Goal: Communication & Community: Answer question/provide support

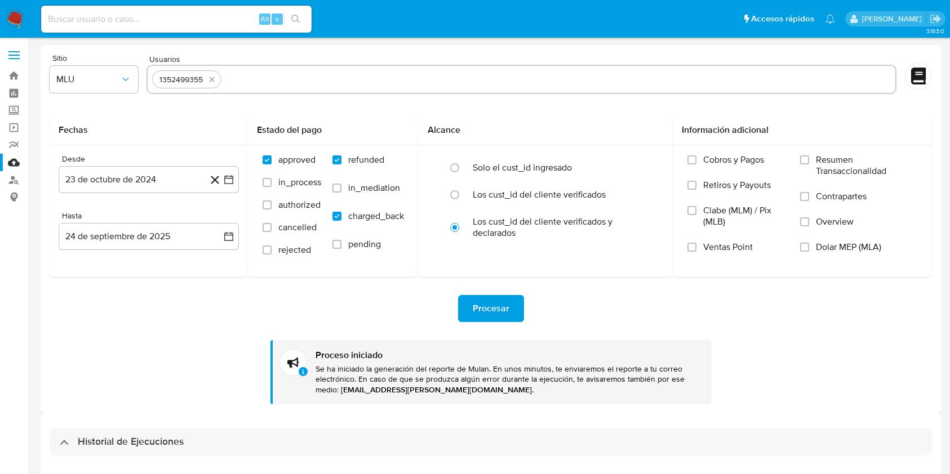
select select "10"
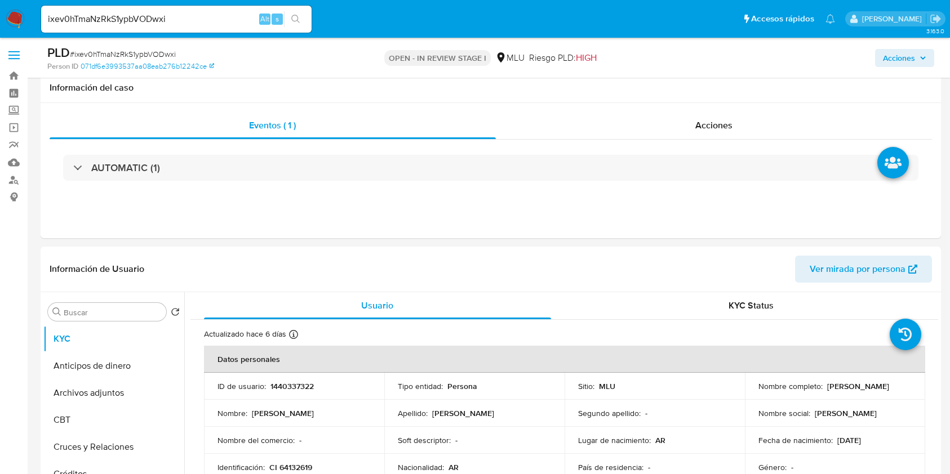
select select "10"
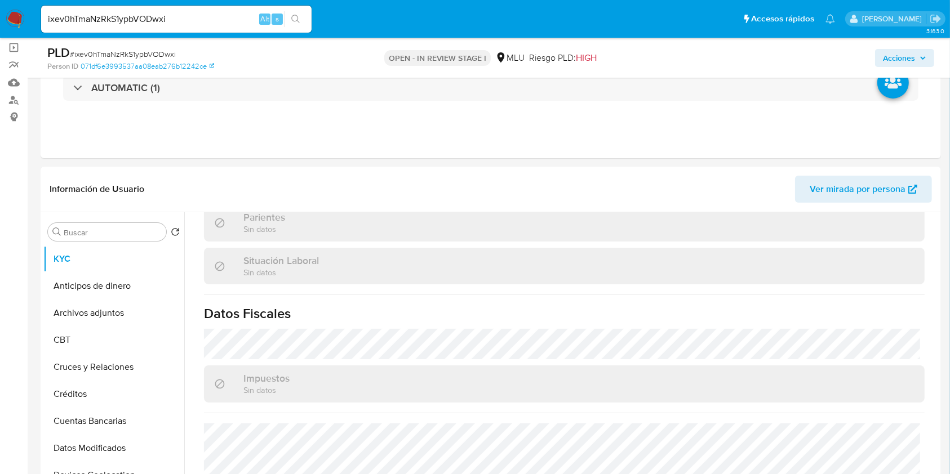
scroll to position [40, 0]
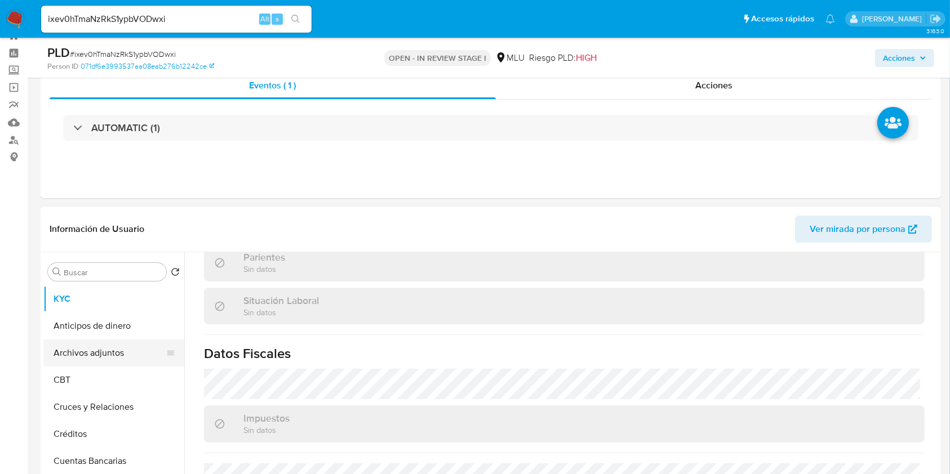
click at [99, 351] on button "Archivos adjuntos" at bounding box center [109, 353] width 132 height 27
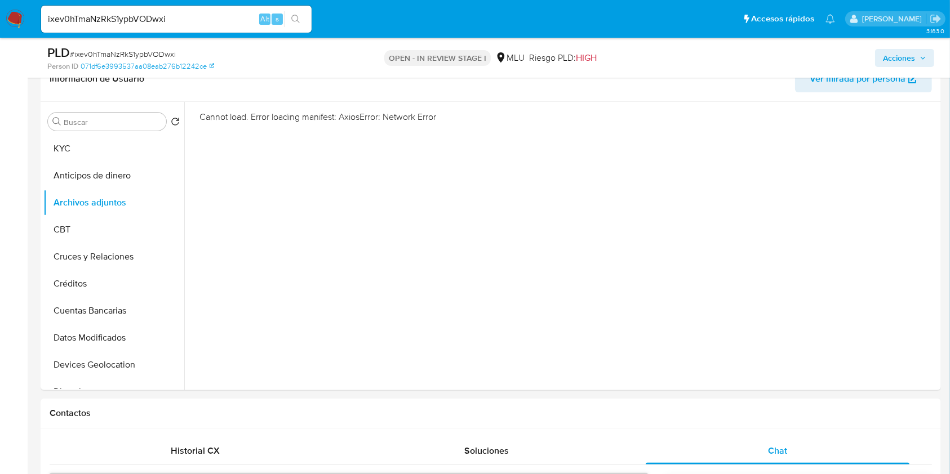
scroll to position [185, 0]
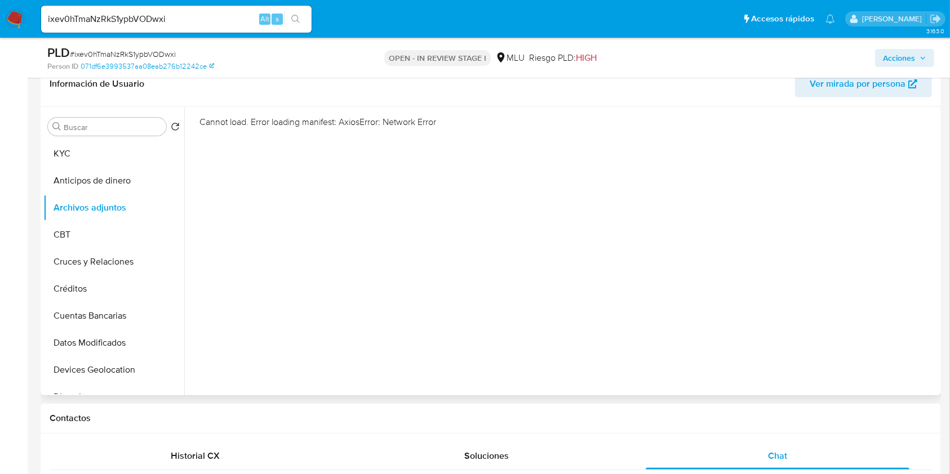
click at [570, 282] on div "Cannot load. Error loading manifest: AxiosError: Network Error" at bounding box center [561, 251] width 754 height 288
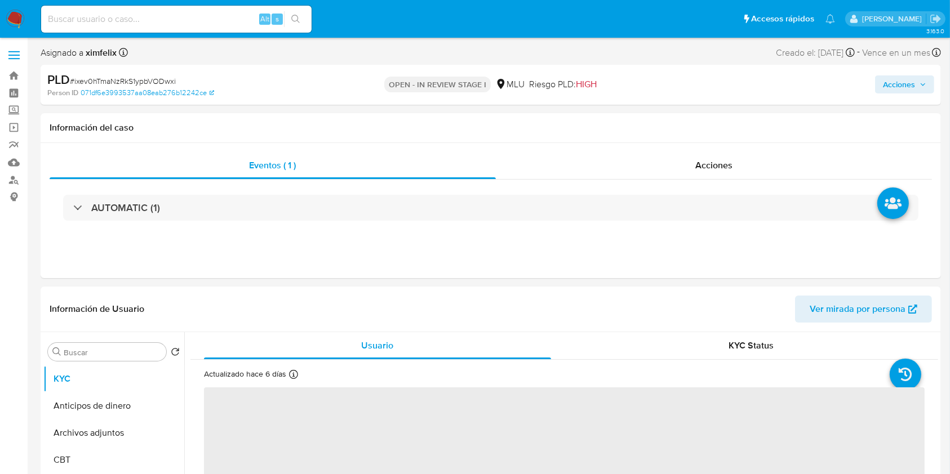
select select "10"
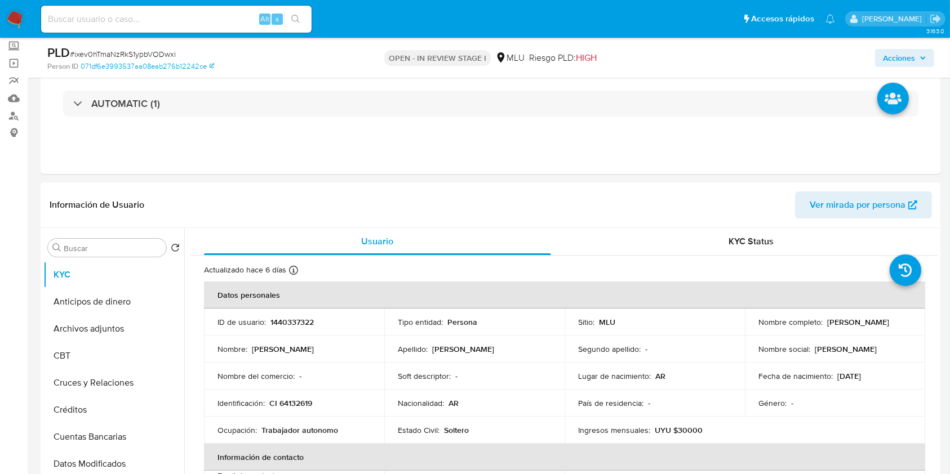
scroll to position [78, 0]
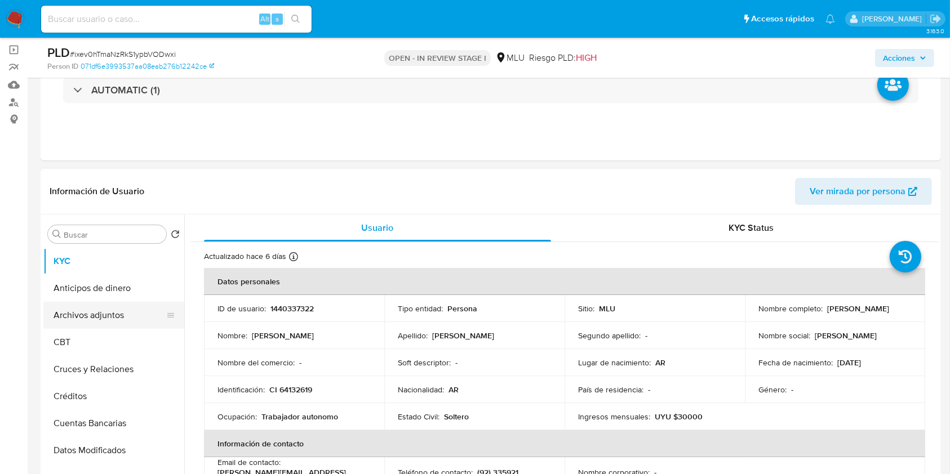
click at [75, 310] on button "Archivos adjuntos" at bounding box center [109, 315] width 132 height 27
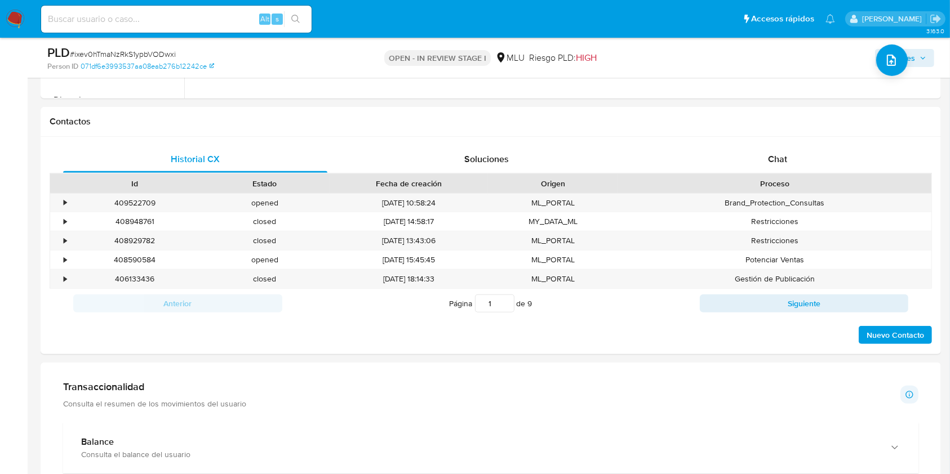
scroll to position [478, 0]
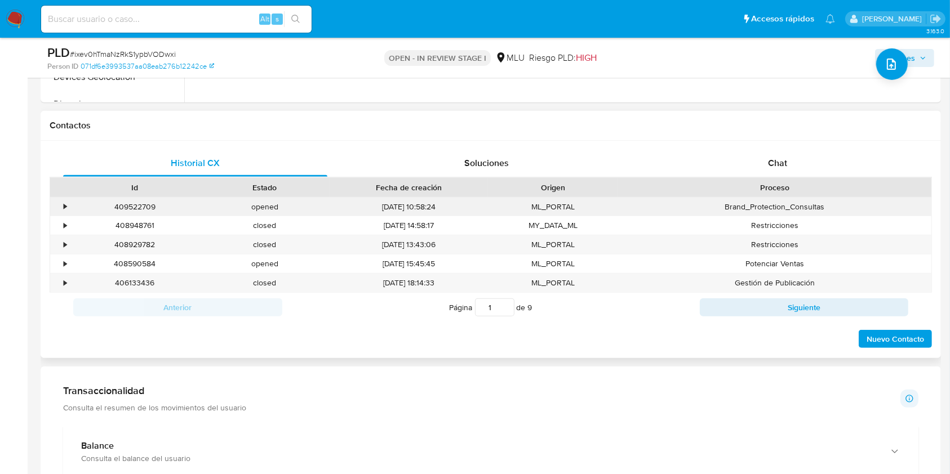
click at [66, 209] on div "•" at bounding box center [65, 207] width 3 height 11
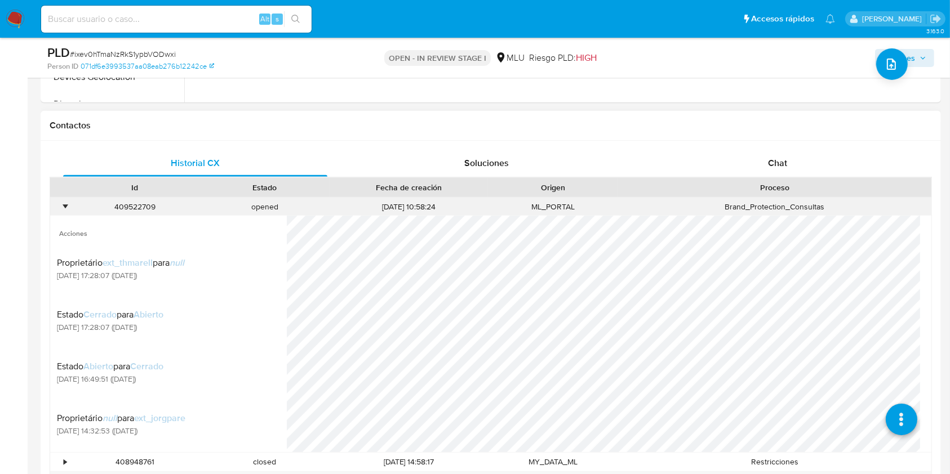
click at [66, 209] on div "•" at bounding box center [65, 207] width 3 height 11
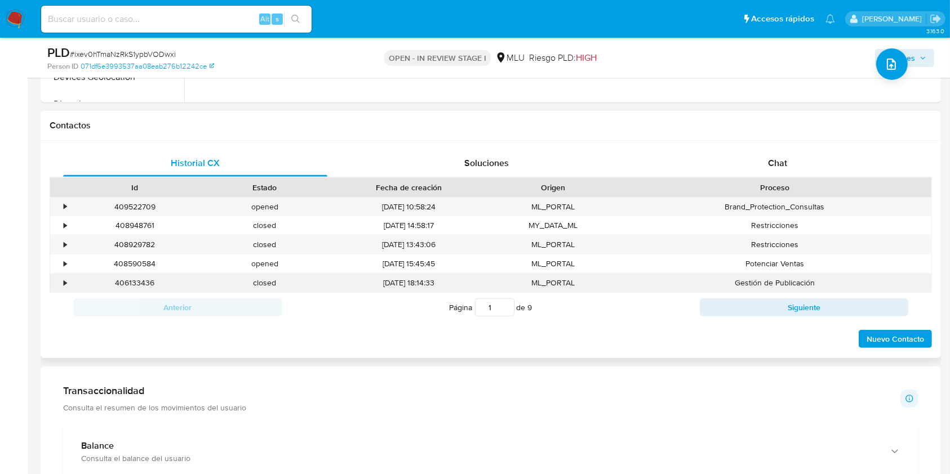
click at [63, 279] on div "•" at bounding box center [60, 283] width 20 height 19
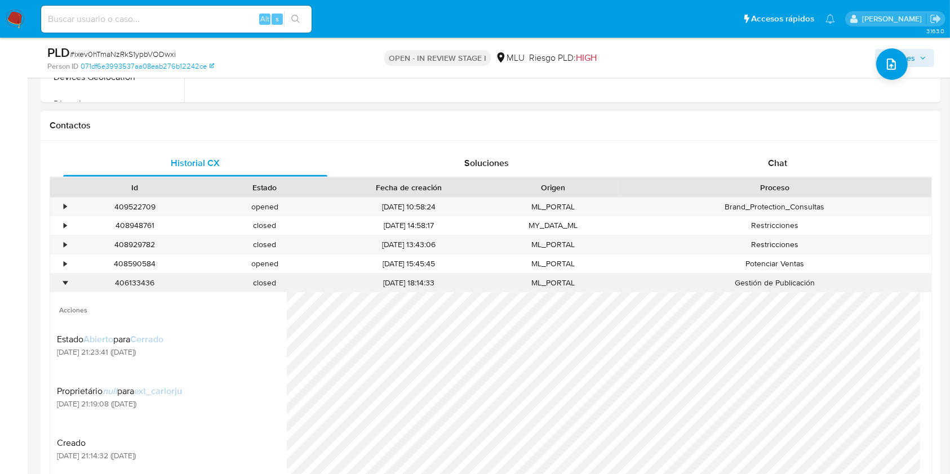
click at [63, 279] on div "•" at bounding box center [60, 283] width 20 height 19
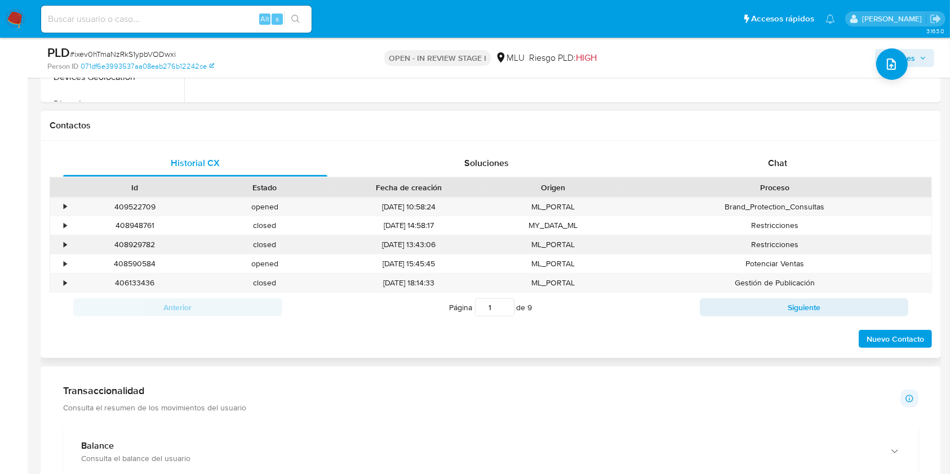
click at [66, 238] on div "•" at bounding box center [60, 244] width 20 height 19
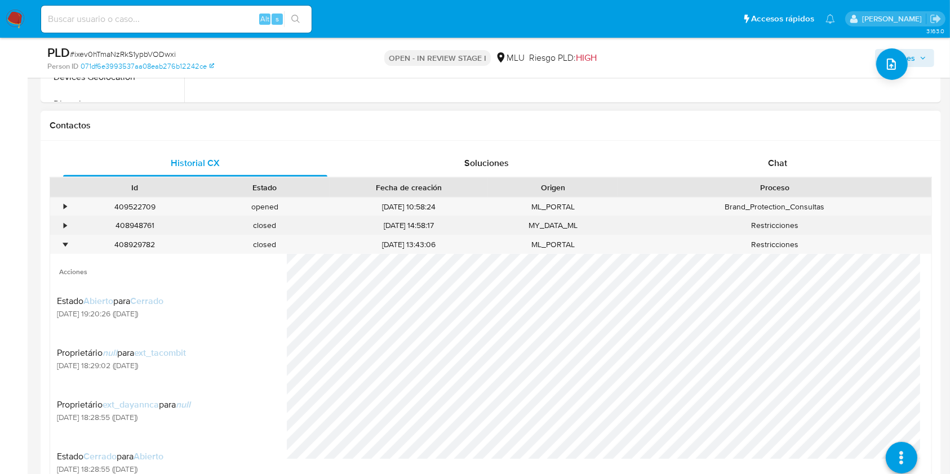
click at [70, 233] on div "408948761" at bounding box center [135, 225] width 130 height 19
click at [65, 226] on div "•" at bounding box center [65, 225] width 3 height 11
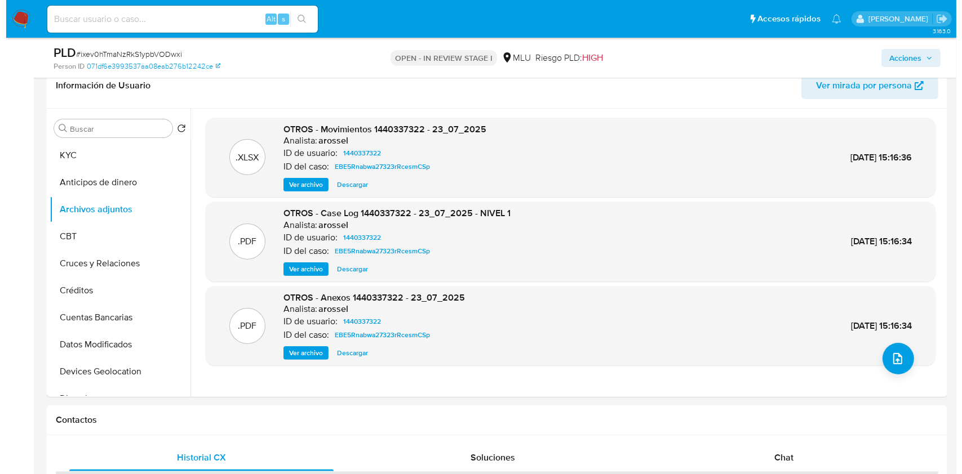
scroll to position [200, 0]
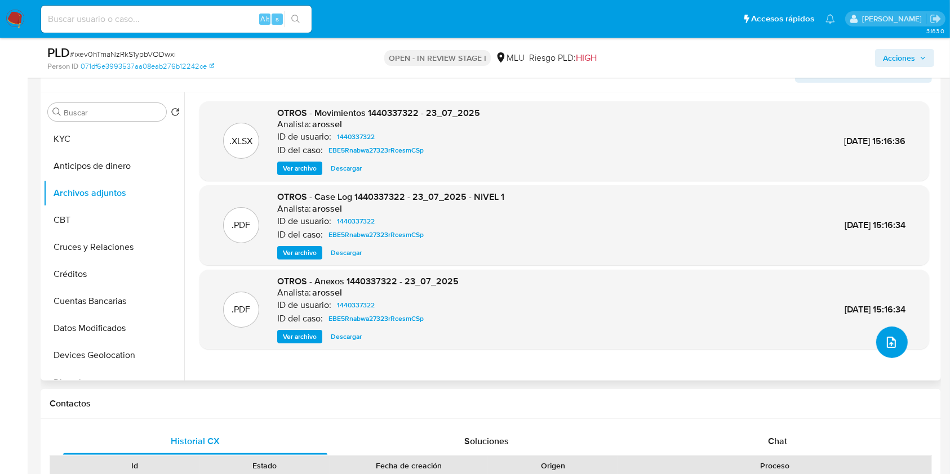
click at [901, 344] on button "upload-file" at bounding box center [892, 343] width 32 height 32
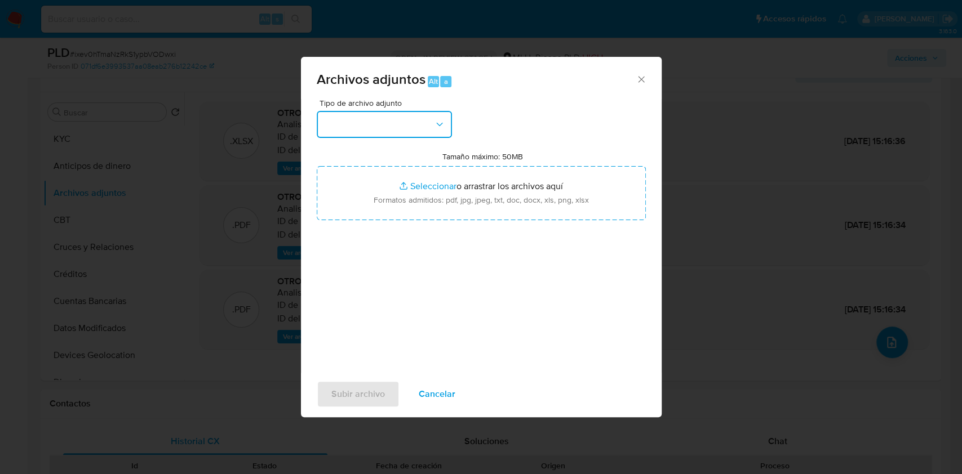
click at [335, 124] on button "button" at bounding box center [384, 124] width 135 height 27
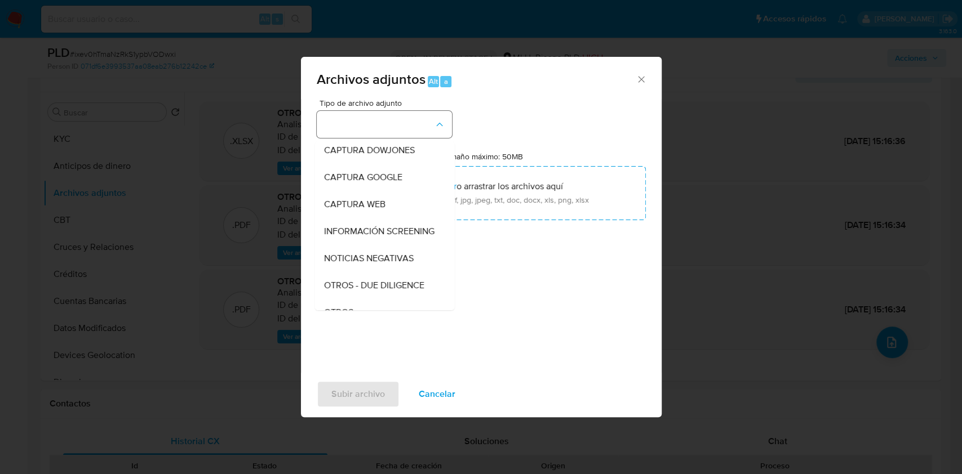
scroll to position [59, 0]
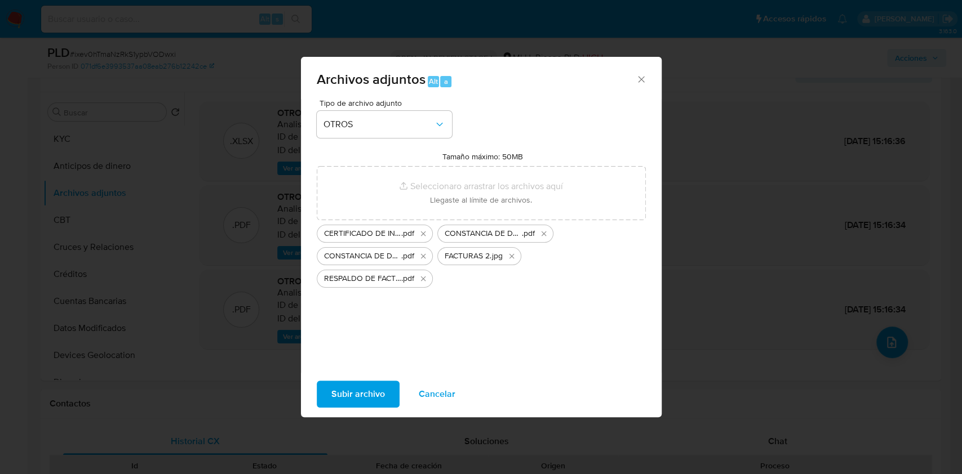
click at [357, 388] on span "Subir archivo" at bounding box center [358, 394] width 54 height 25
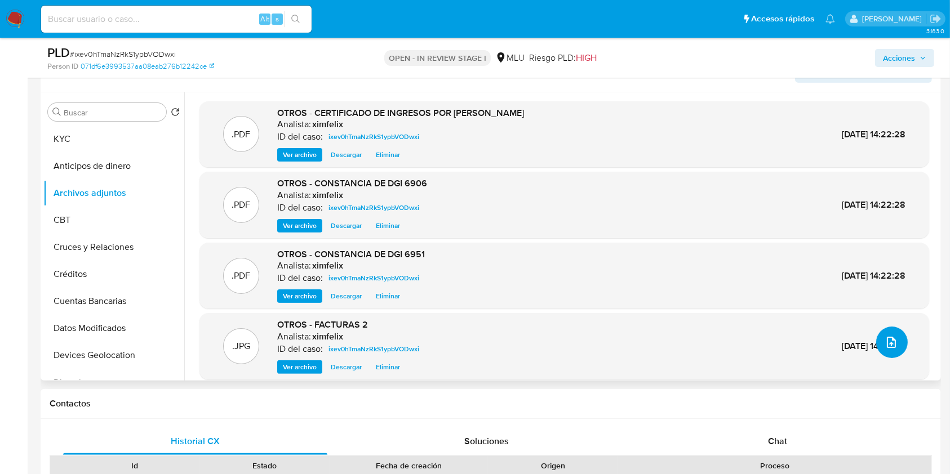
click at [892, 343] on icon "upload-file" at bounding box center [891, 343] width 14 height 14
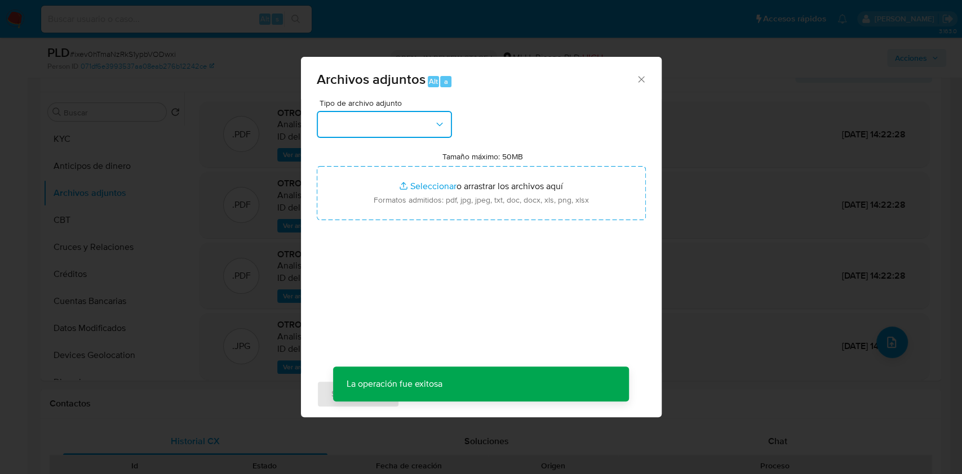
click at [381, 121] on button "button" at bounding box center [384, 124] width 135 height 27
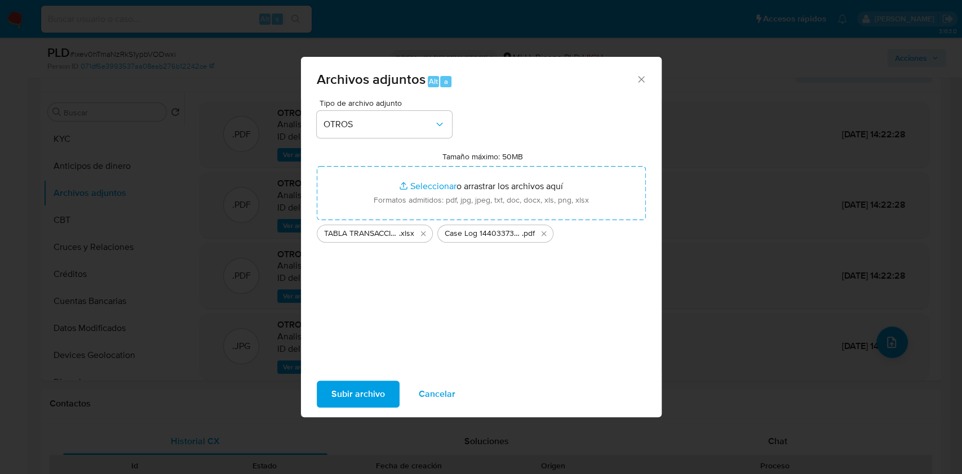
click at [365, 390] on span "Subir archivo" at bounding box center [358, 394] width 54 height 25
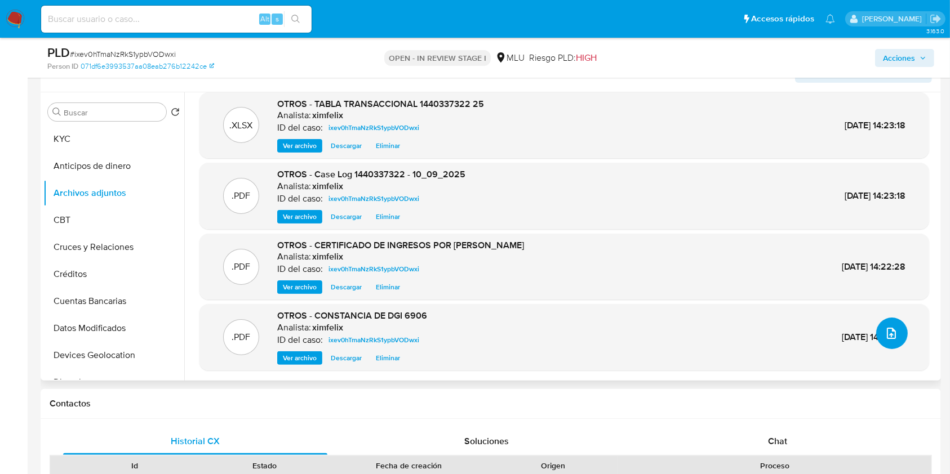
scroll to position [0, 0]
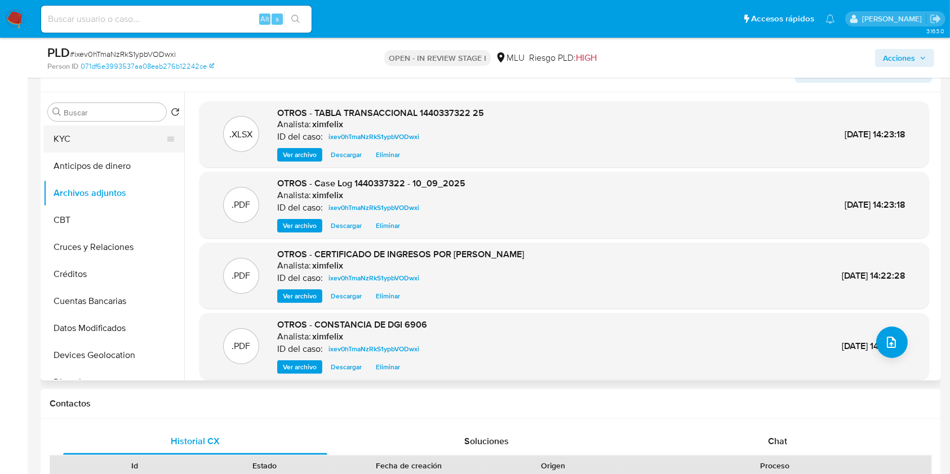
click at [82, 143] on button "KYC" at bounding box center [109, 139] width 132 height 27
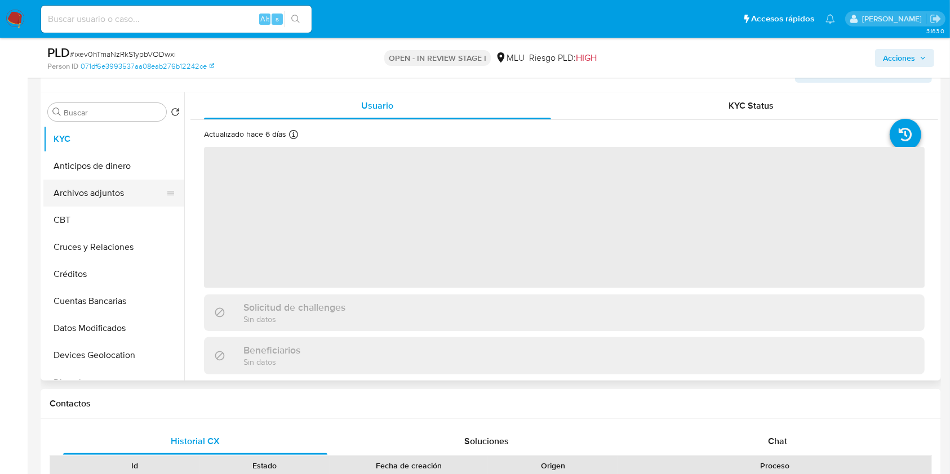
click at [81, 194] on button "Archivos adjuntos" at bounding box center [109, 193] width 132 height 27
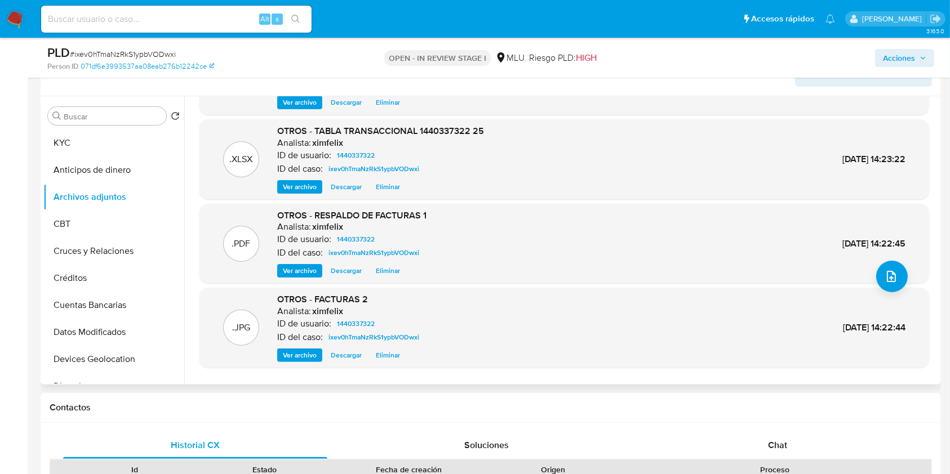
scroll to position [95, 0]
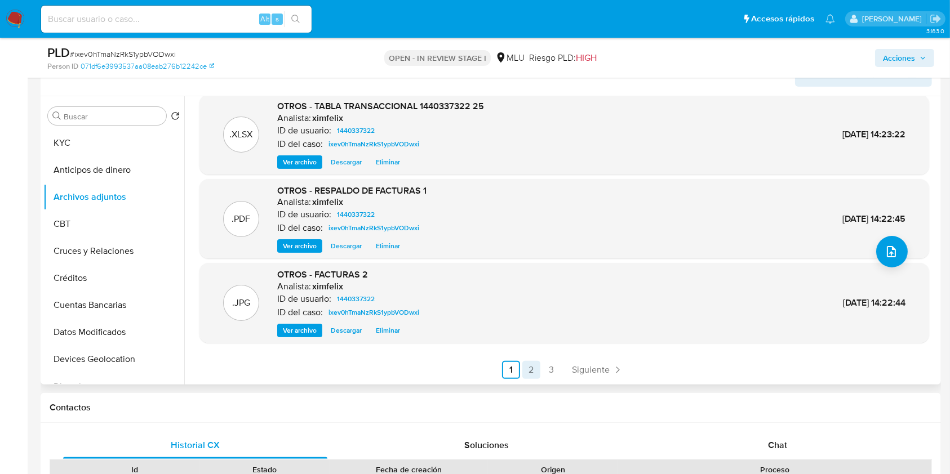
click at [527, 369] on link "2" at bounding box center [531, 370] width 18 height 18
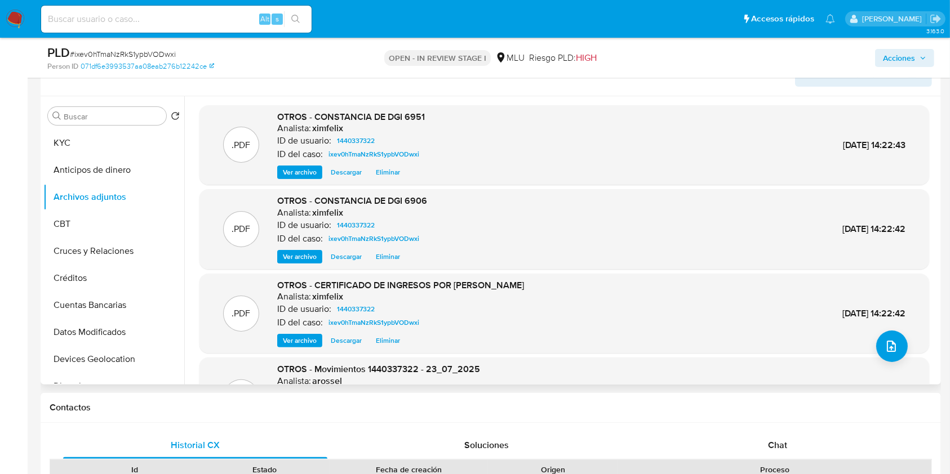
scroll to position [0, 0]
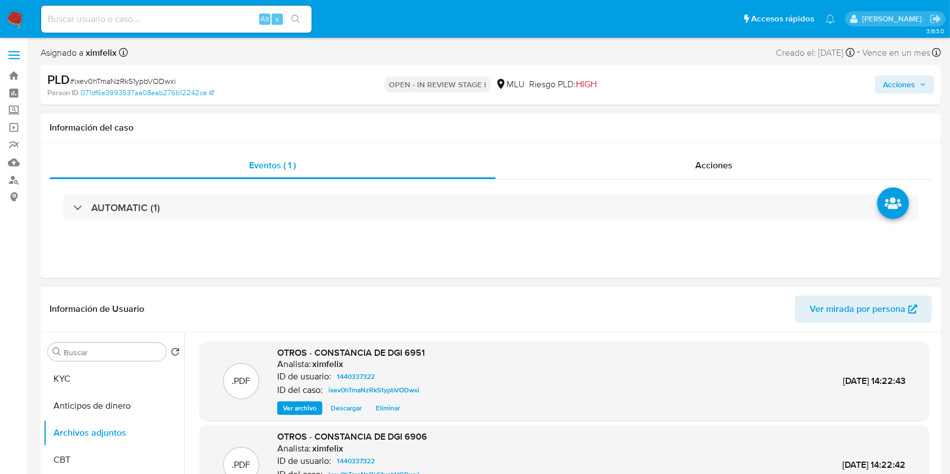
click at [899, 59] on div "Vence en un mes Vence el 10/11/2025 06:34:45" at bounding box center [901, 52] width 79 height 15
click at [892, 87] on span "Acciones" at bounding box center [899, 84] width 32 height 18
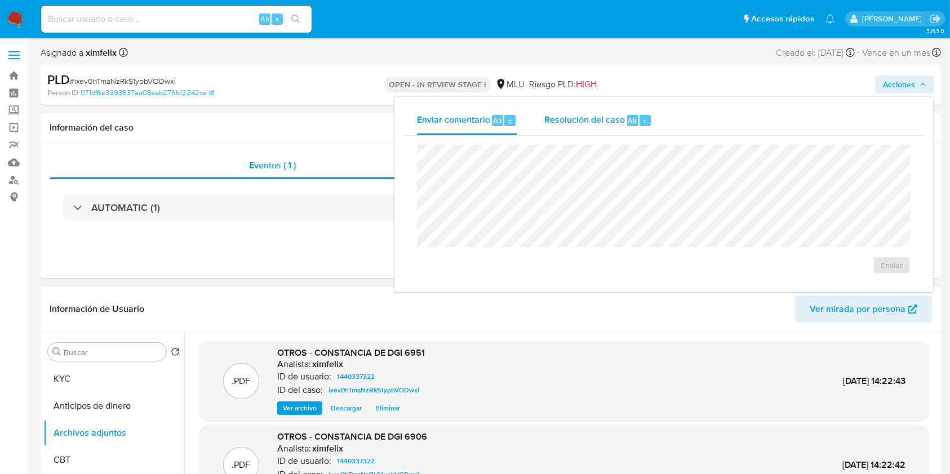
click at [586, 110] on div "Resolución del caso Alt r" at bounding box center [598, 120] width 108 height 29
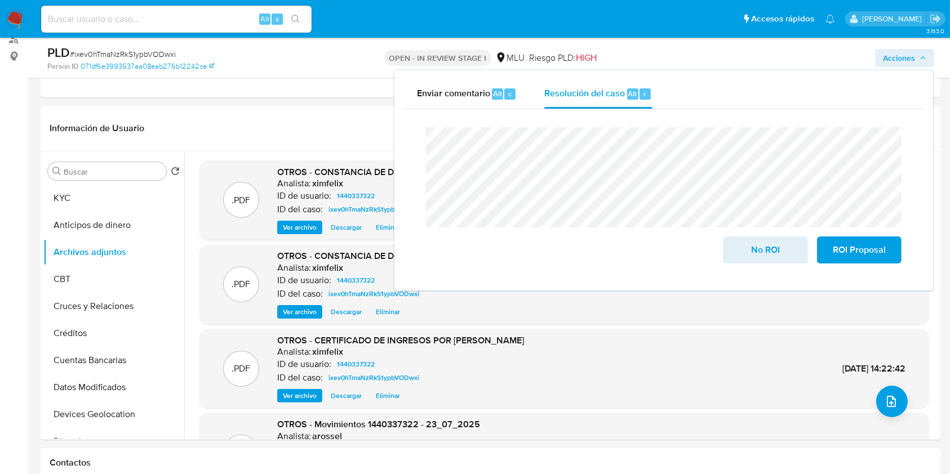
scroll to position [102, 0]
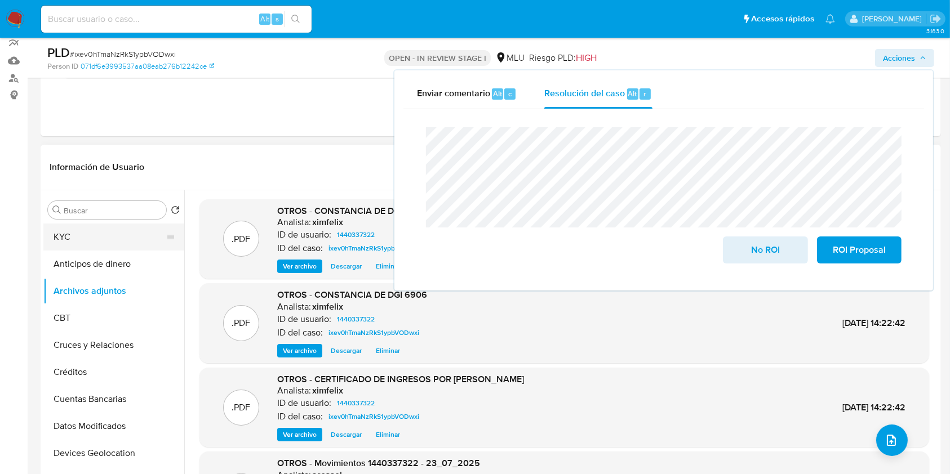
click at [104, 247] on button "KYC" at bounding box center [109, 237] width 132 height 27
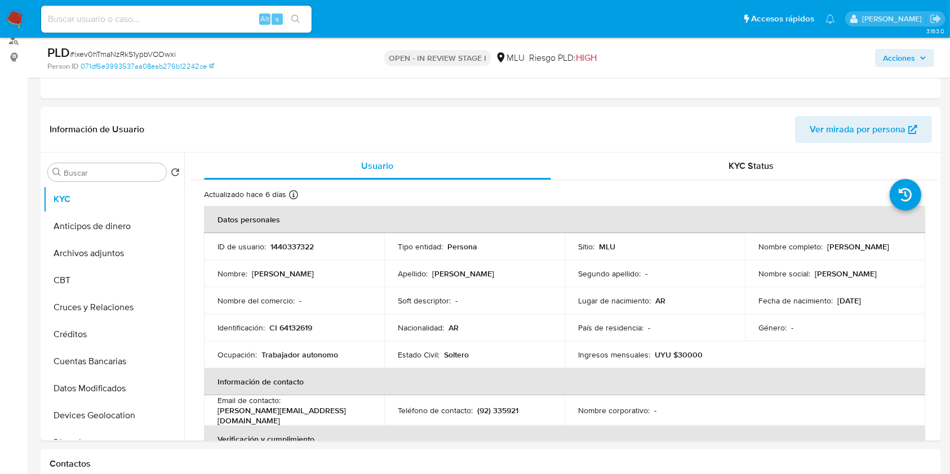
scroll to position [136, 0]
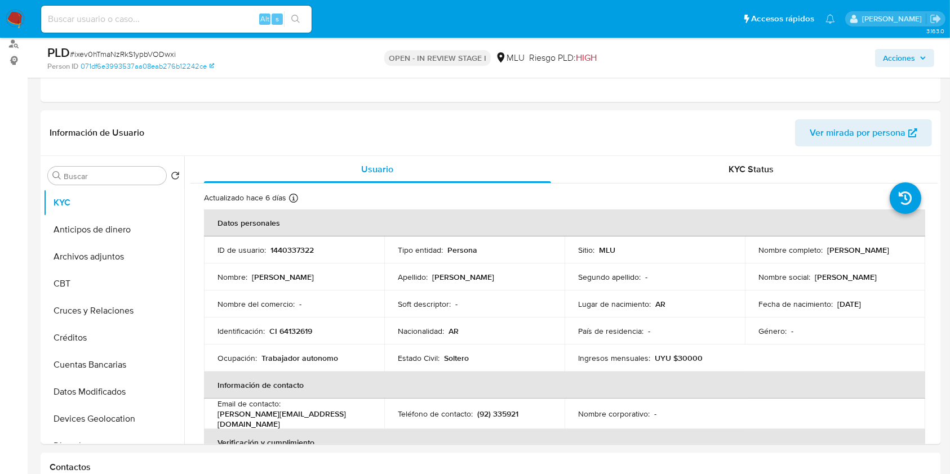
click at [893, 63] on span "Acciones" at bounding box center [899, 58] width 32 height 18
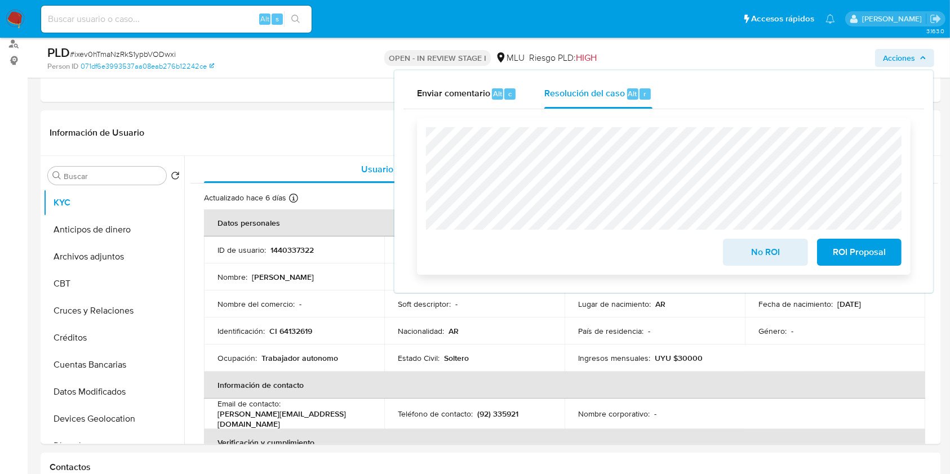
click at [848, 258] on span "ROI Proposal" at bounding box center [859, 252] width 55 height 25
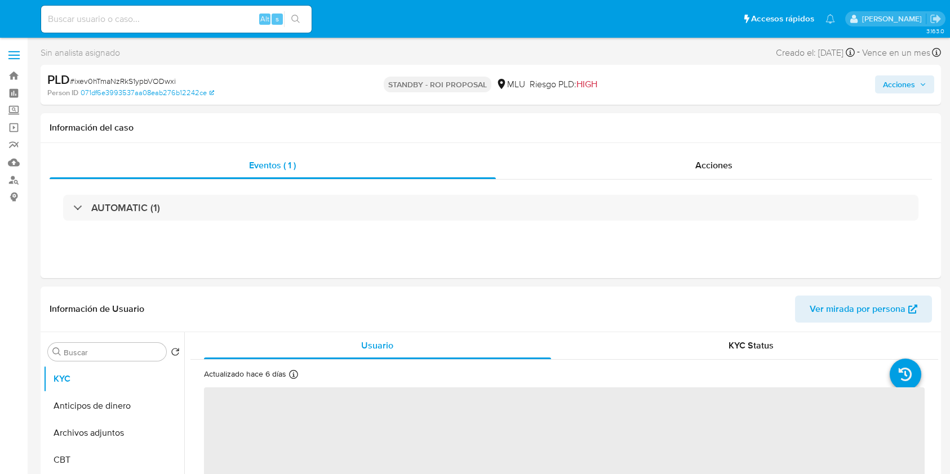
select select "10"
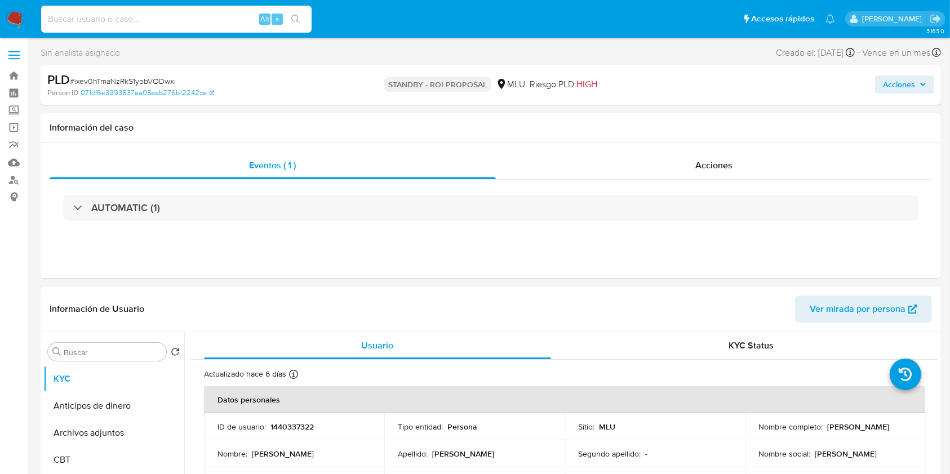
click at [186, 17] on input at bounding box center [176, 19] width 270 height 15
paste input "LOs4i9YKb1YnrQLUd49rPXwr"
type input "LOs4i9YKb1YnrQLUd49rPXwr"
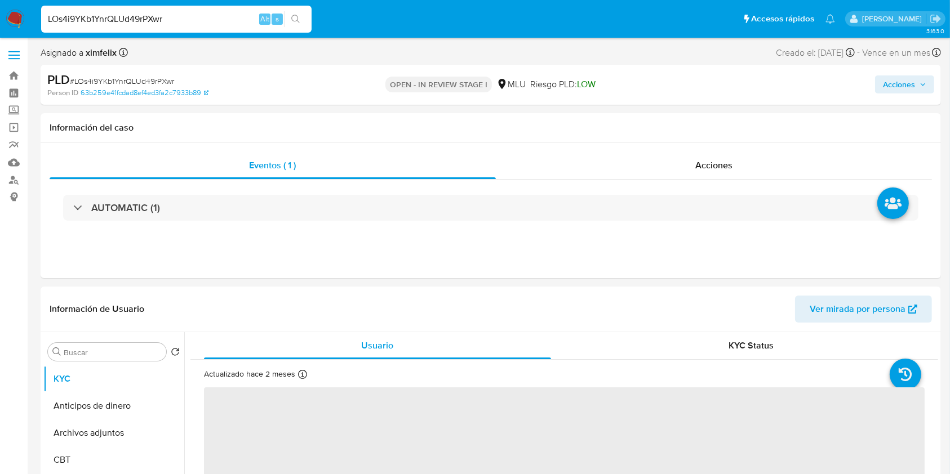
select select "10"
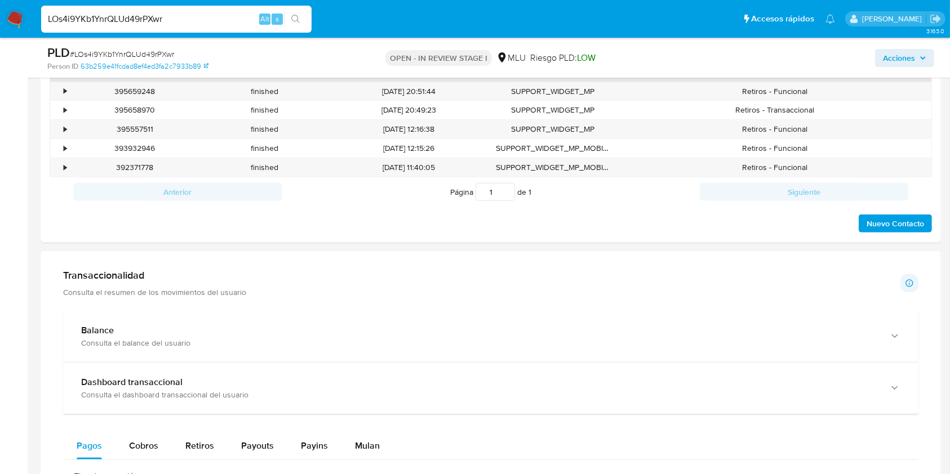
scroll to position [487, 0]
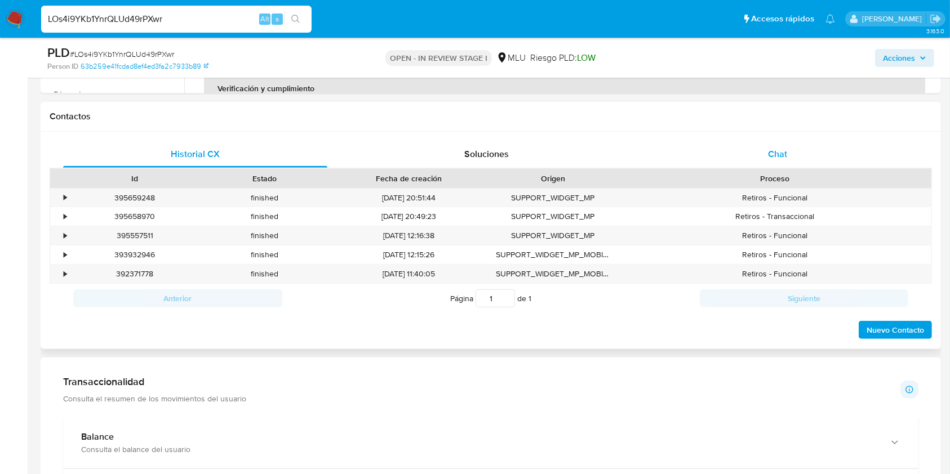
click at [808, 159] on div "Chat" at bounding box center [778, 154] width 264 height 27
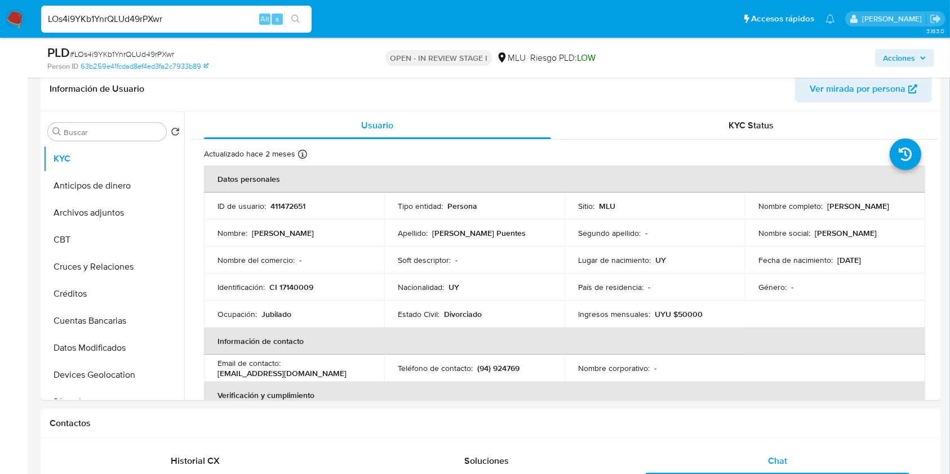
scroll to position [196, 0]
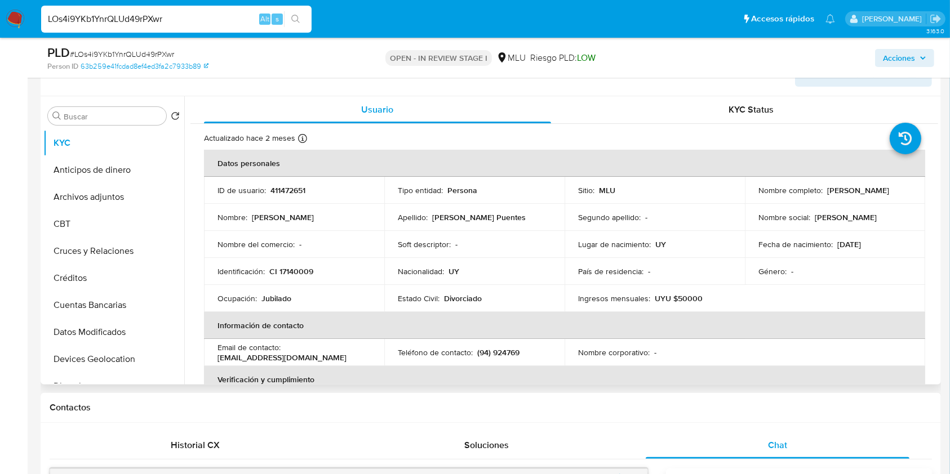
drag, startPoint x: 938, startPoint y: 126, endPoint x: 938, endPoint y: 148, distance: 22.0
click at [938, 148] on div "Buscar Volver al orden por defecto KYC Anticipos de dinero Archivos adjuntos CB…" at bounding box center [491, 240] width 900 height 288
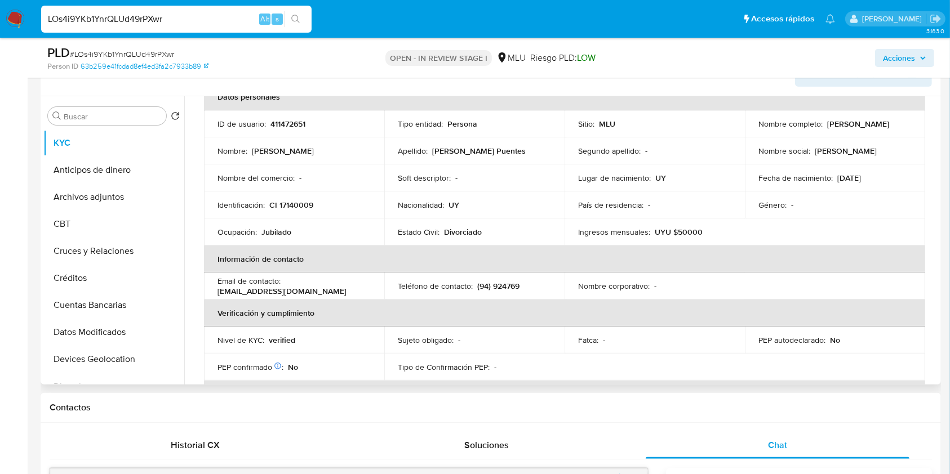
scroll to position [63, 0]
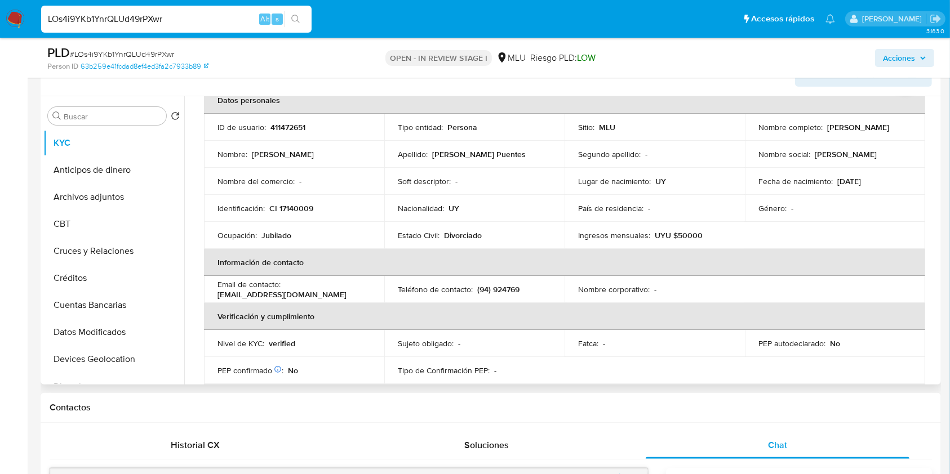
click at [900, 301] on table "Datos personales ID de usuario : 411472651 Tipo entidad : Persona Sitio : MLU N…" at bounding box center [564, 290] width 721 height 406
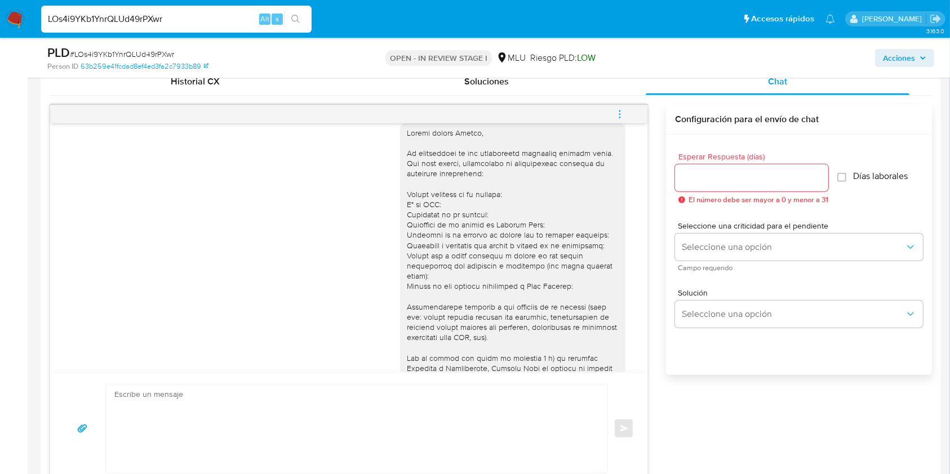
scroll to position [14, 0]
click at [576, 348] on div at bounding box center [513, 291] width 212 height 328
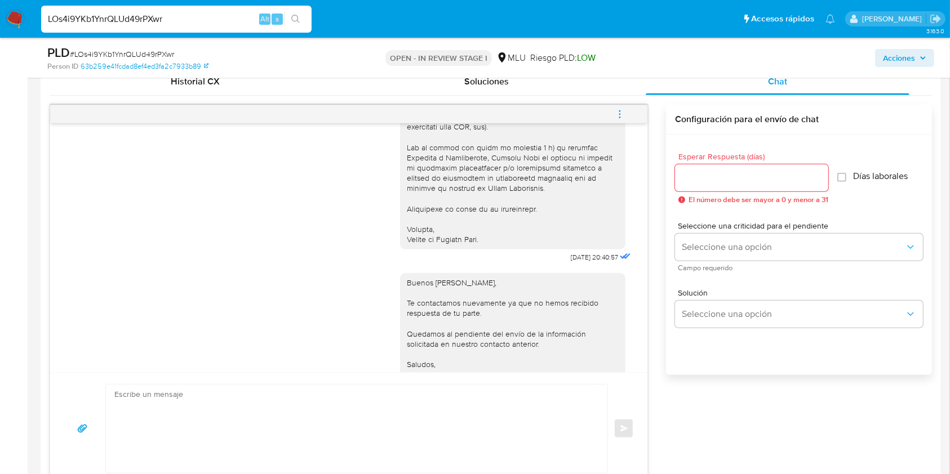
scroll to position [228, 0]
click at [631, 365] on div "02/10/2025 20:40:57 Buenos días Raquel, Te contactamos nuevamente ya que no hem…" at bounding box center [348, 247] width 597 height 249
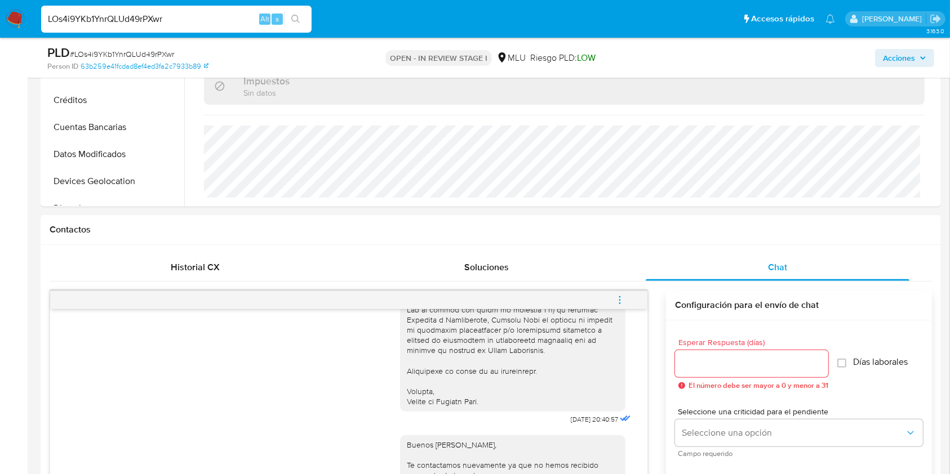
scroll to position [372, 0]
click at [621, 299] on icon "menu-action" at bounding box center [620, 302] width 10 height 10
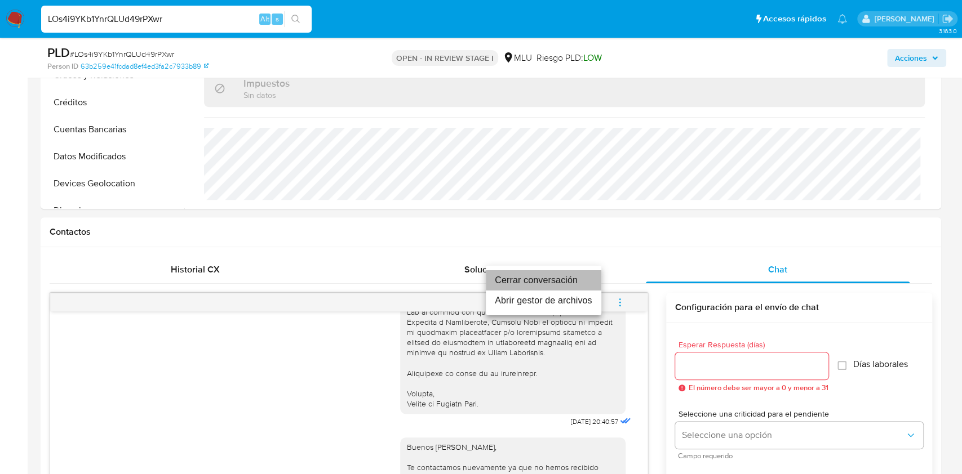
click at [510, 276] on li "Cerrar conversación" at bounding box center [543, 280] width 115 height 20
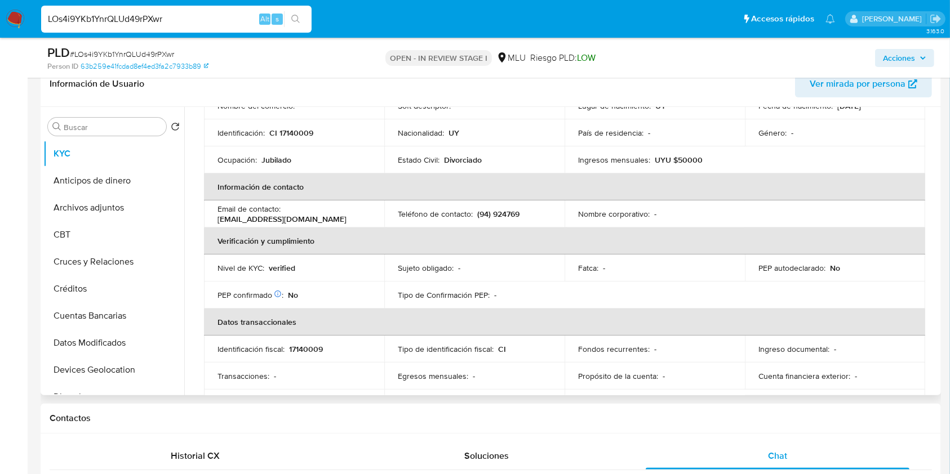
scroll to position [566, 0]
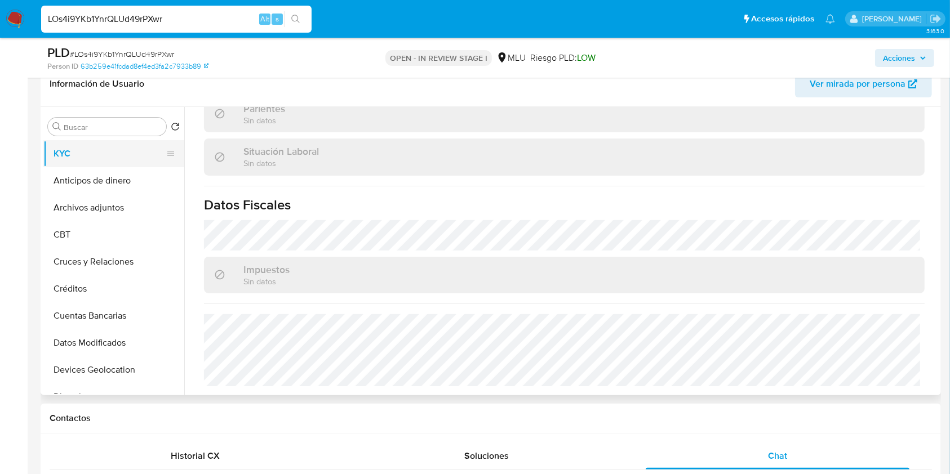
click at [122, 159] on button "KYC" at bounding box center [109, 153] width 132 height 27
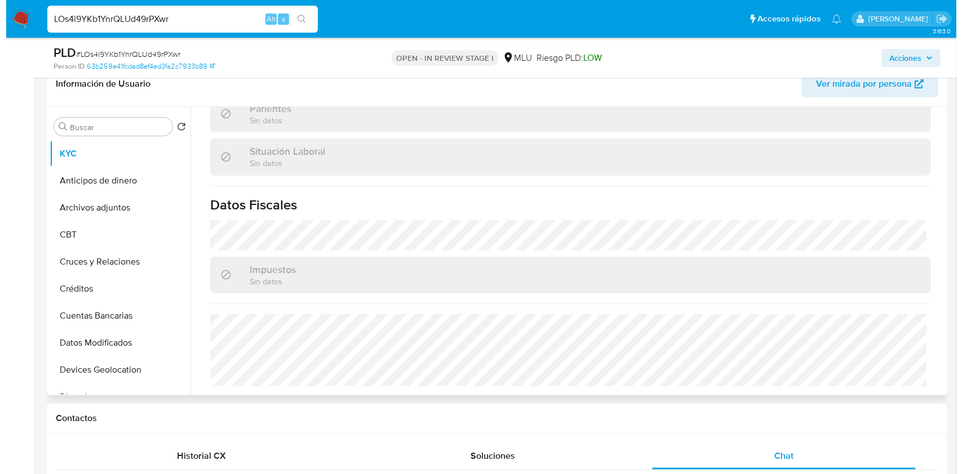
scroll to position [0, 0]
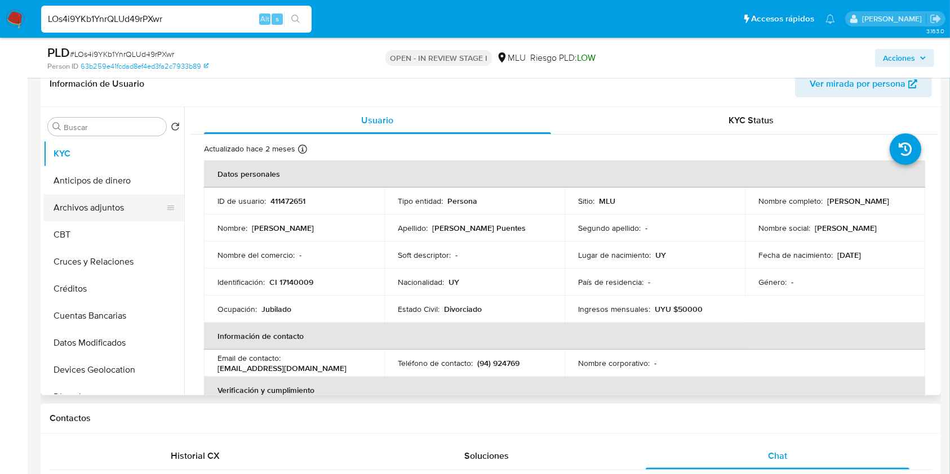
click at [117, 219] on button "Archivos adjuntos" at bounding box center [109, 207] width 132 height 27
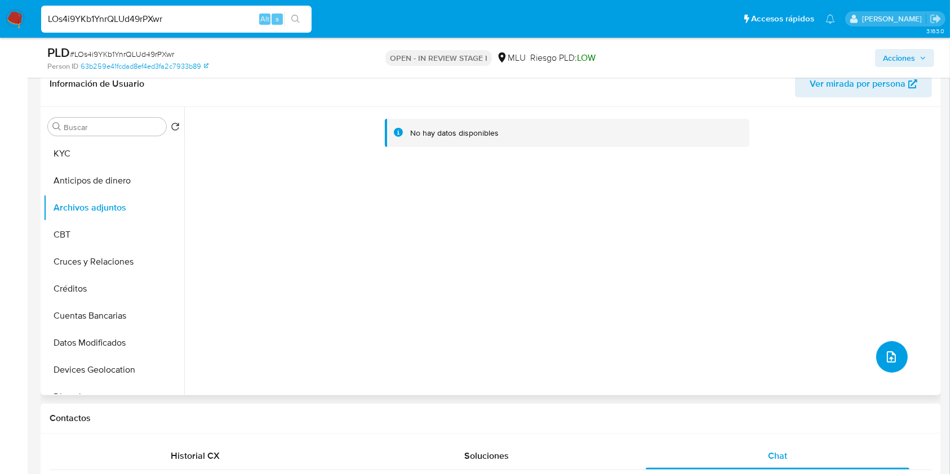
click at [887, 358] on icon "upload-file" at bounding box center [891, 357] width 9 height 11
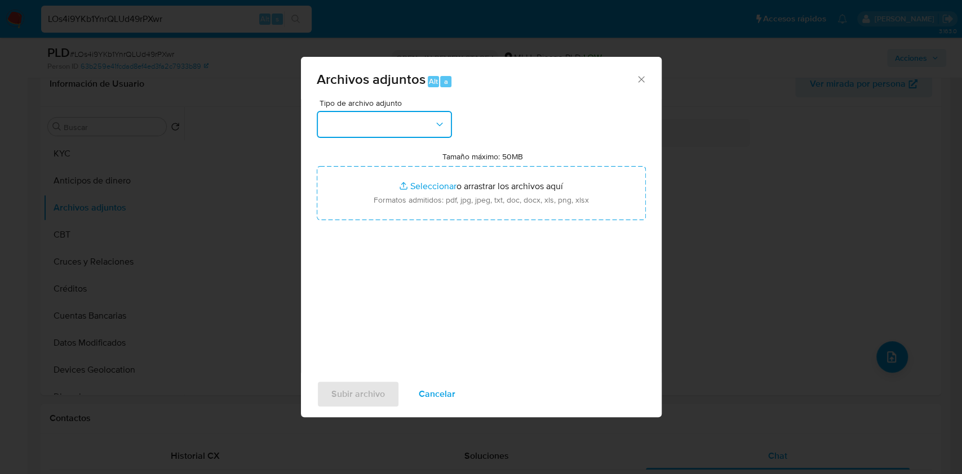
click at [373, 132] on button "button" at bounding box center [384, 124] width 135 height 27
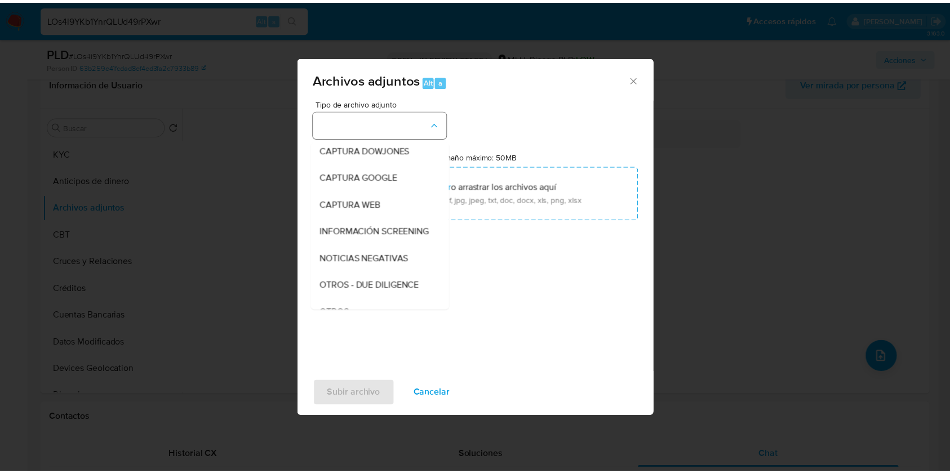
scroll to position [59, 0]
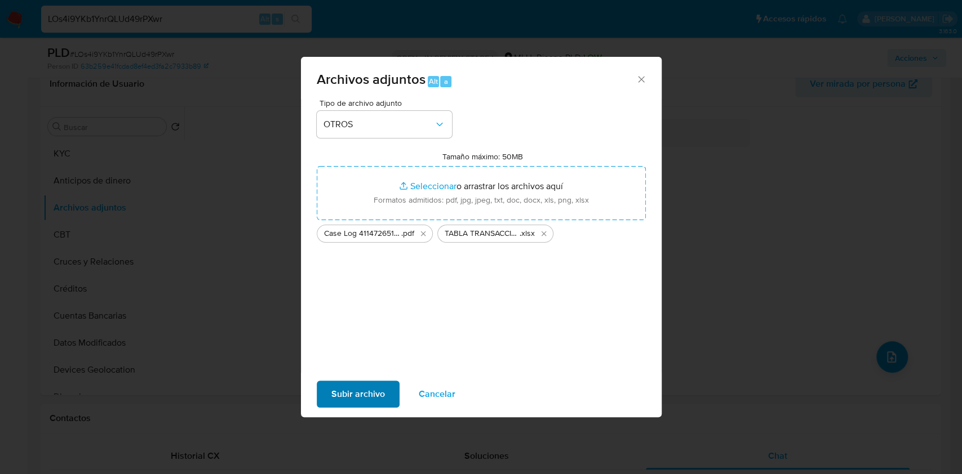
click at [348, 389] on span "Subir archivo" at bounding box center [358, 394] width 54 height 25
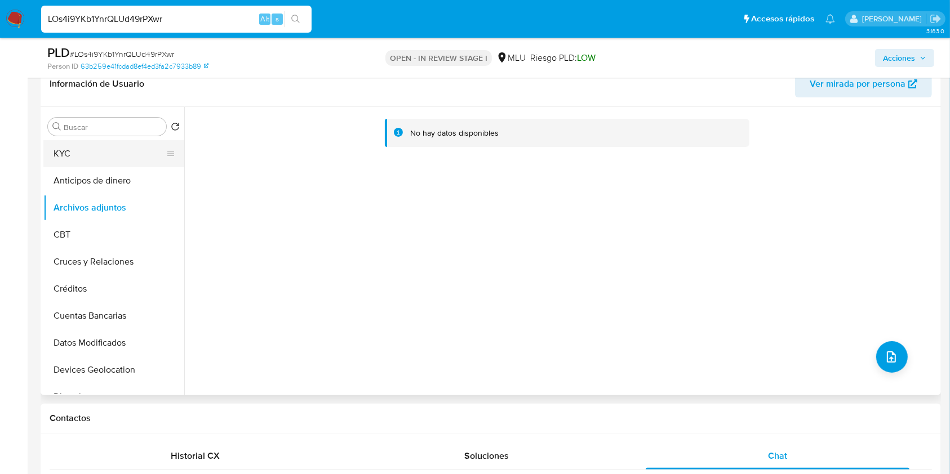
click at [118, 149] on button "KYC" at bounding box center [109, 153] width 132 height 27
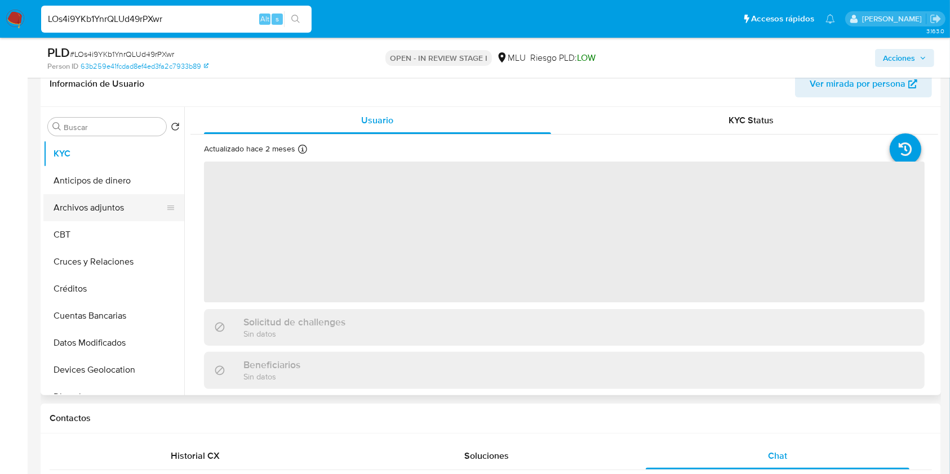
click at [107, 210] on button "Archivos adjuntos" at bounding box center [109, 207] width 132 height 27
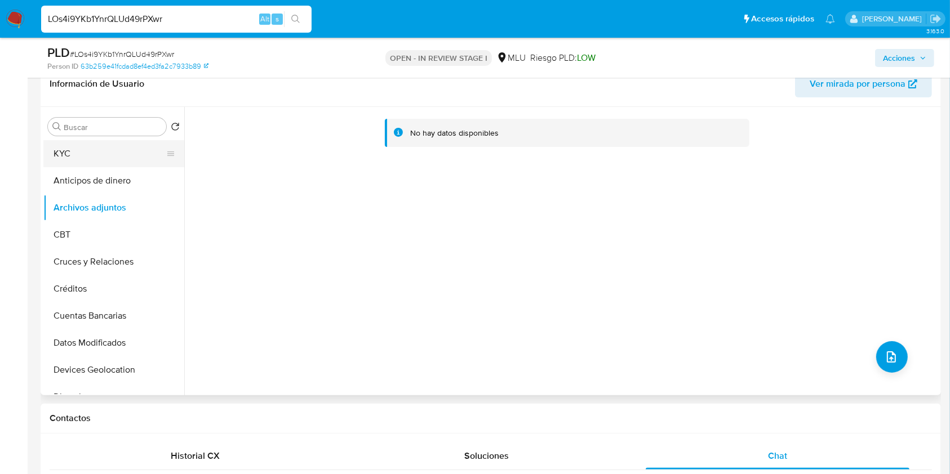
click at [125, 158] on button "KYC" at bounding box center [109, 153] width 132 height 27
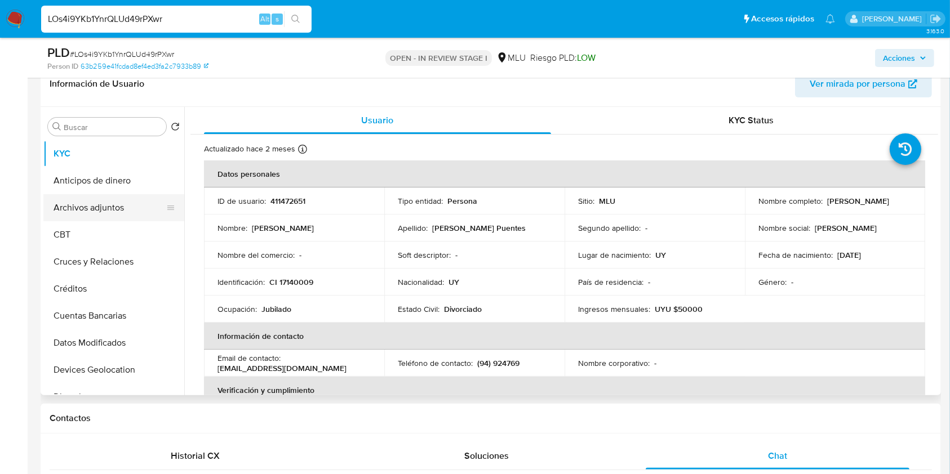
click at [104, 214] on button "Archivos adjuntos" at bounding box center [109, 207] width 132 height 27
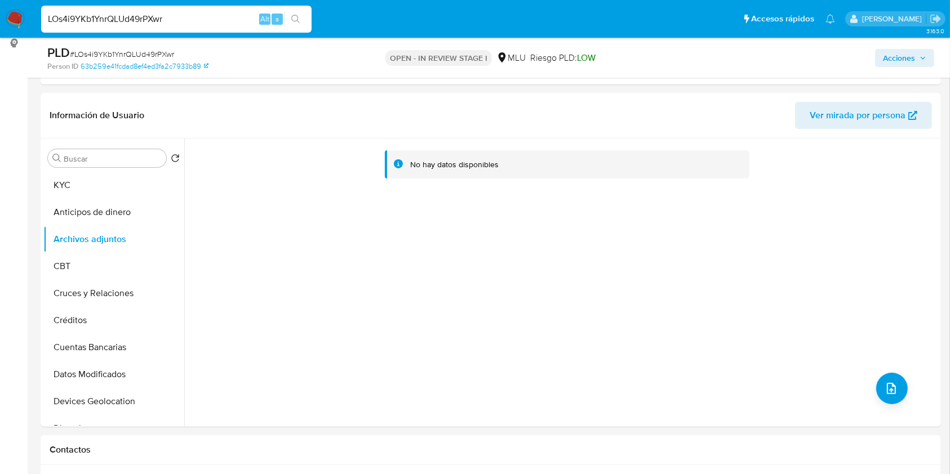
scroll to position [143, 0]
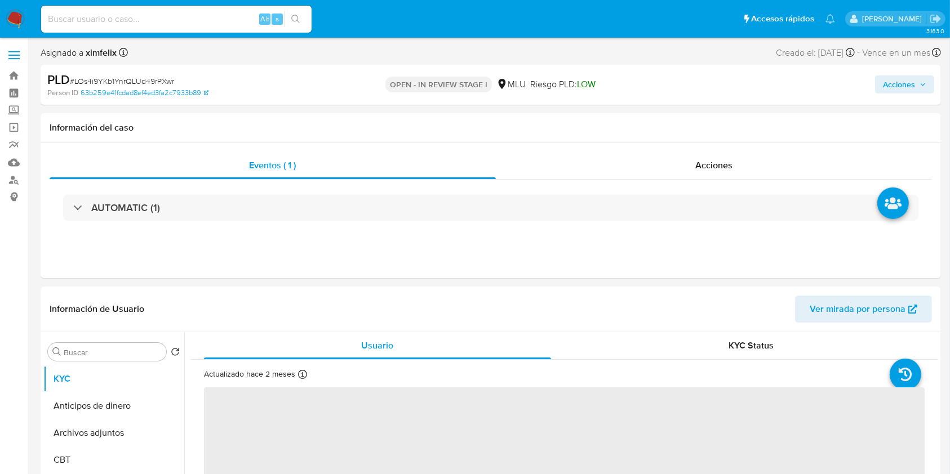
select select "10"
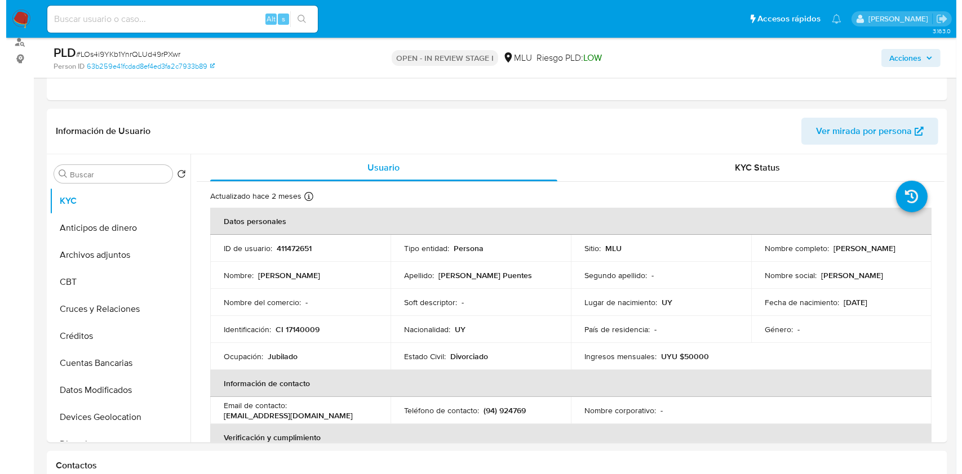
scroll to position [147, 0]
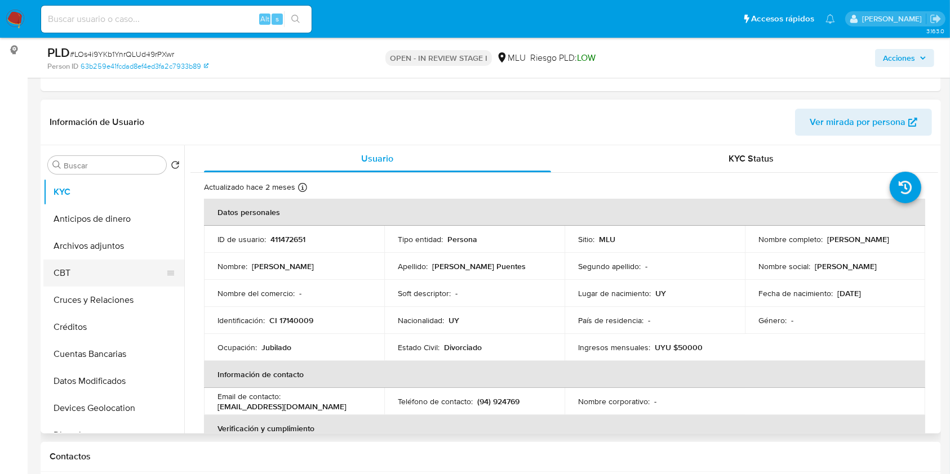
click at [90, 260] on button "CBT" at bounding box center [109, 273] width 132 height 27
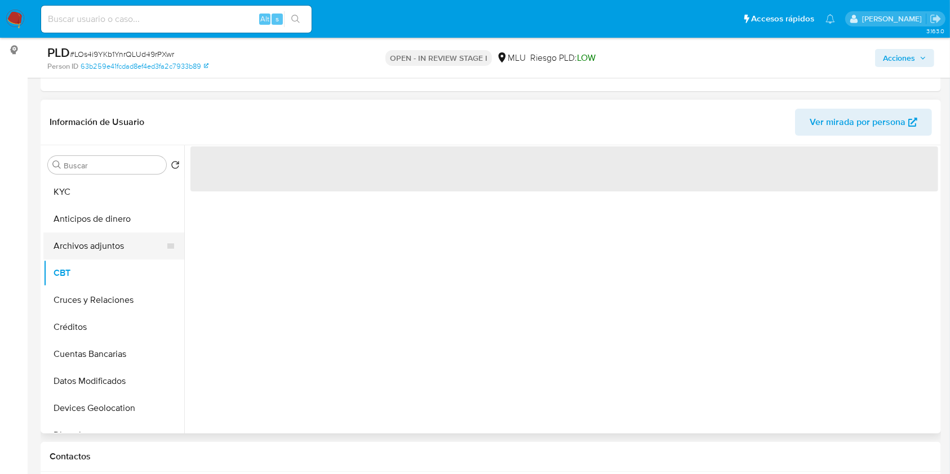
click at [117, 244] on button "Archivos adjuntos" at bounding box center [109, 246] width 132 height 27
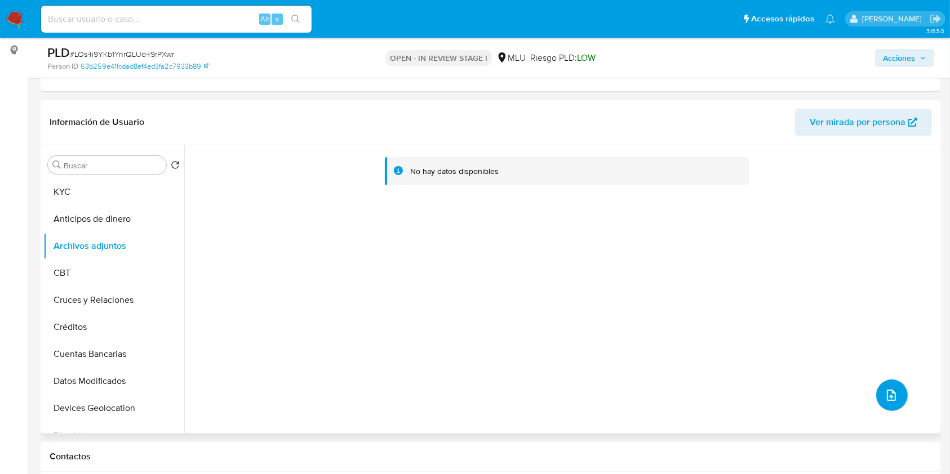
click at [886, 401] on icon "upload-file" at bounding box center [891, 396] width 14 height 14
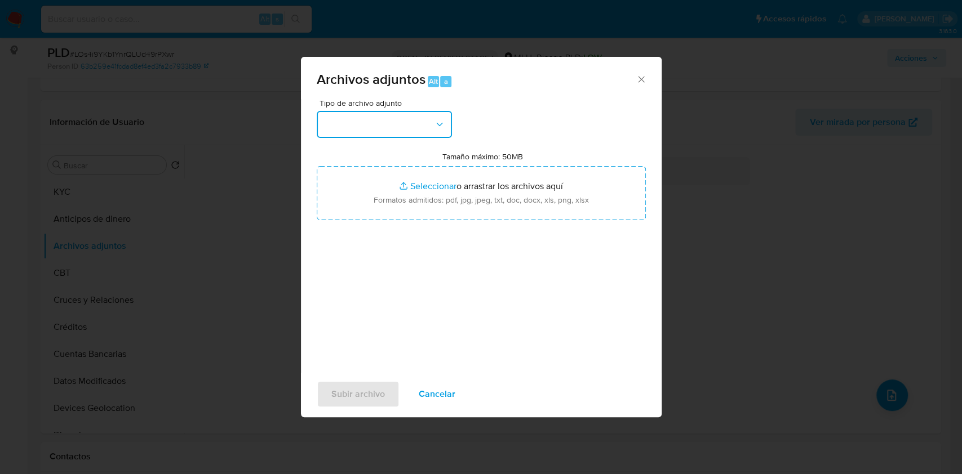
click at [358, 118] on button "button" at bounding box center [384, 124] width 135 height 27
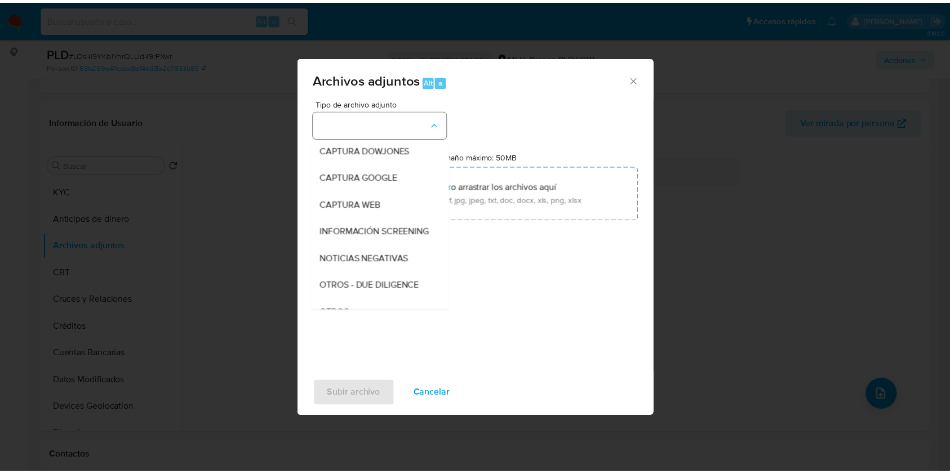
scroll to position [59, 0]
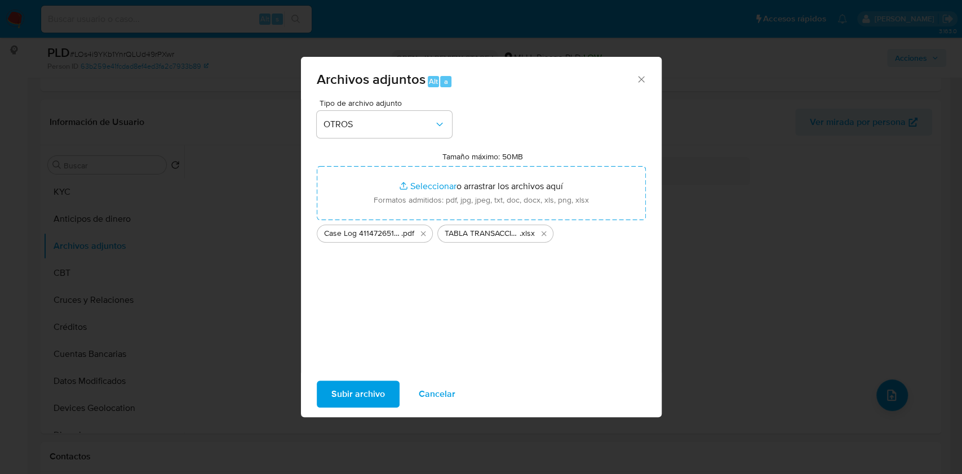
click at [353, 394] on span "Subir archivo" at bounding box center [358, 394] width 54 height 25
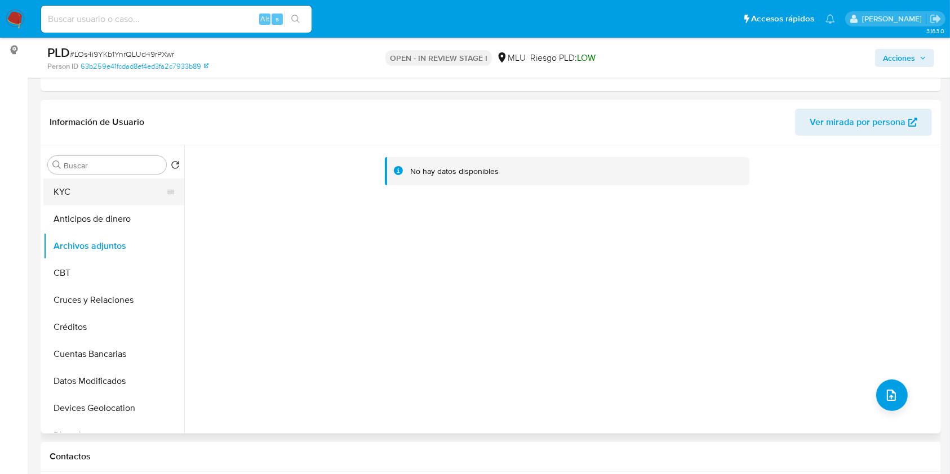
click at [126, 192] on button "KYC" at bounding box center [109, 192] width 132 height 27
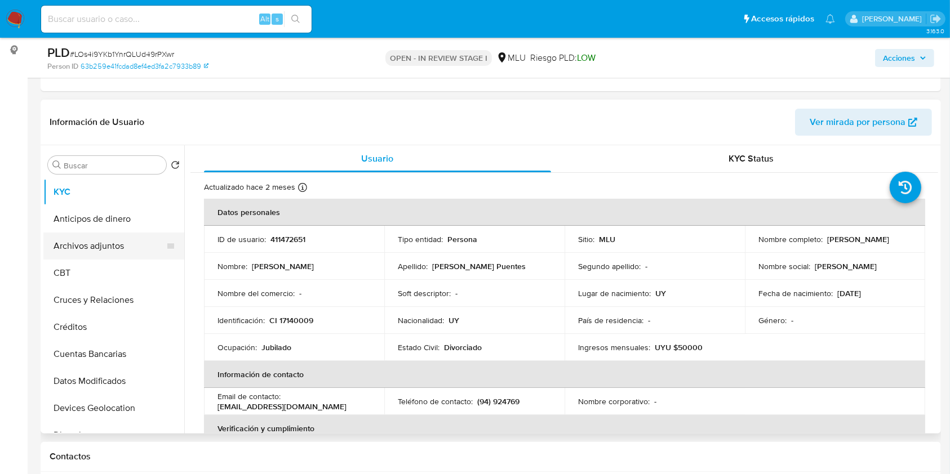
click at [125, 241] on button "Archivos adjuntos" at bounding box center [109, 246] width 132 height 27
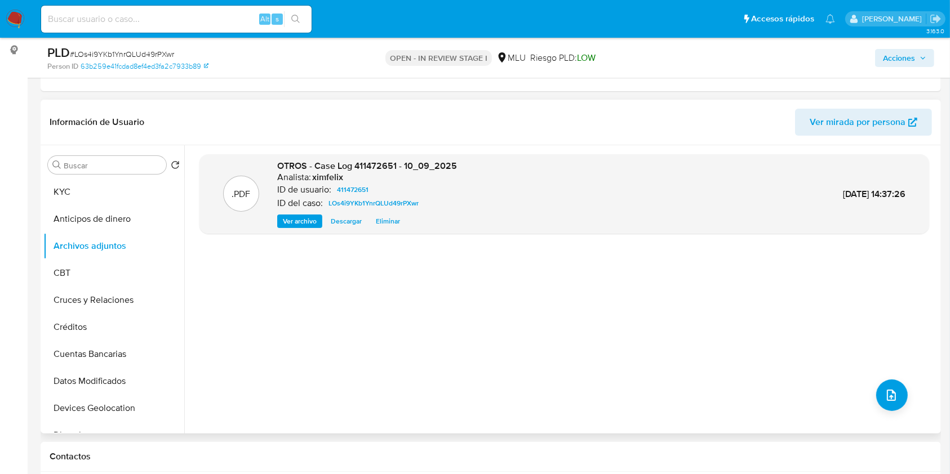
click at [332, 291] on div ".PDF OTROS - Case Log 411472651 - 10_09_2025 Analista: ximfelix ID de usuario: …" at bounding box center [564, 289] width 730 height 270
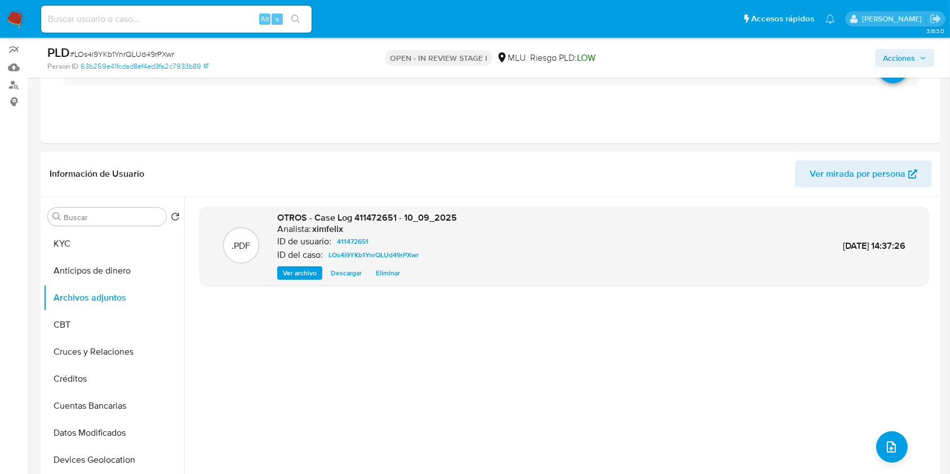
scroll to position [110, 0]
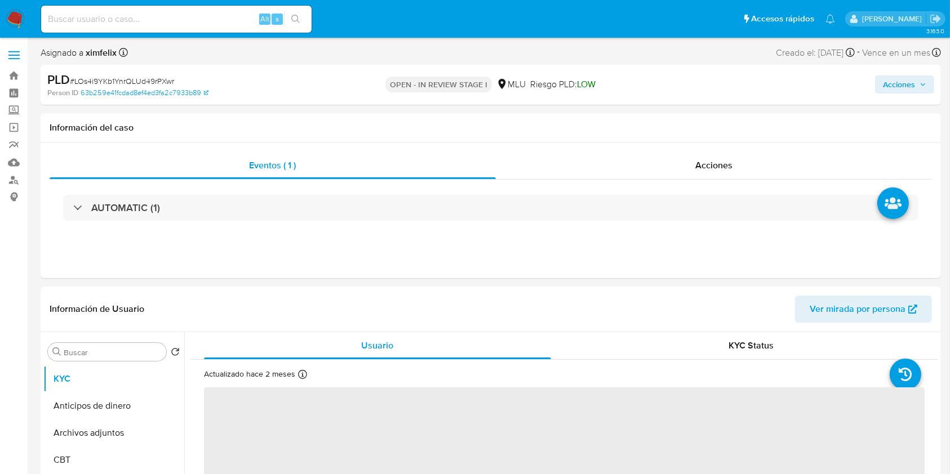
select select "10"
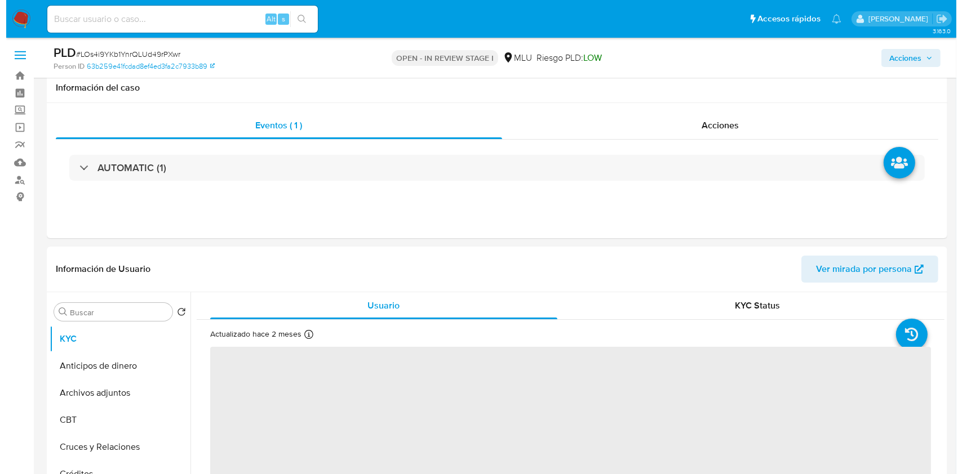
scroll to position [158, 0]
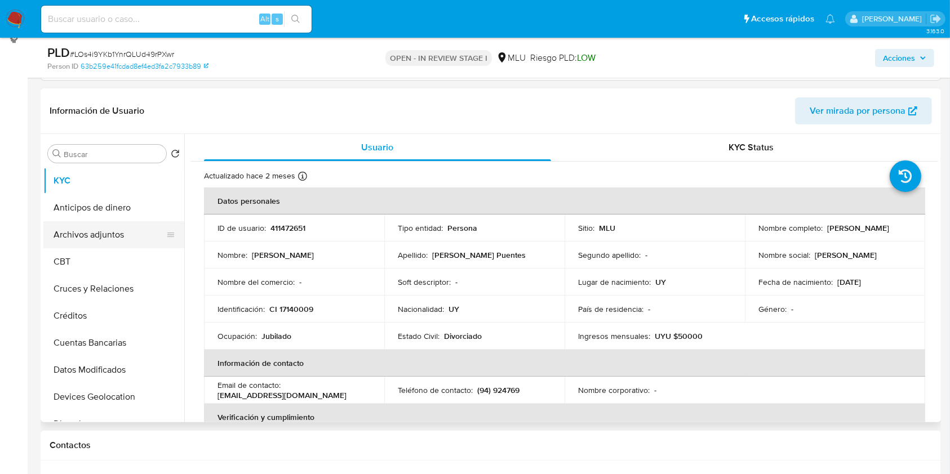
click at [112, 242] on button "Archivos adjuntos" at bounding box center [109, 234] width 132 height 27
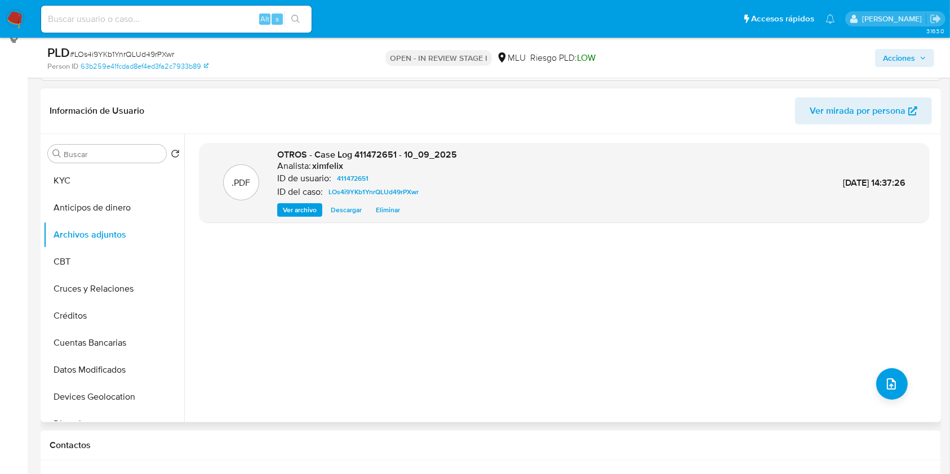
click at [331, 282] on div ".PDF OTROS - Case Log 411472651 - 10_09_2025 Analista: ximfelix ID de usuario: …" at bounding box center [564, 278] width 730 height 270
click at [897, 380] on button "upload-file" at bounding box center [892, 384] width 32 height 32
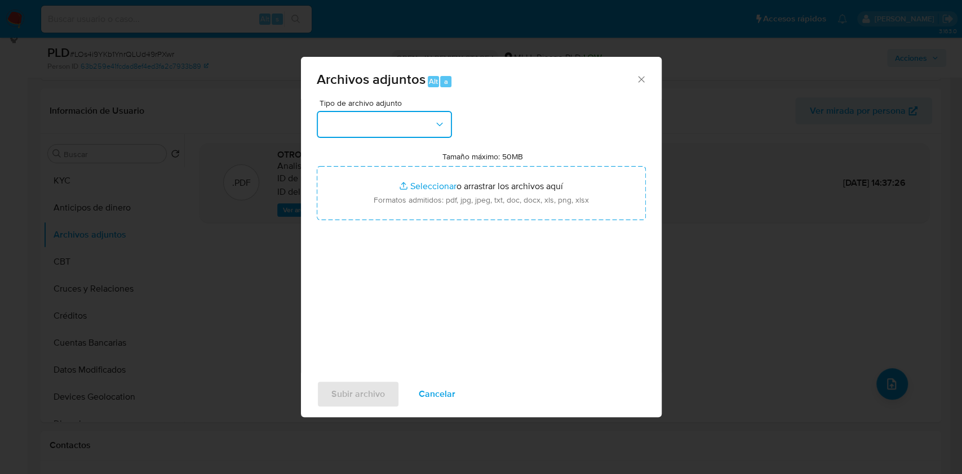
click at [394, 118] on button "button" at bounding box center [384, 124] width 135 height 27
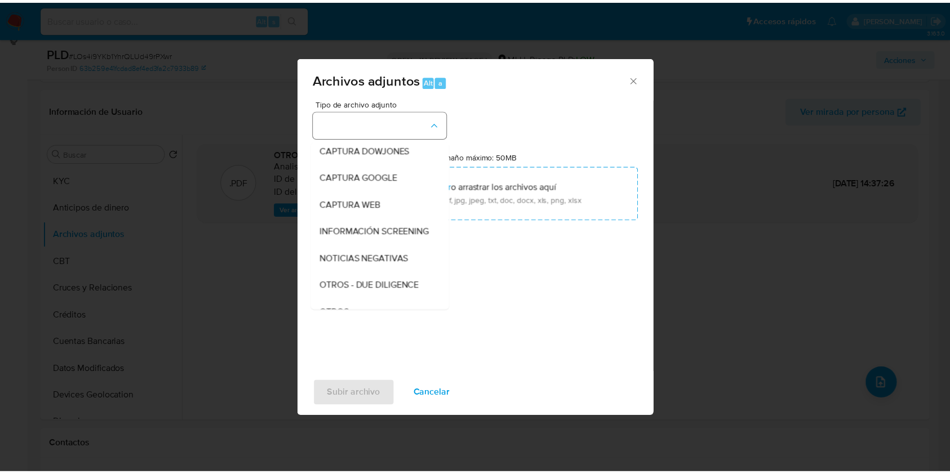
scroll to position [59, 0]
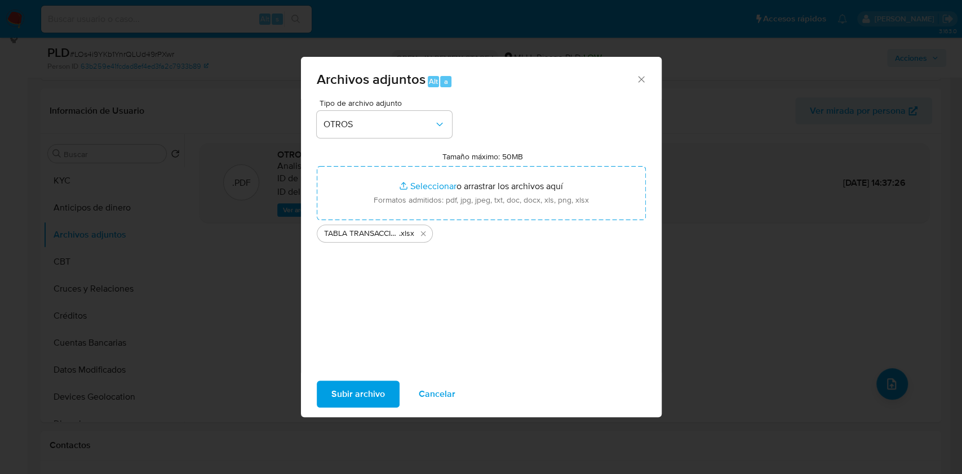
click at [375, 296] on div "Tipo de archivo adjunto OTROS Tamaño máximo: 50MB Seleccionar archivos Seleccio…" at bounding box center [481, 232] width 329 height 266
click at [358, 393] on span "Subir archivo" at bounding box center [358, 394] width 54 height 25
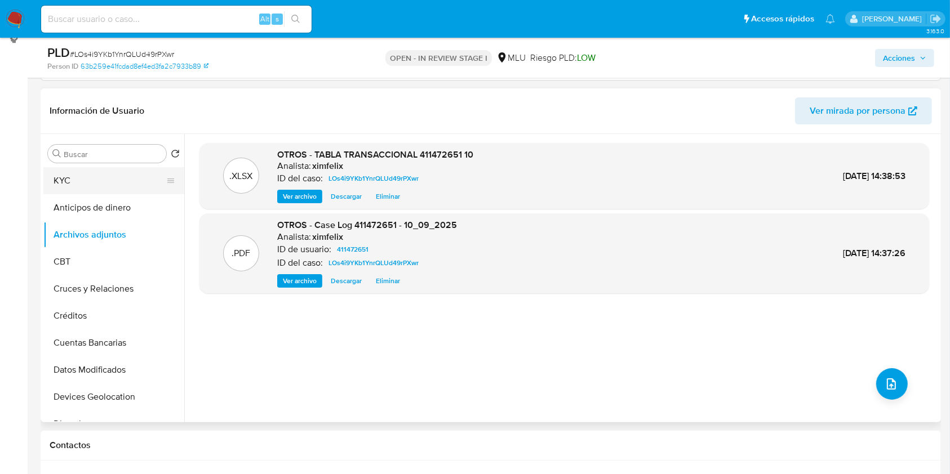
click at [109, 180] on button "KYC" at bounding box center [109, 180] width 132 height 27
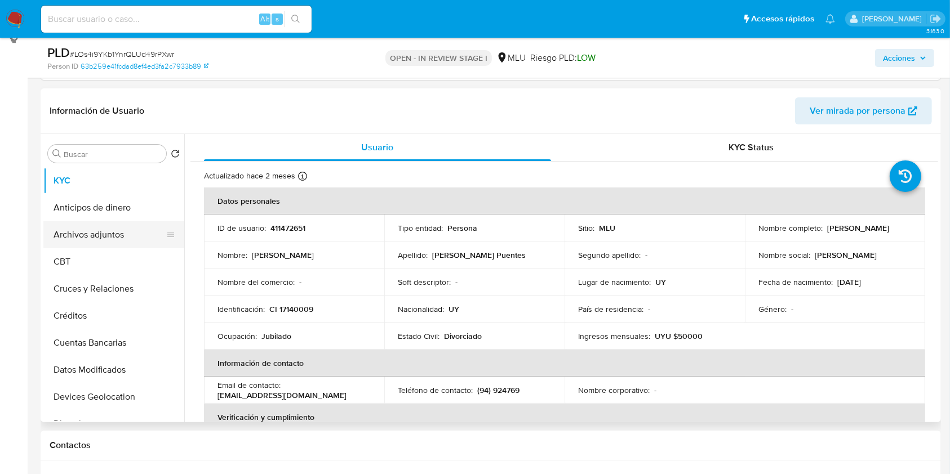
click at [104, 235] on button "Archivos adjuntos" at bounding box center [109, 234] width 132 height 27
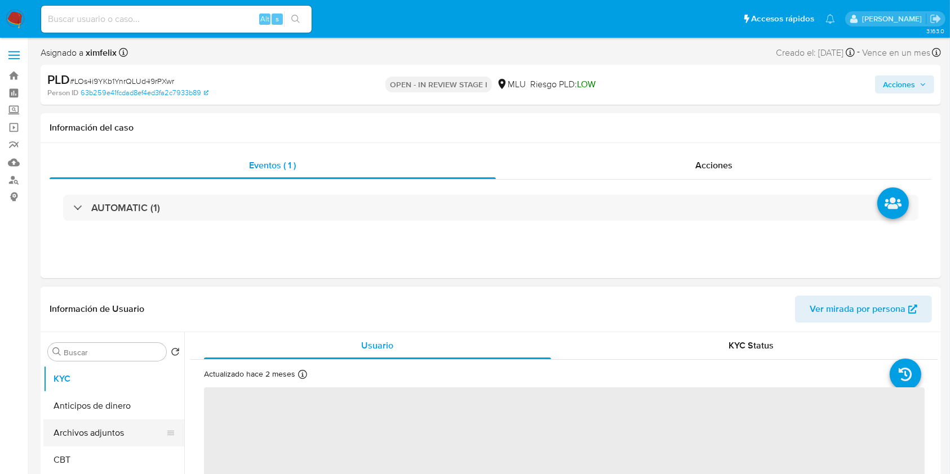
click at [114, 426] on button "Archivos adjuntos" at bounding box center [109, 433] width 132 height 27
select select "10"
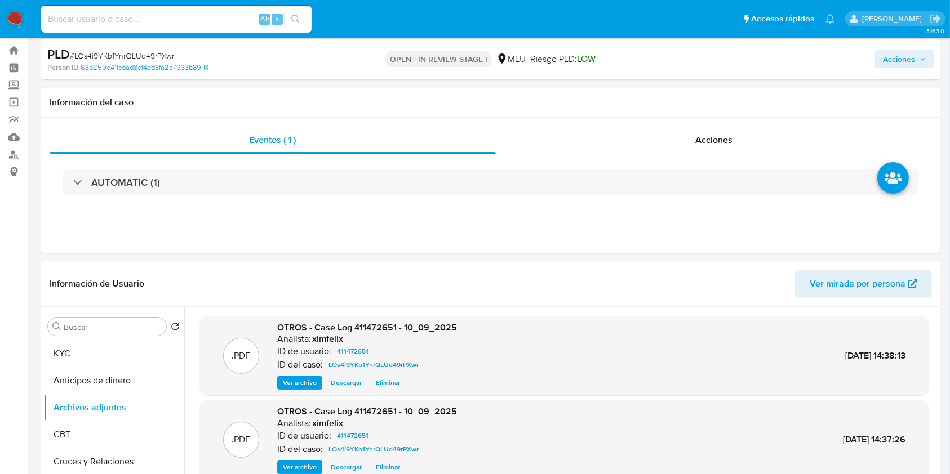
scroll to position [32, 0]
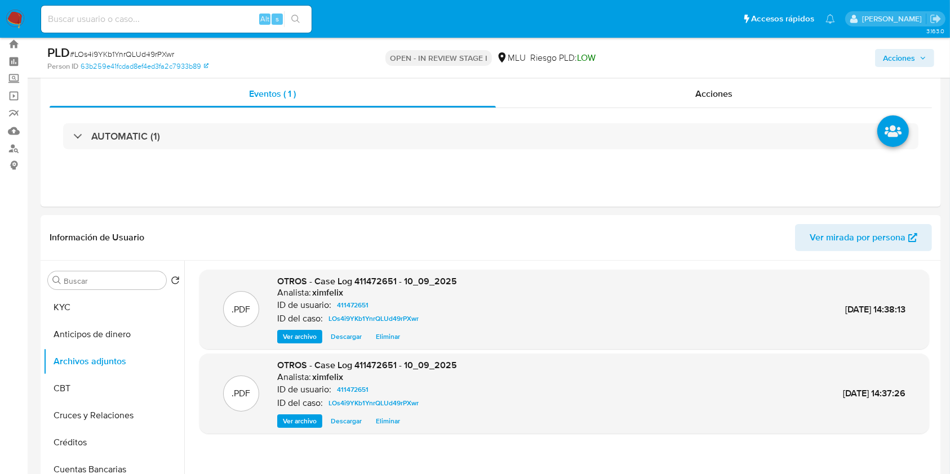
click at [896, 49] on span "Acciones" at bounding box center [899, 58] width 32 height 18
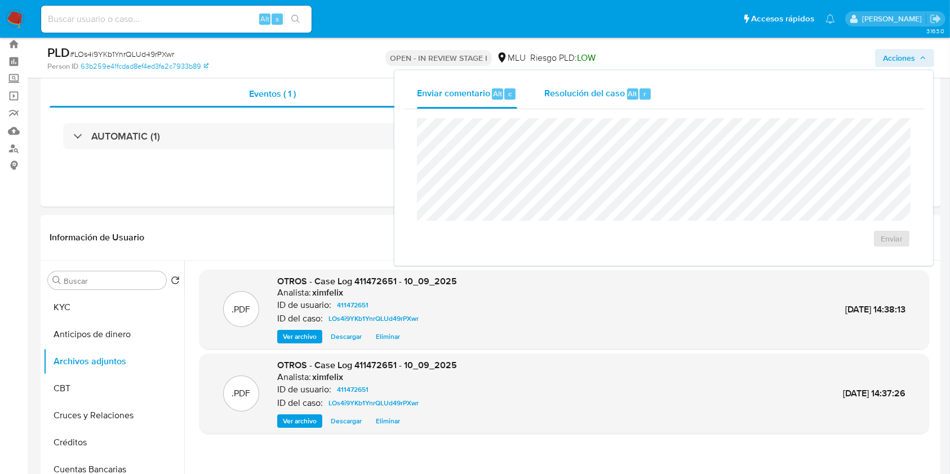
click at [599, 95] on span "Resolución del caso" at bounding box center [584, 93] width 81 height 13
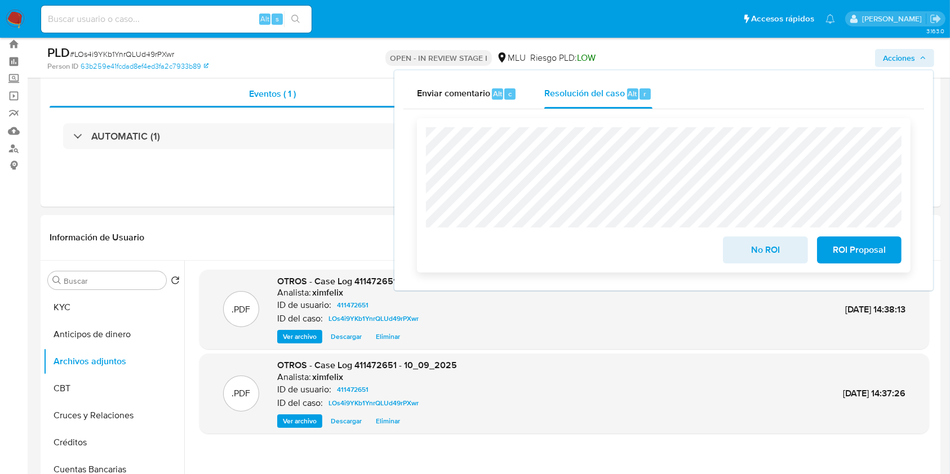
click at [882, 247] on span "ROI Proposal" at bounding box center [859, 250] width 55 height 25
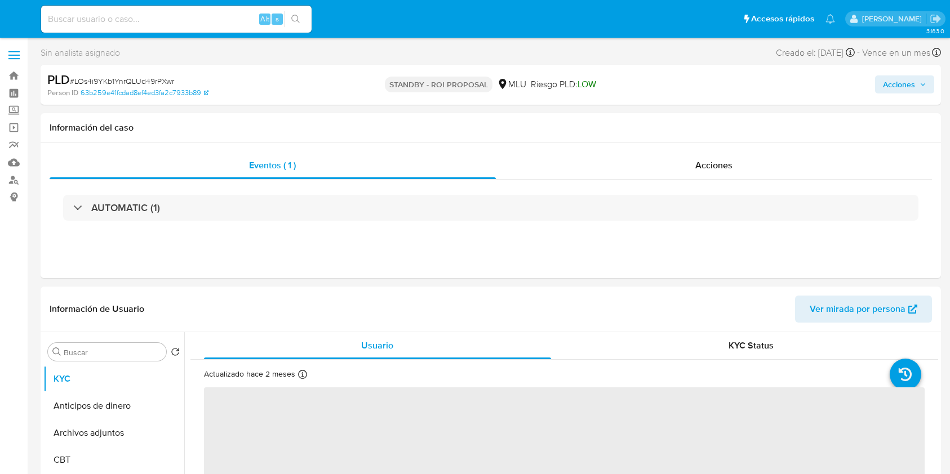
select select "10"
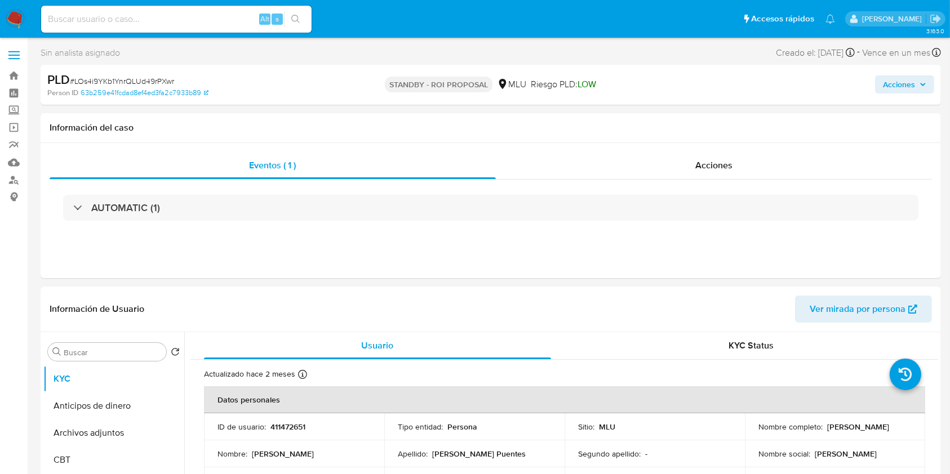
click at [212, 25] on input at bounding box center [176, 19] width 270 height 15
paste input "lXuQBDXOoKnSFydOiWoAfadX"
type input "lXuQBDXOoKnSFydOiWoAfadX"
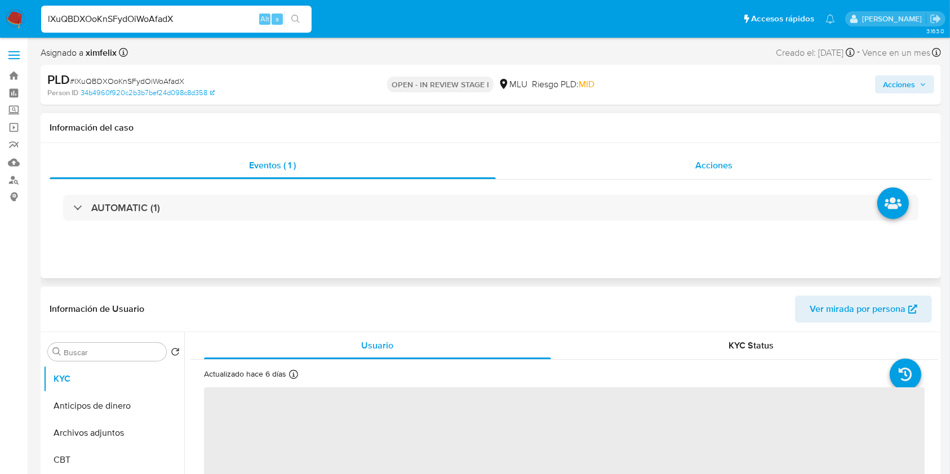
select select "10"
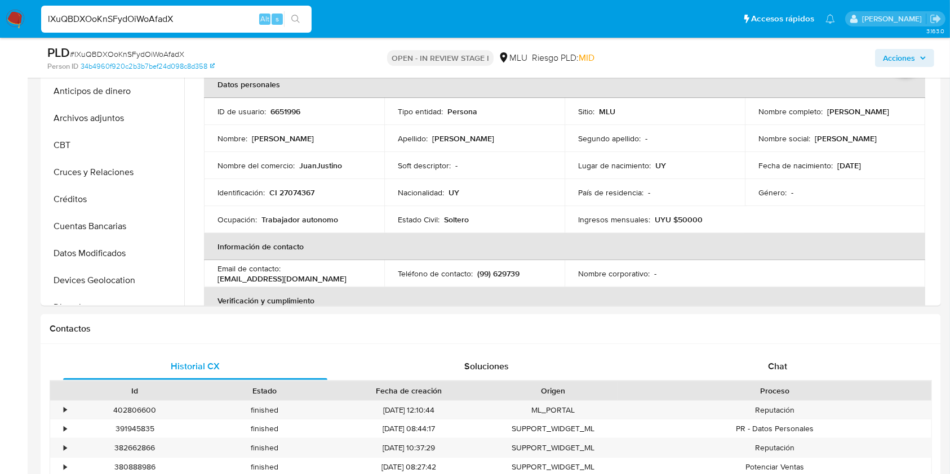
scroll to position [286, 0]
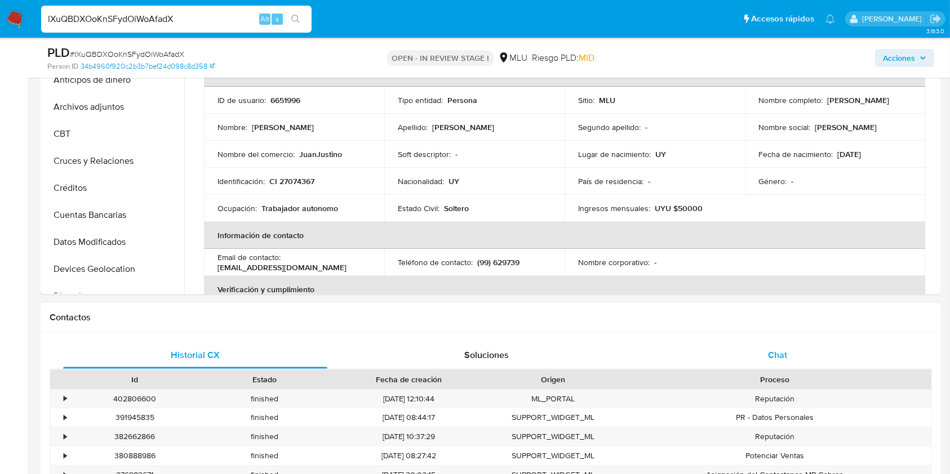
click at [748, 359] on div "Chat" at bounding box center [778, 355] width 264 height 27
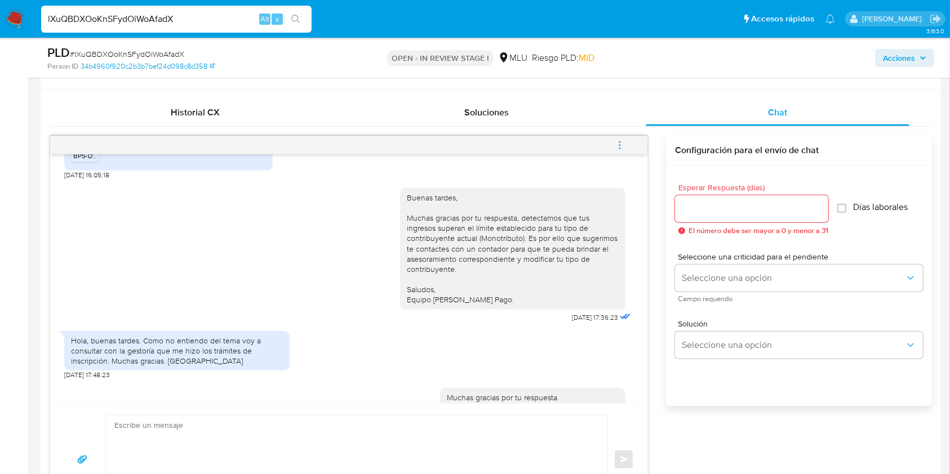
scroll to position [0, 0]
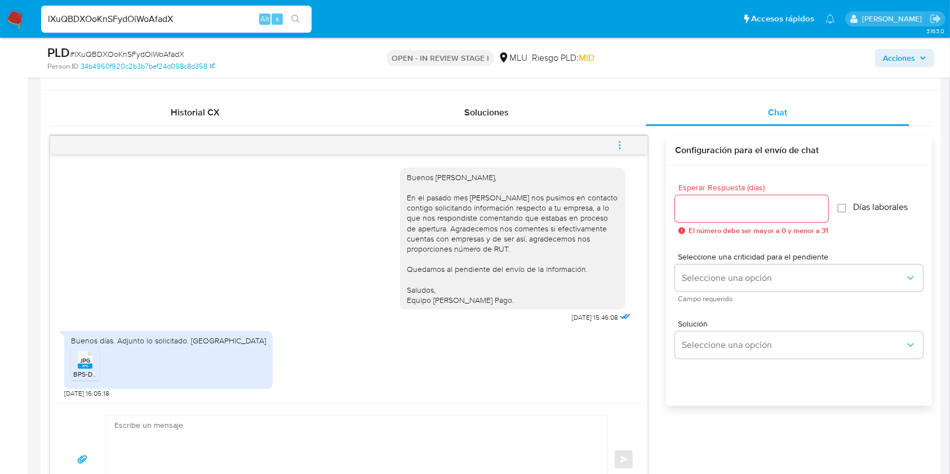
click at [84, 366] on rect at bounding box center [85, 366] width 15 height 5
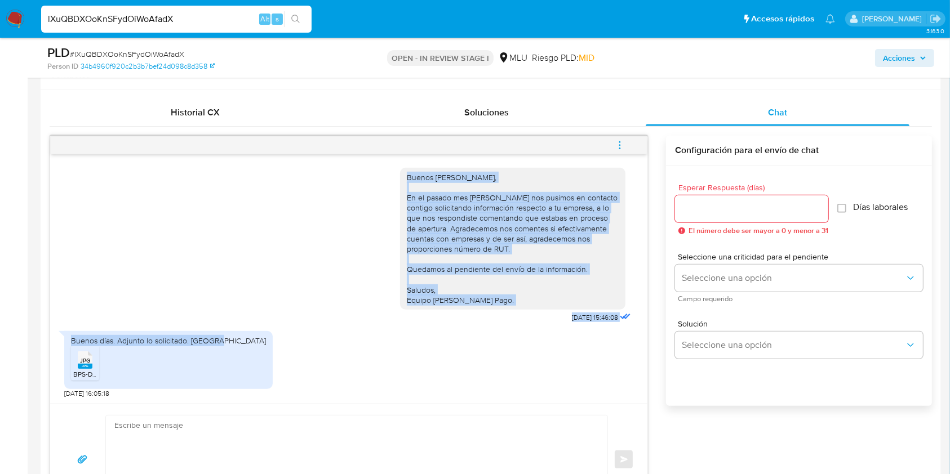
drag, startPoint x: 217, startPoint y: 340, endPoint x: 48, endPoint y: 339, distance: 169.0
click at [48, 339] on div "Historial CX Soluciones Chat Id Estado Fecha de creación Origen Proceso • 40280…" at bounding box center [491, 307] width 900 height 435
copy div "Buenos días Juan, En el pasado mes de marzo nos pusimos en contacto contigo sol…"
click at [269, 314] on div "Buenos días Juan, En el pasado mes de marzo nos pusimos en contacto contigo sol…" at bounding box center [348, 243] width 569 height 166
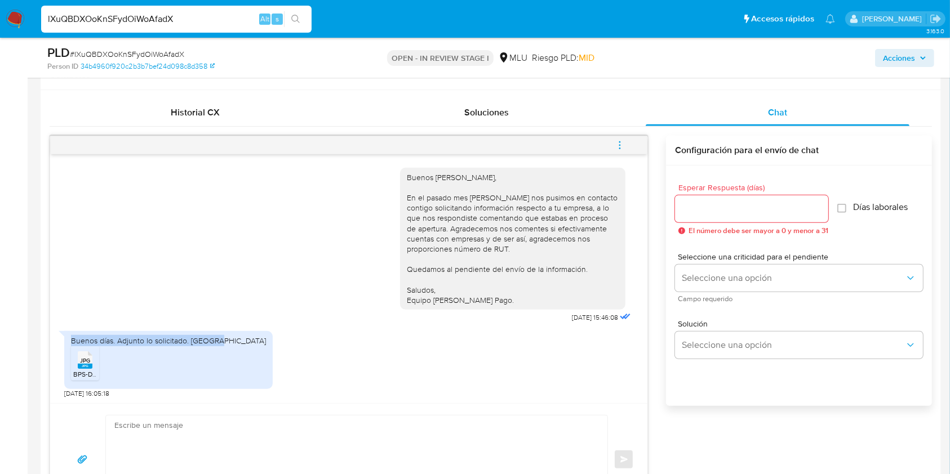
drag, startPoint x: 216, startPoint y: 340, endPoint x: 63, endPoint y: 339, distance: 153.2
click at [64, 339] on div "Buenos días. Adjunto lo solicitado. Saludos JPG JPG BPS-DGI.jpg" at bounding box center [168, 360] width 208 height 58
copy div "Buenos días. Adjunto lo solicitado. Saludos"
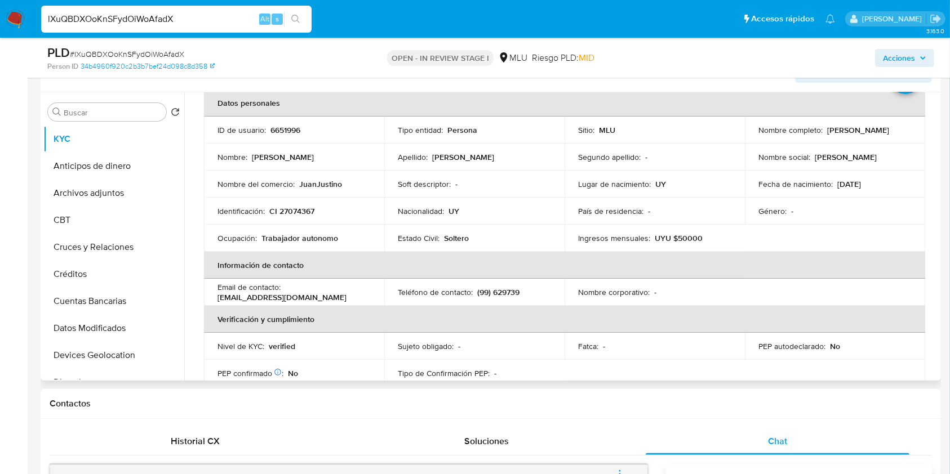
scroll to position [63, 0]
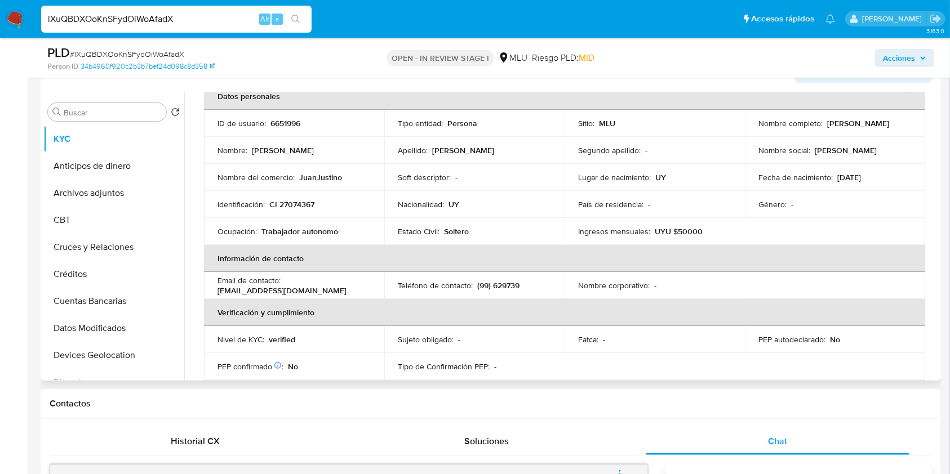
click at [849, 362] on table "Datos personales ID de usuario : 6651996 Tipo entidad : Persona Sitio : MLU Nom…" at bounding box center [564, 286] width 721 height 406
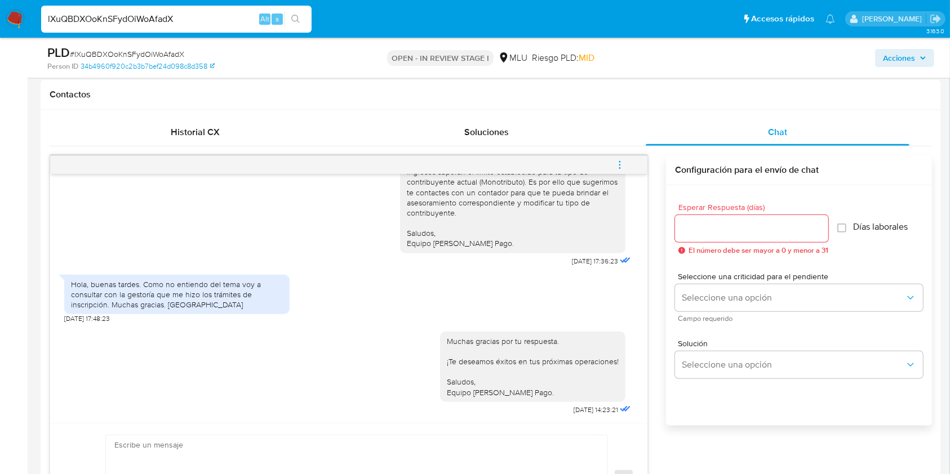
scroll to position [529, 0]
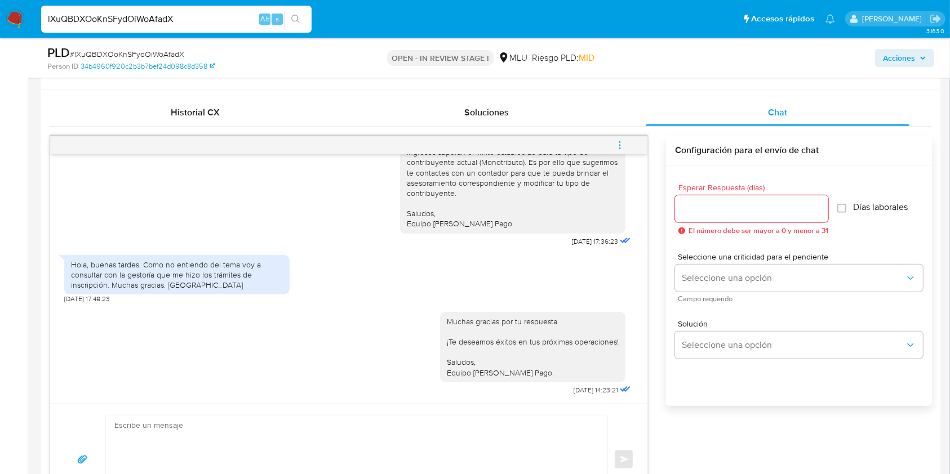
click at [613, 146] on button "menu-action" at bounding box center [619, 145] width 37 height 27
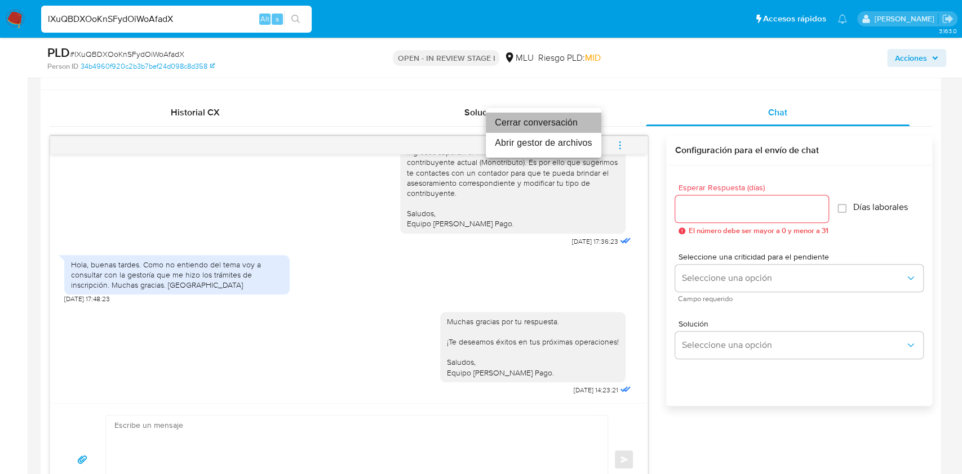
click at [514, 118] on li "Cerrar conversación" at bounding box center [543, 123] width 115 height 20
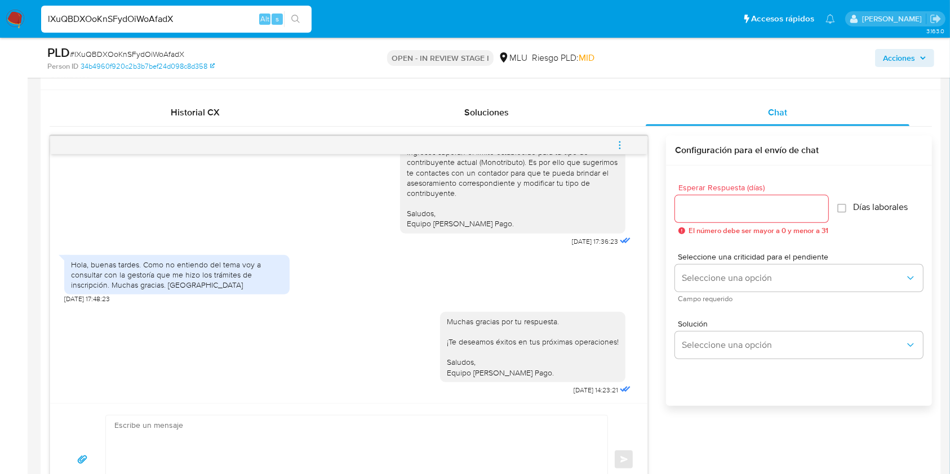
click at [647, 339] on div "Buenos días Juan, En el pasado mes de marzo nos pusimos en contacto contigo sol…" at bounding box center [348, 278] width 597 height 249
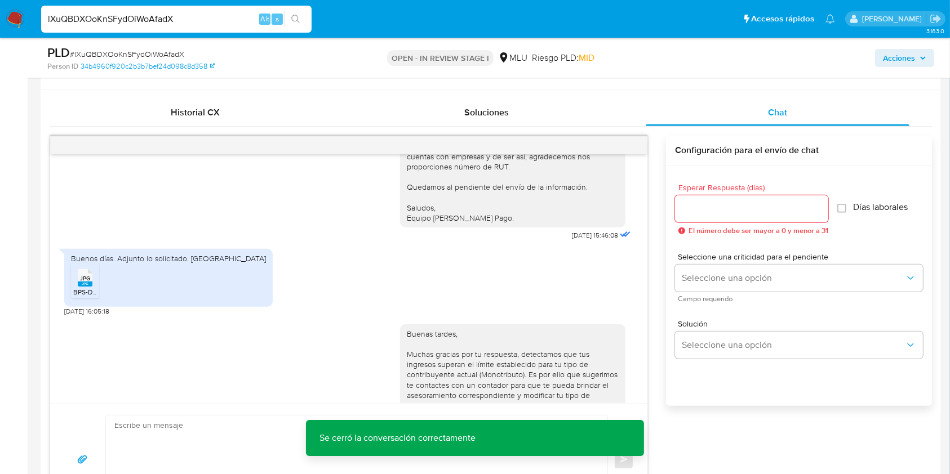
scroll to position [0, 0]
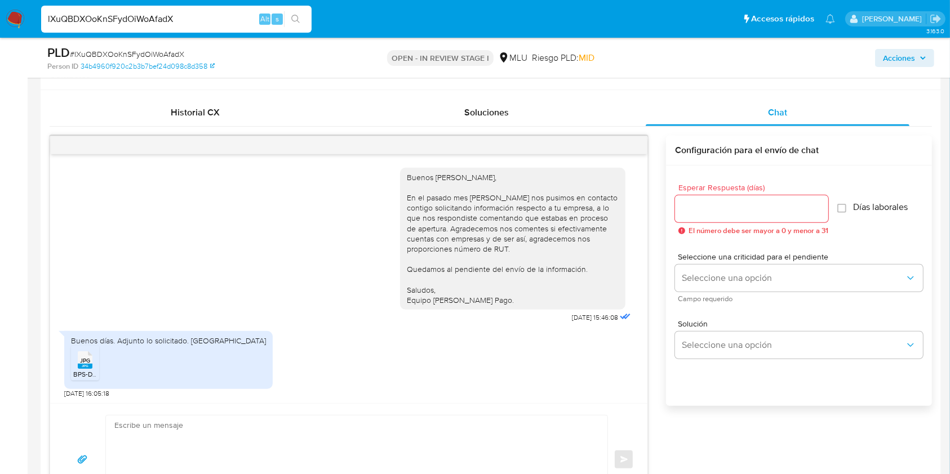
click at [500, 358] on div "Buenos días. Adjunto lo solicitado. Saludos JPG JPG BPS-DGI.jpg 02/10/2025 16:0…" at bounding box center [348, 362] width 569 height 73
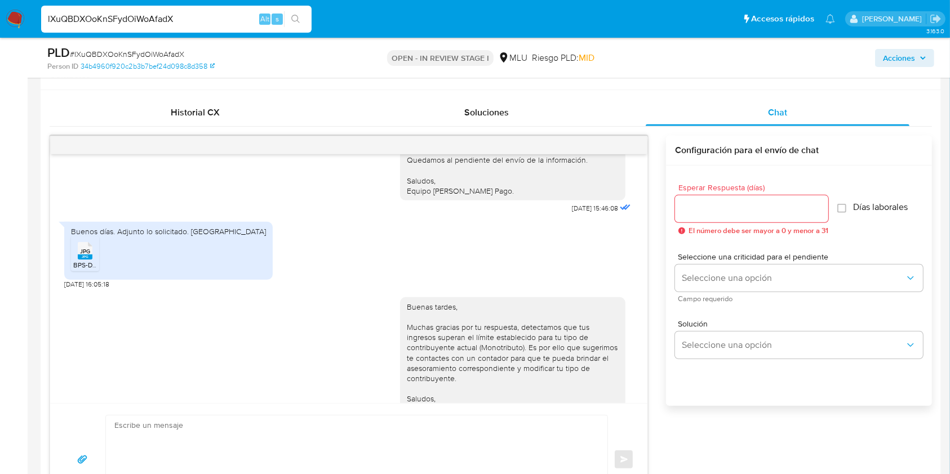
scroll to position [113, 0]
click at [455, 360] on div "Buenas tardes, Muchas gracias por tu respuesta, detectamos que tus ingresos sup…" at bounding box center [513, 355] width 212 height 113
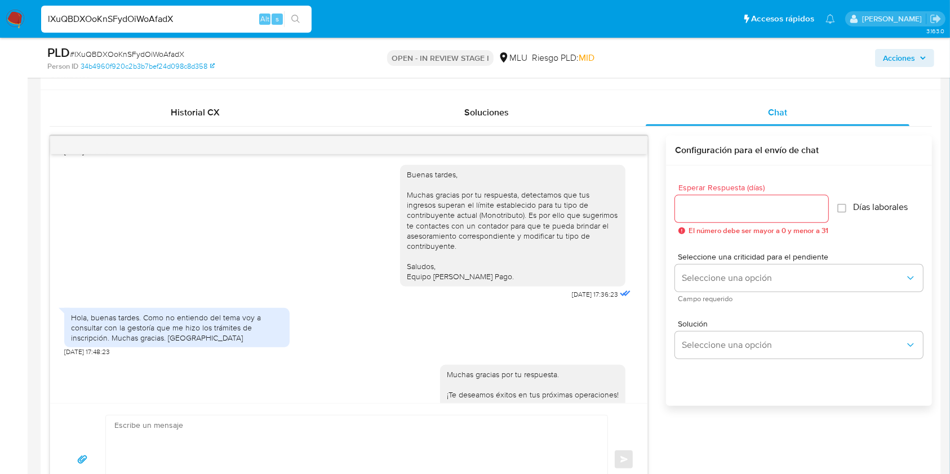
scroll to position [295, 0]
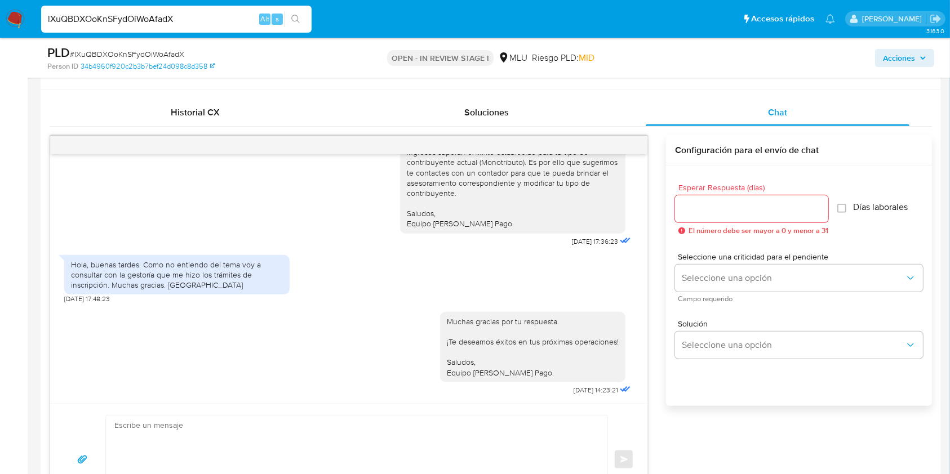
click at [604, 357] on div "Muchas gracias por tu respuesta. ¡Te deseamos éxitos en tus próximas operacione…" at bounding box center [533, 347] width 172 height 61
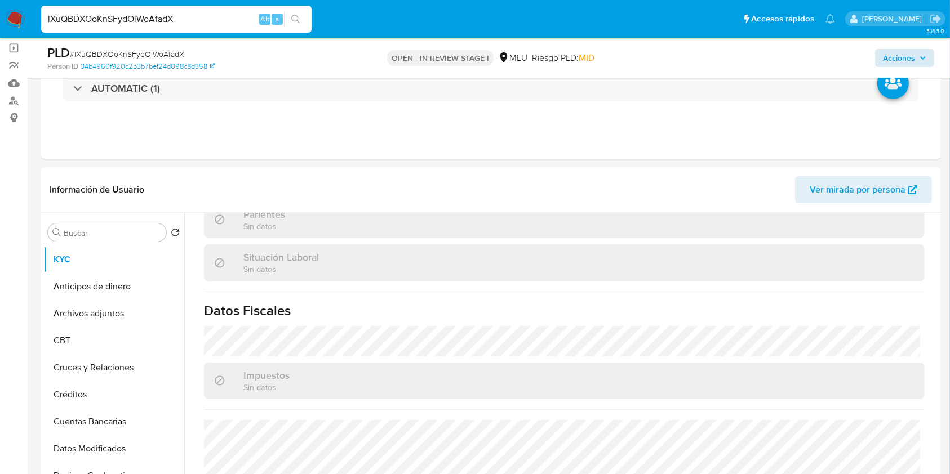
scroll to position [74, 0]
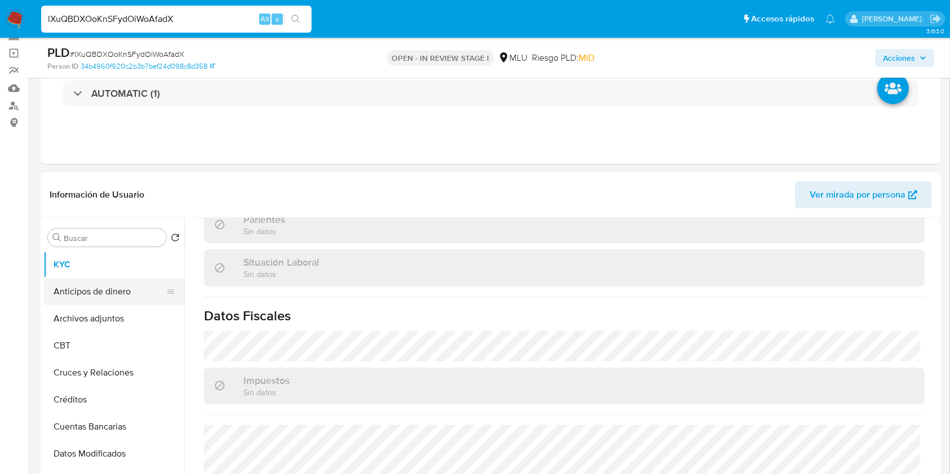
click at [117, 294] on button "Anticipos de dinero" at bounding box center [109, 291] width 132 height 27
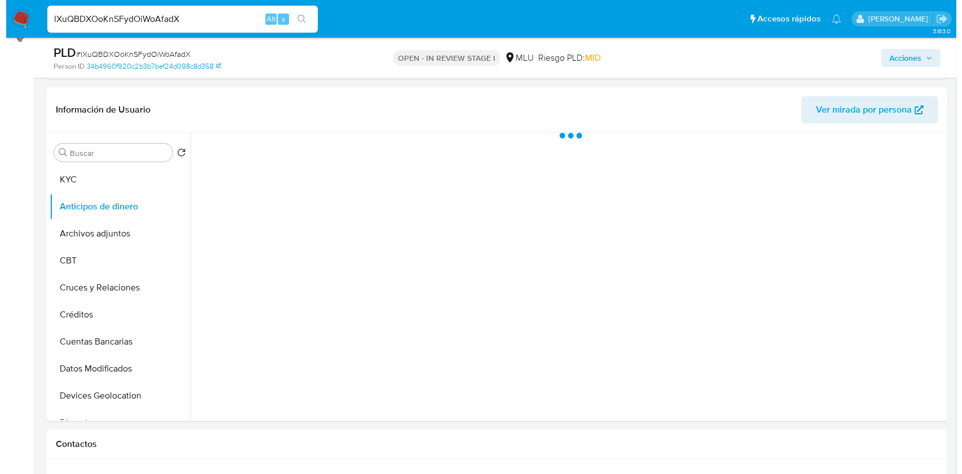
scroll to position [167, 0]
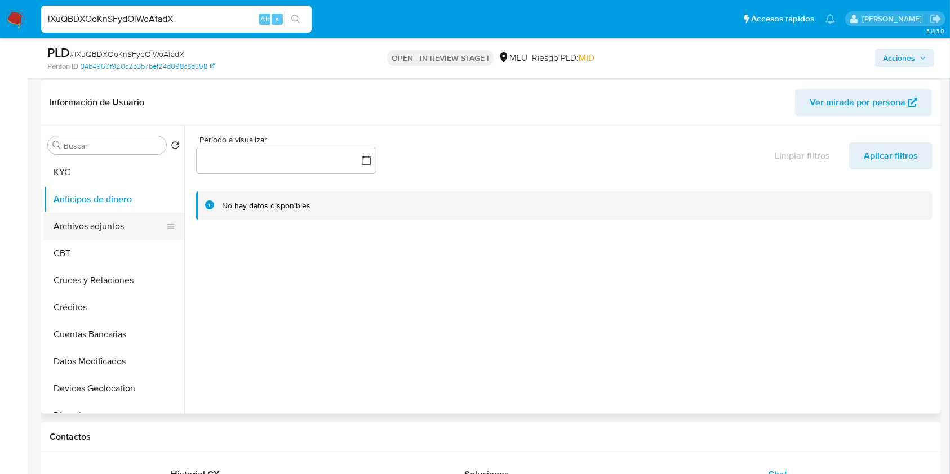
click at [83, 232] on button "Archivos adjuntos" at bounding box center [109, 226] width 132 height 27
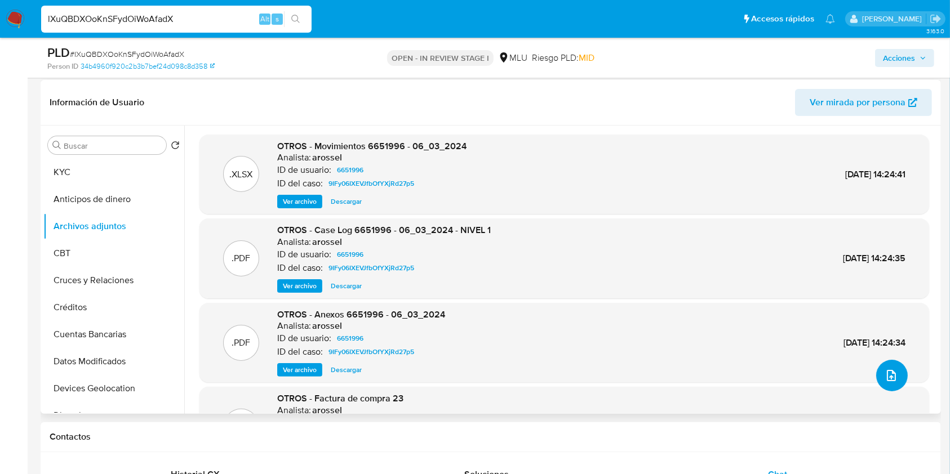
click at [892, 390] on button "upload-file" at bounding box center [892, 376] width 32 height 32
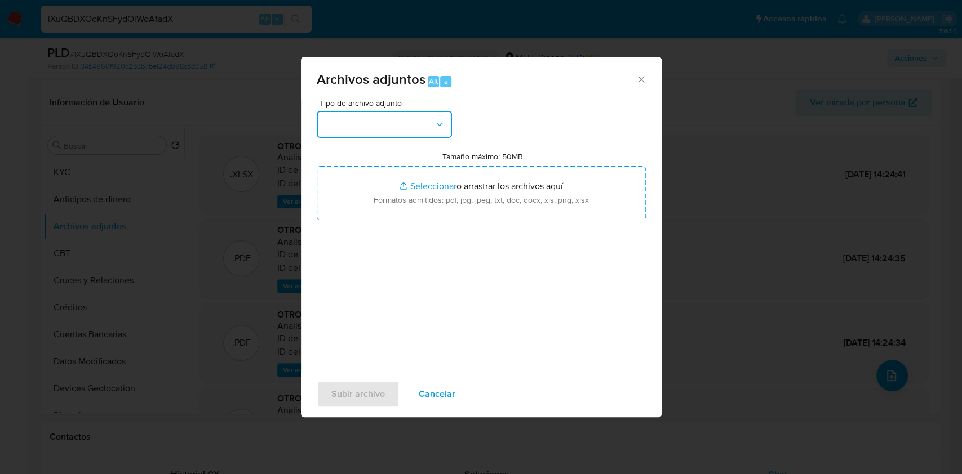
click at [407, 132] on button "button" at bounding box center [384, 124] width 135 height 27
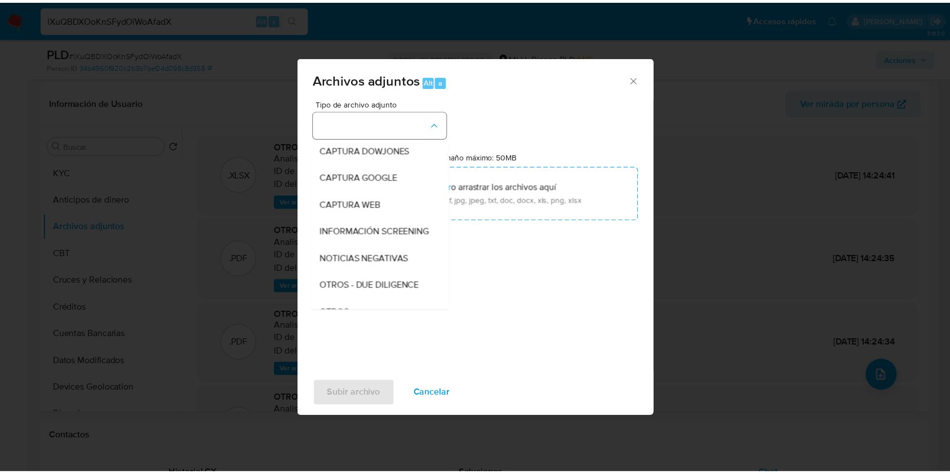
scroll to position [59, 0]
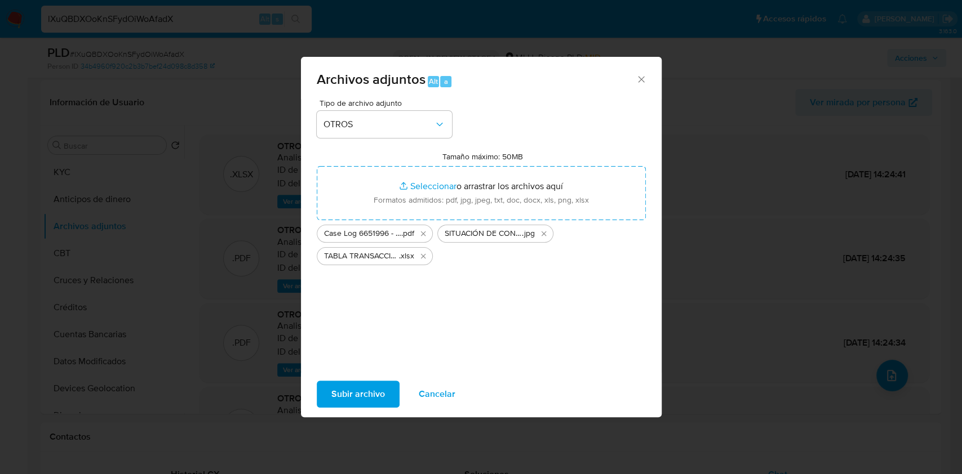
click at [350, 394] on span "Subir archivo" at bounding box center [358, 394] width 54 height 25
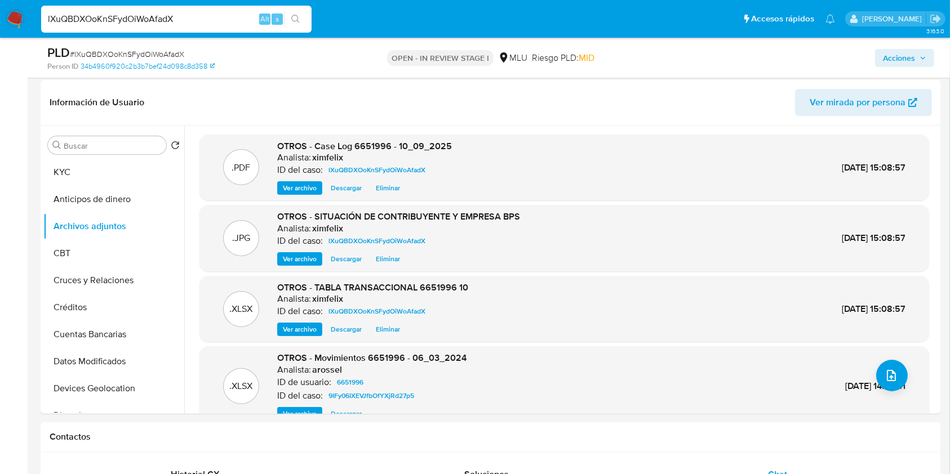
click at [912, 59] on span "Acciones" at bounding box center [899, 58] width 32 height 18
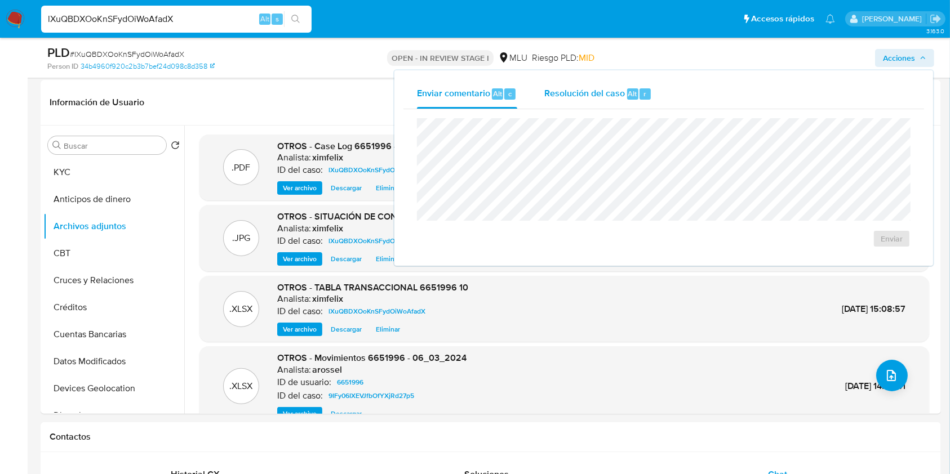
click at [647, 88] on div "r" at bounding box center [644, 93] width 11 height 11
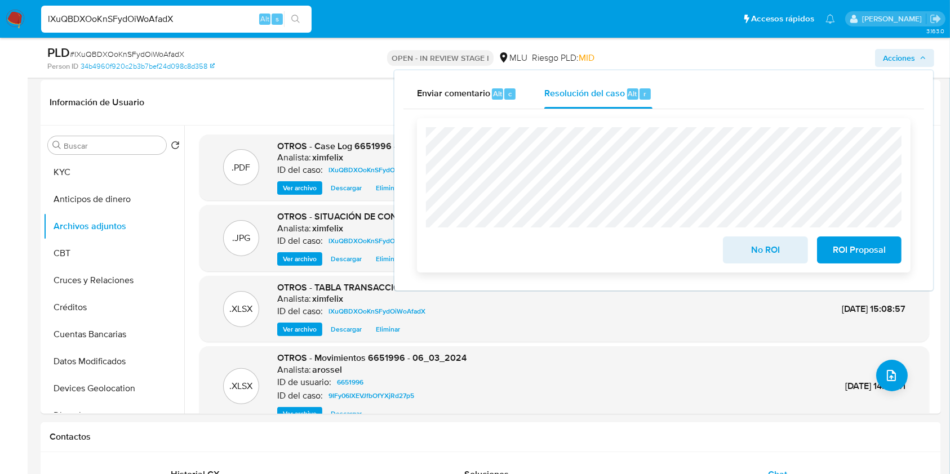
click at [860, 257] on span "ROI Proposal" at bounding box center [859, 250] width 55 height 25
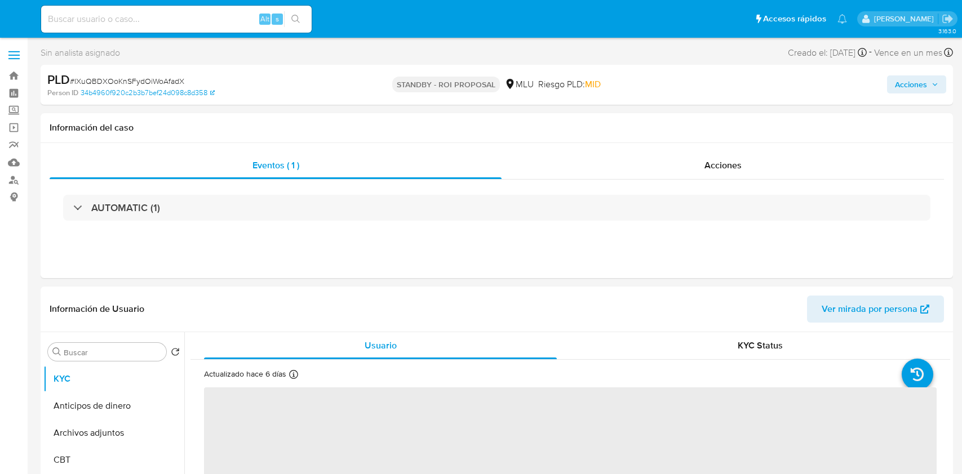
select select "10"
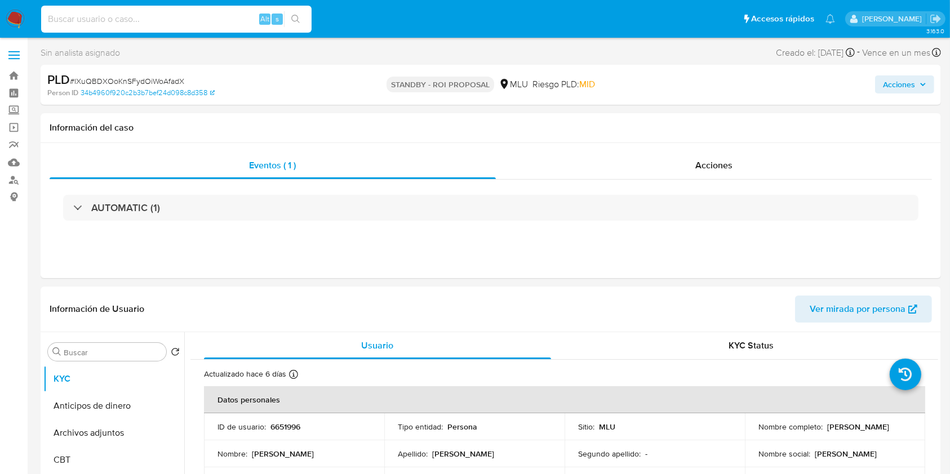
click at [189, 12] on input at bounding box center [176, 19] width 270 height 15
paste input "lskRw89vBugTFnnkenXxQWYj"
type input "lskRw89vBugTFnnkenXxQWYj"
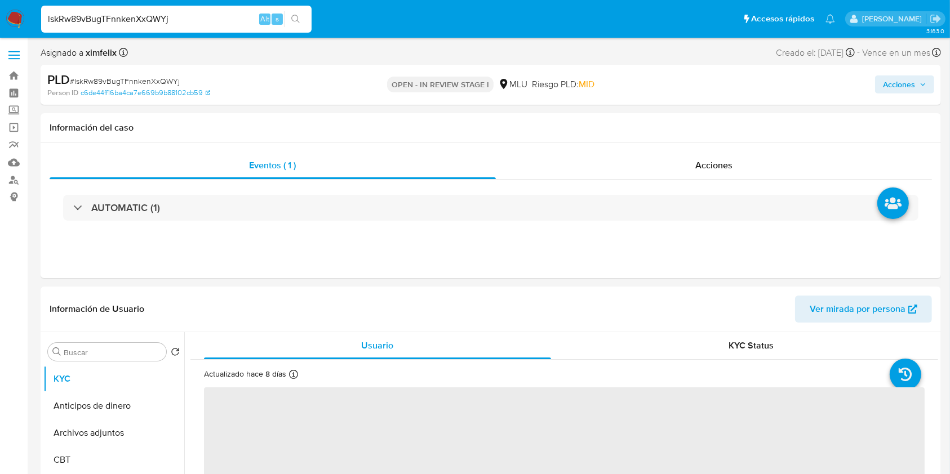
select select "10"
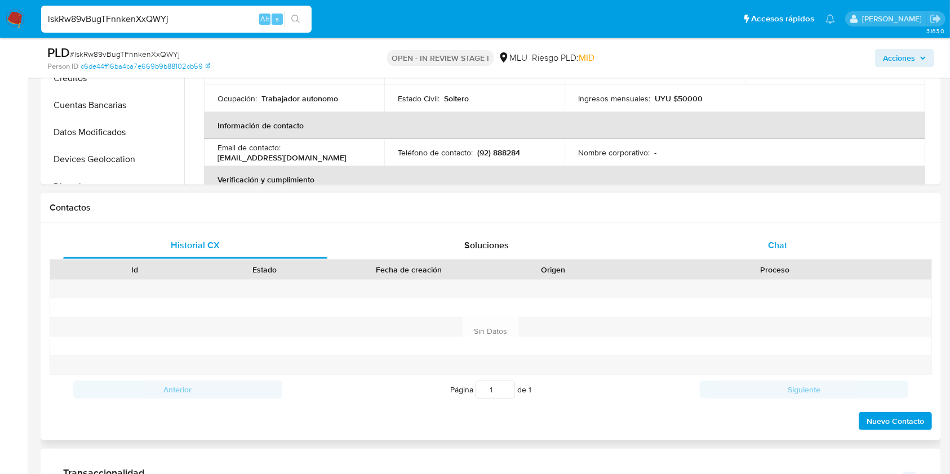
scroll to position [407, 0]
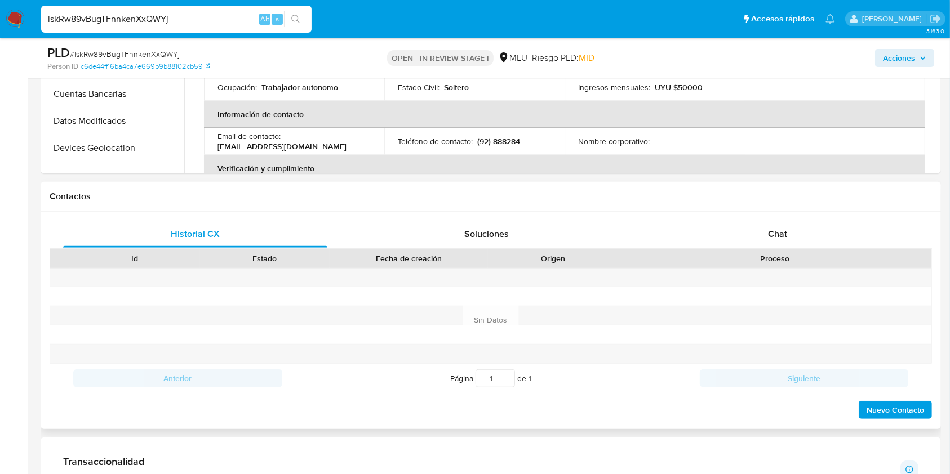
click at [789, 251] on div "Proceso" at bounding box center [774, 258] width 313 height 19
click at [792, 239] on div "Chat" at bounding box center [778, 234] width 264 height 27
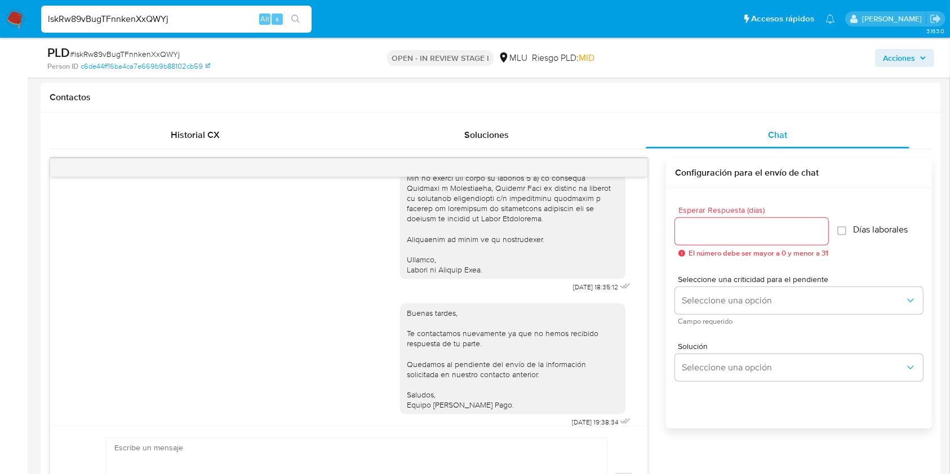
scroll to position [509, 0]
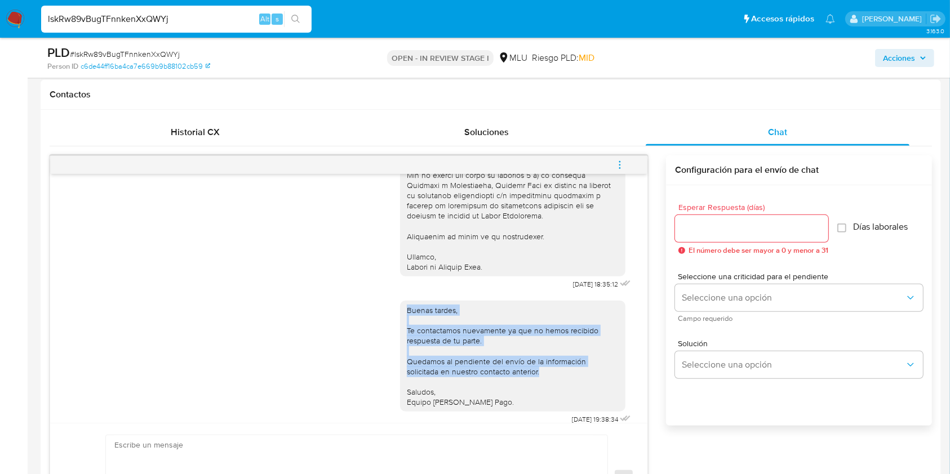
drag, startPoint x: 635, startPoint y: 362, endPoint x: 648, endPoint y: 246, distance: 117.3
click at [648, 246] on div "03/10/2025 18:35:12 Buenas tardes, Te contactamos nuevamente ya que no hemos re…" at bounding box center [491, 345] width 882 height 381
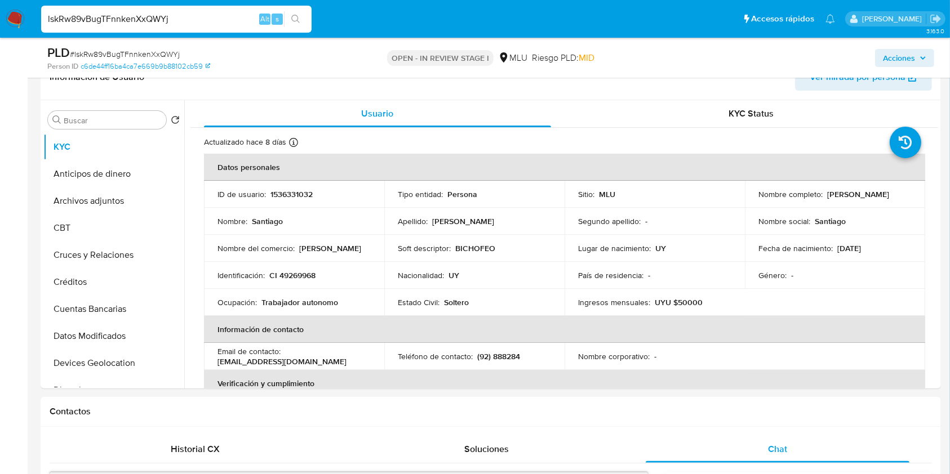
scroll to position [177, 0]
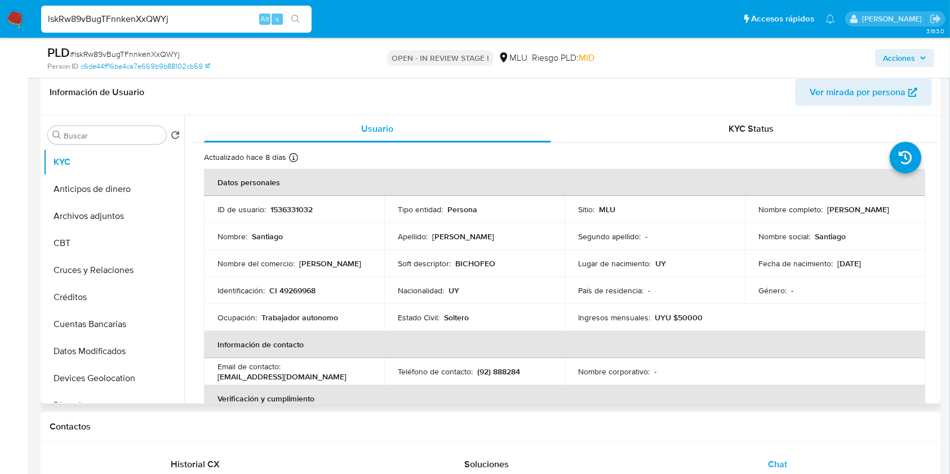
click at [655, 322] on p "UYU $50000" at bounding box center [679, 318] width 48 height 10
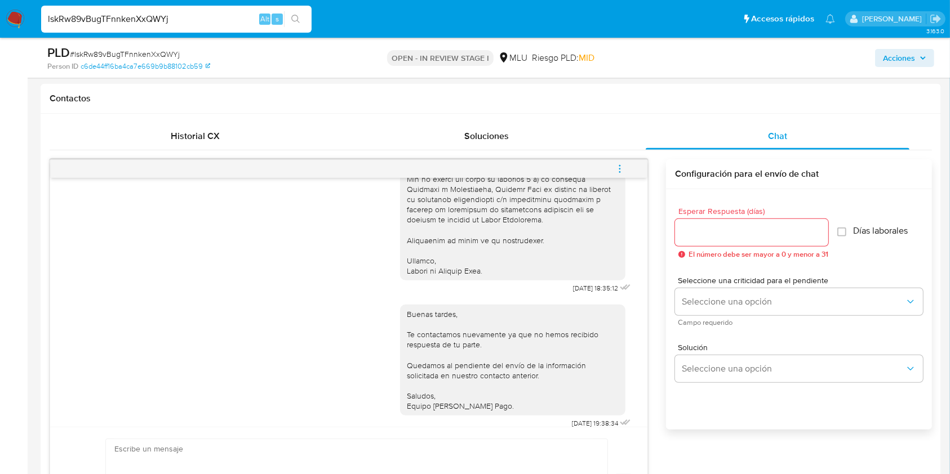
scroll to position [536, 0]
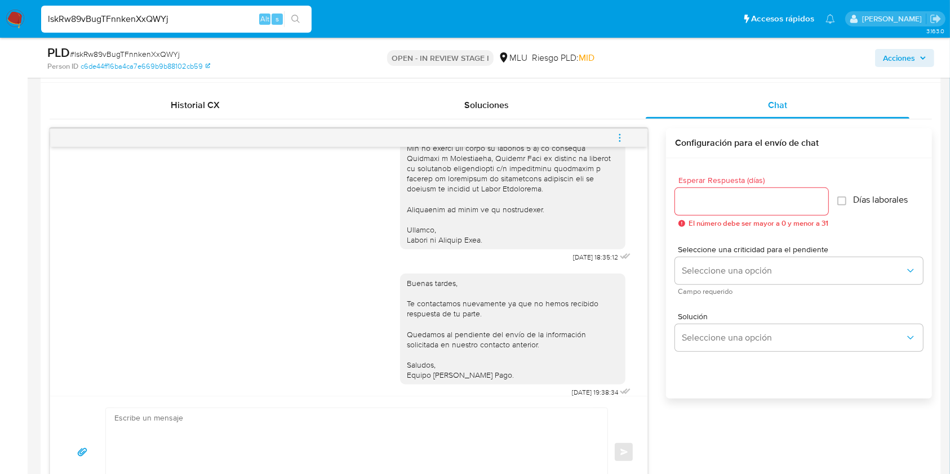
click at [620, 137] on icon "menu-action" at bounding box center [619, 137] width 1 height 1
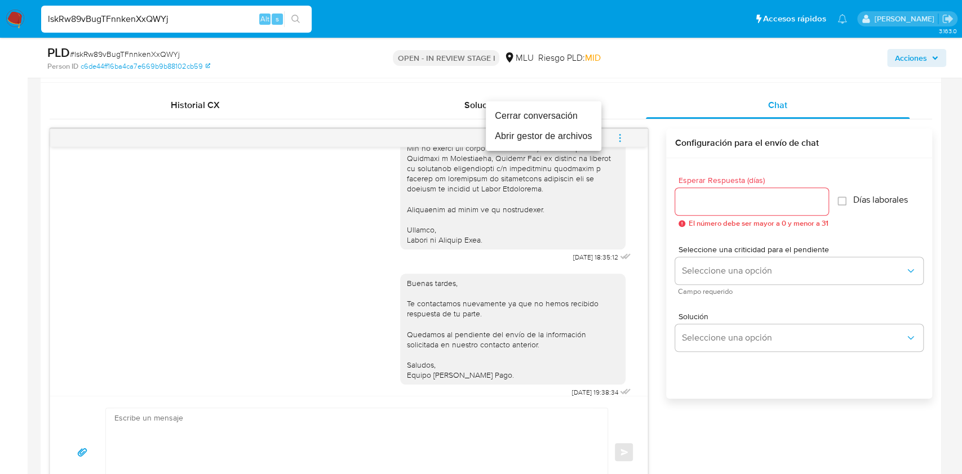
click at [508, 113] on li "Cerrar conversación" at bounding box center [543, 116] width 115 height 20
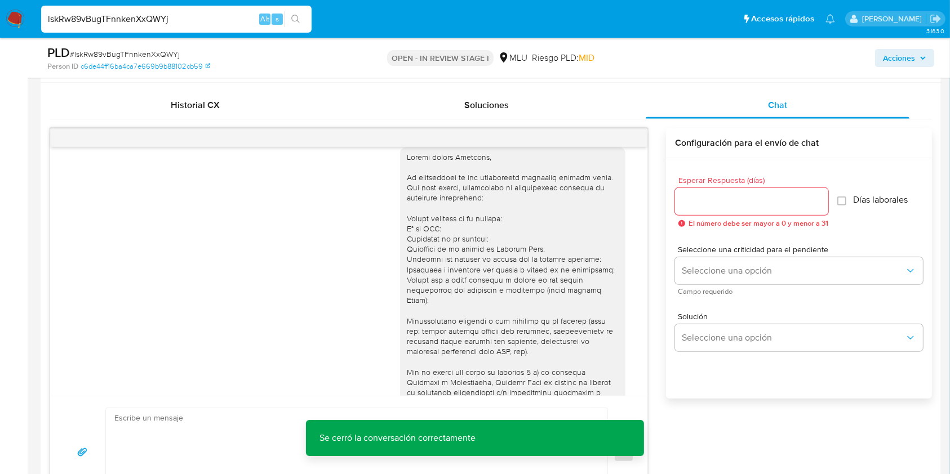
scroll to position [11, 0]
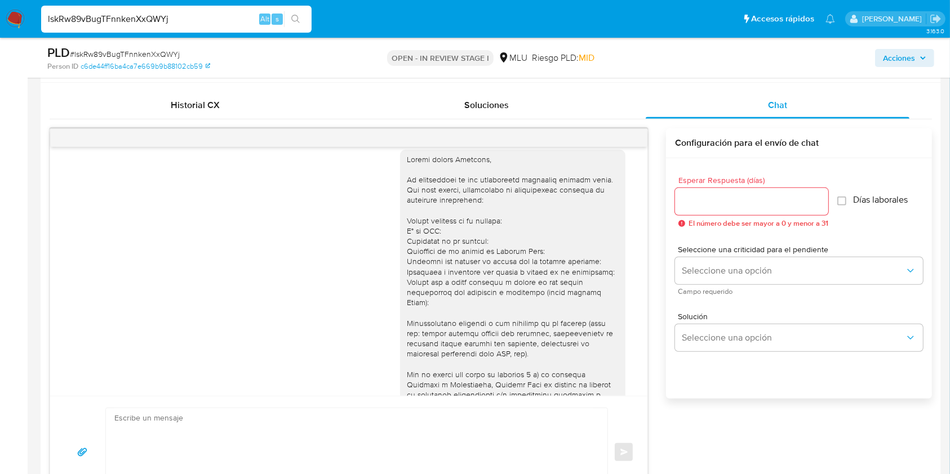
click at [608, 339] on div at bounding box center [512, 313] width 225 height 327
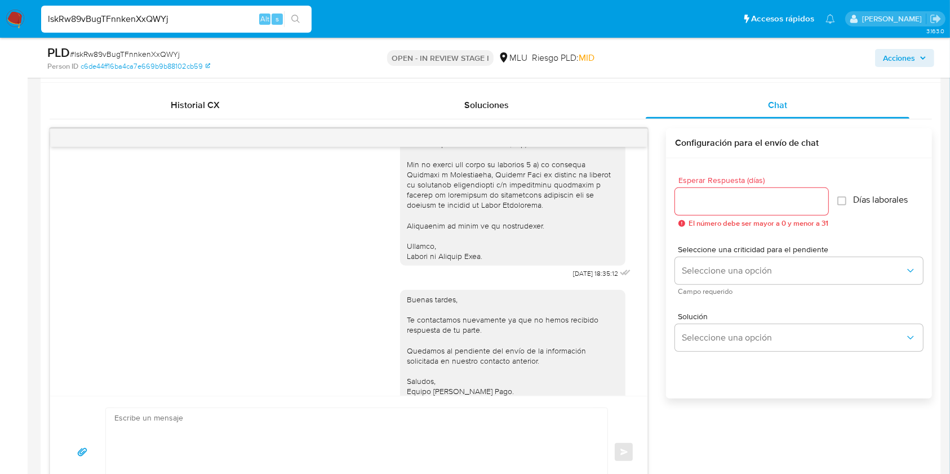
scroll to position [224, 0]
click at [592, 350] on div "Buenas tardes, Te contactamos nuevamente ya que no hemos recibido respuesta de …" at bounding box center [513, 343] width 212 height 103
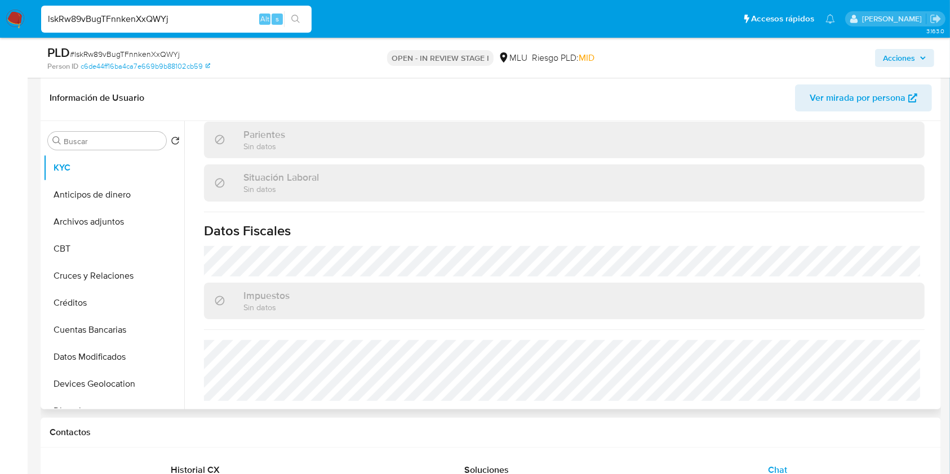
scroll to position [167, 0]
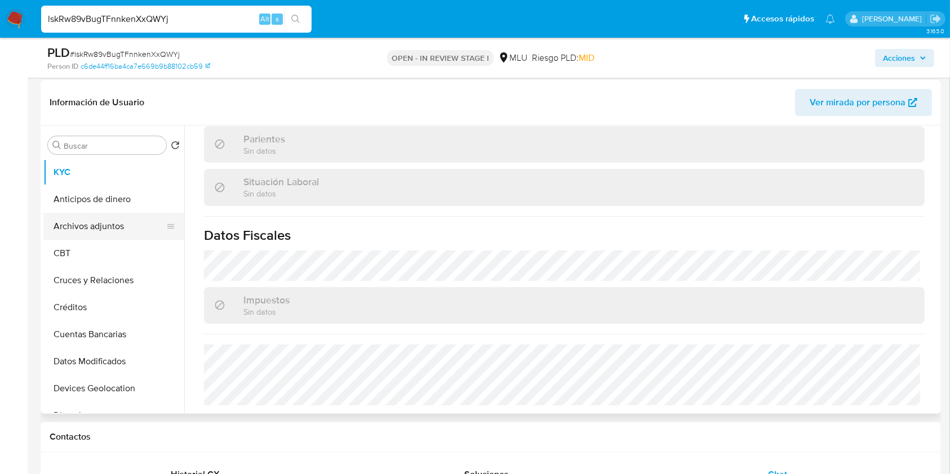
click at [124, 224] on button "Archivos adjuntos" at bounding box center [109, 226] width 132 height 27
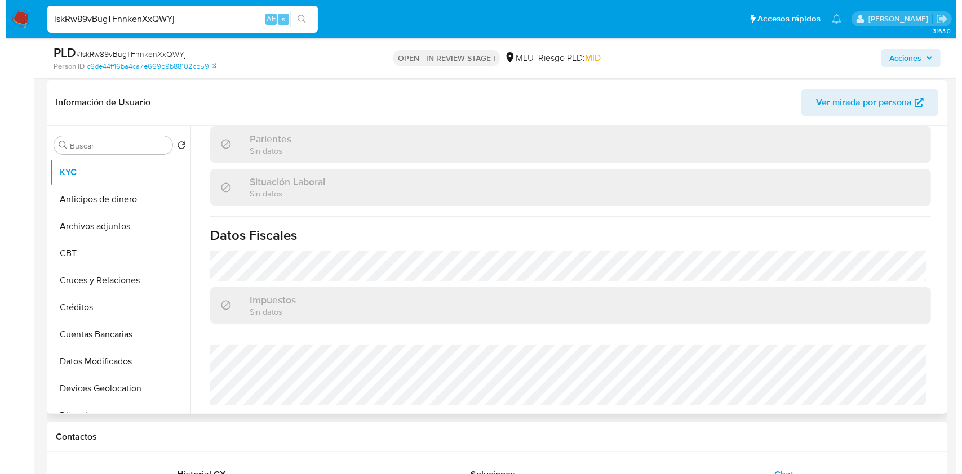
scroll to position [0, 0]
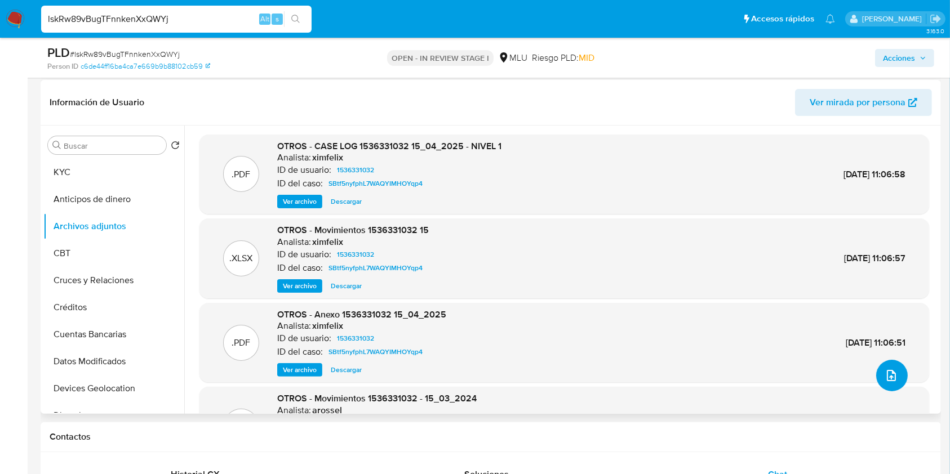
click at [883, 381] on button "upload-file" at bounding box center [892, 376] width 32 height 32
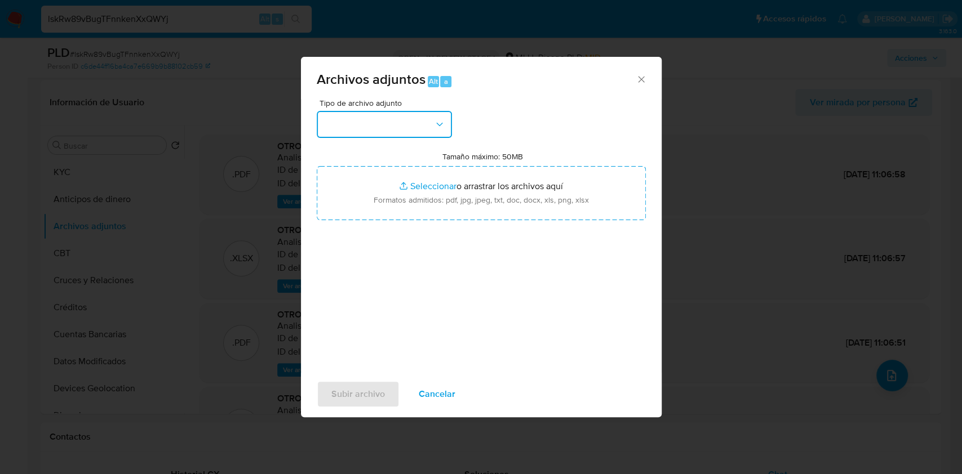
click at [359, 125] on button "button" at bounding box center [384, 124] width 135 height 27
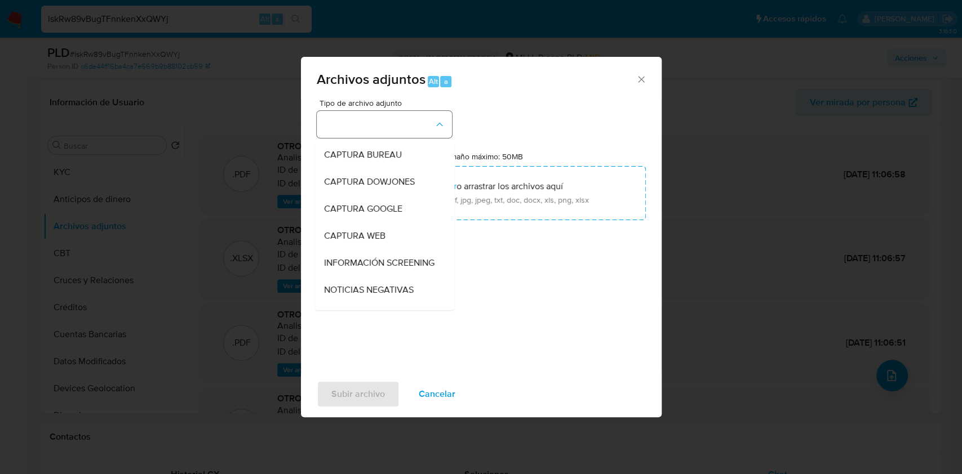
scroll to position [32, 0]
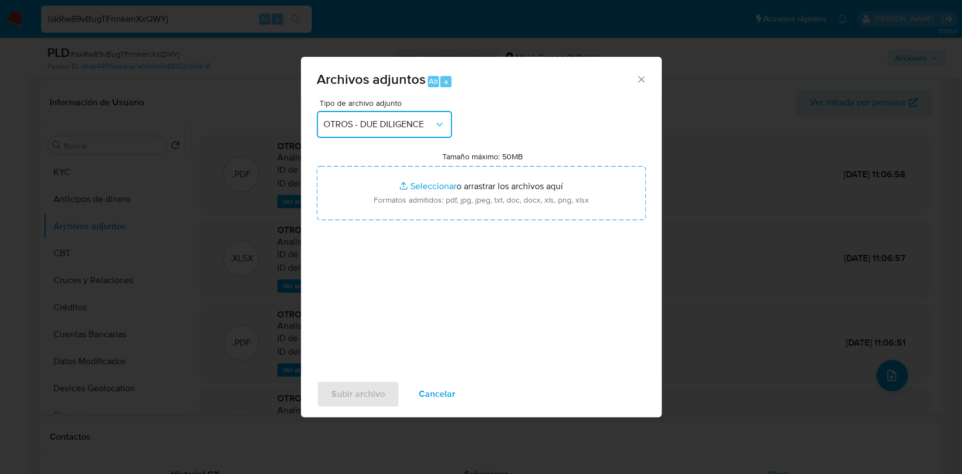
click at [359, 125] on span "OTROS - DUE DILIGENCE" at bounding box center [378, 124] width 110 height 11
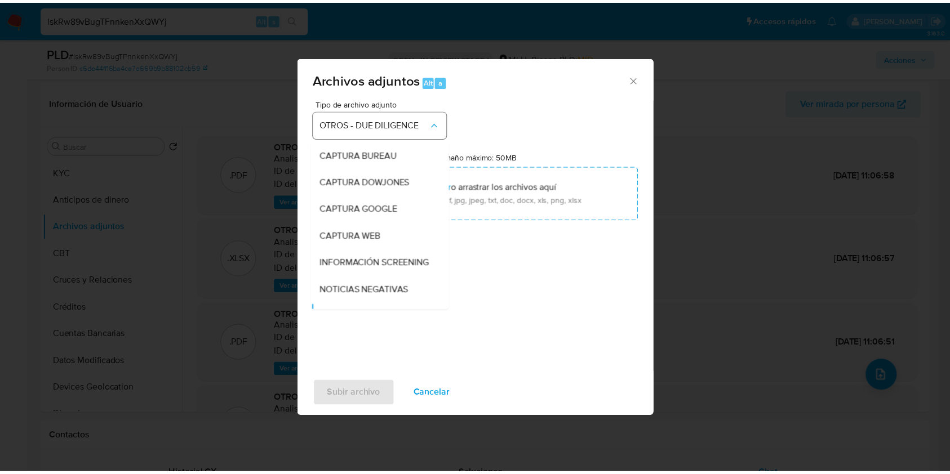
scroll to position [103, 0]
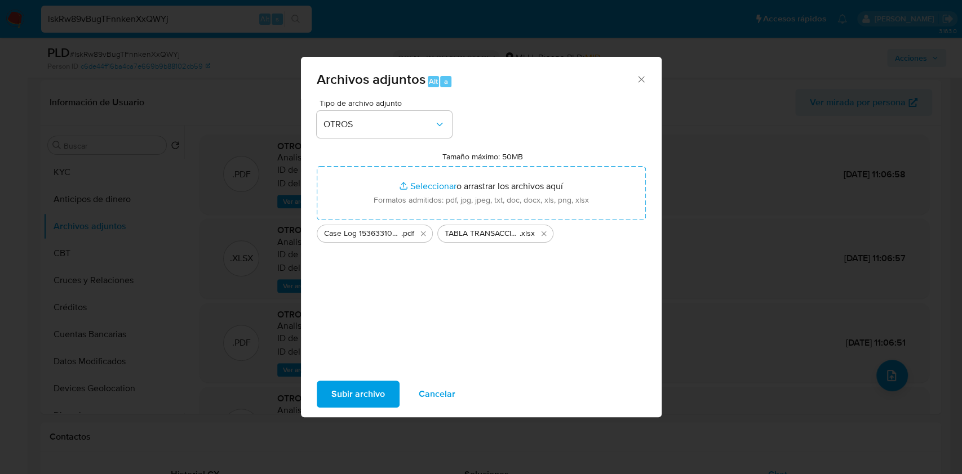
click at [370, 394] on span "Subir archivo" at bounding box center [358, 394] width 54 height 25
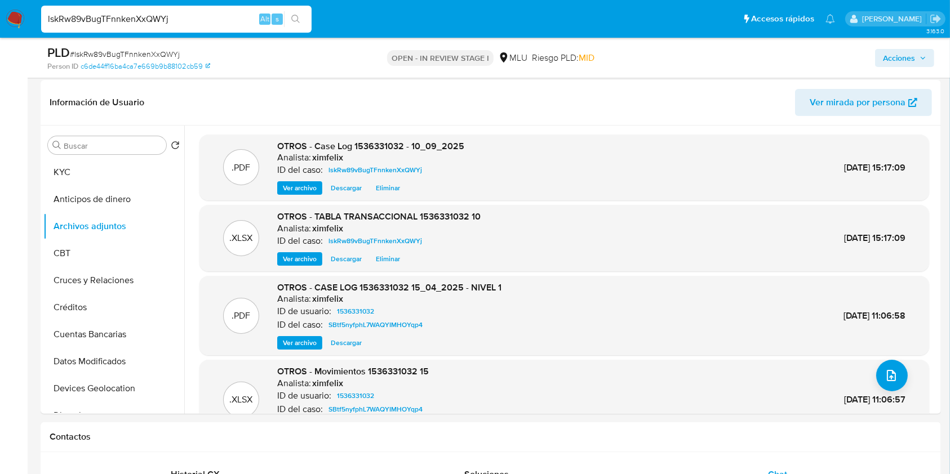
click at [895, 57] on span "Acciones" at bounding box center [899, 58] width 32 height 18
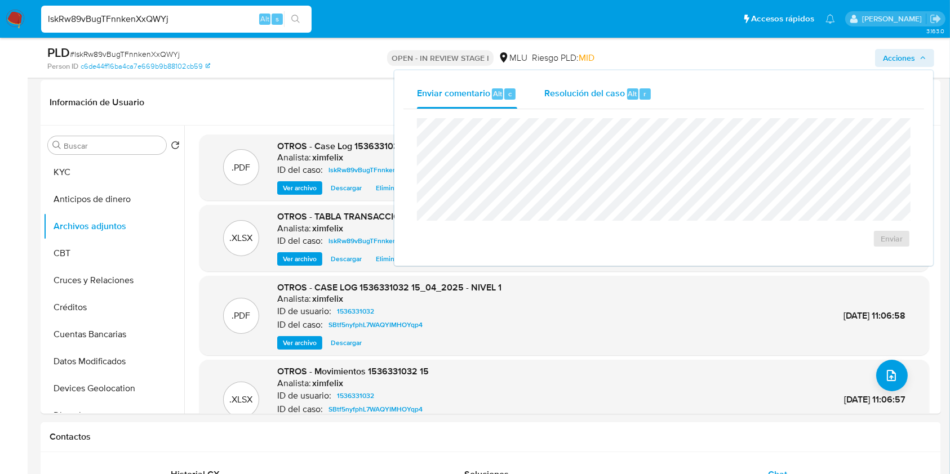
click at [604, 95] on span "Resolución del caso" at bounding box center [584, 93] width 81 height 13
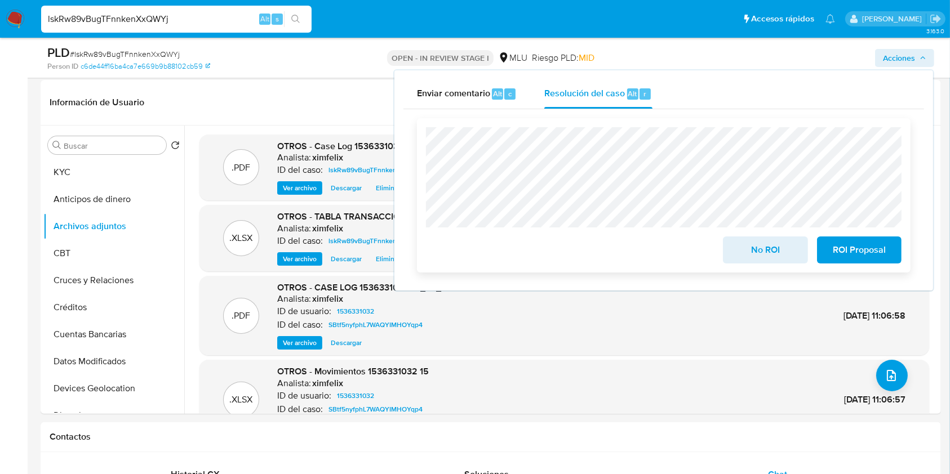
click at [844, 241] on span "ROI Proposal" at bounding box center [859, 250] width 55 height 25
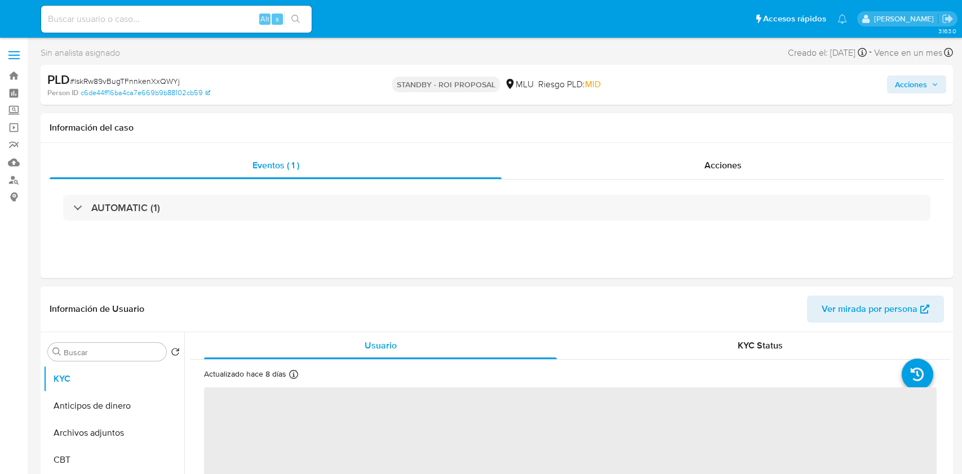
select select "10"
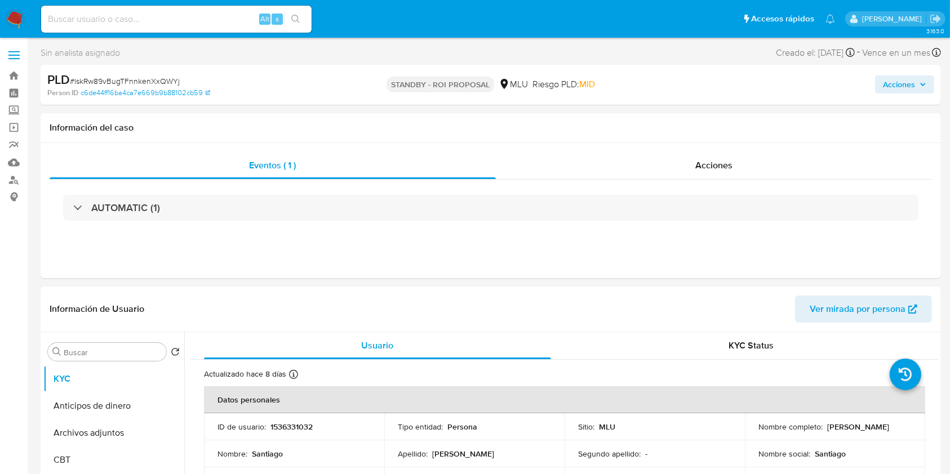
click at [164, 25] on input at bounding box center [176, 19] width 270 height 15
paste input "DZ0wF7YwkhYpIiKTaO7Trd0n"
type input "DZ0wF7YwkhYpIiKTaO7Trd0n"
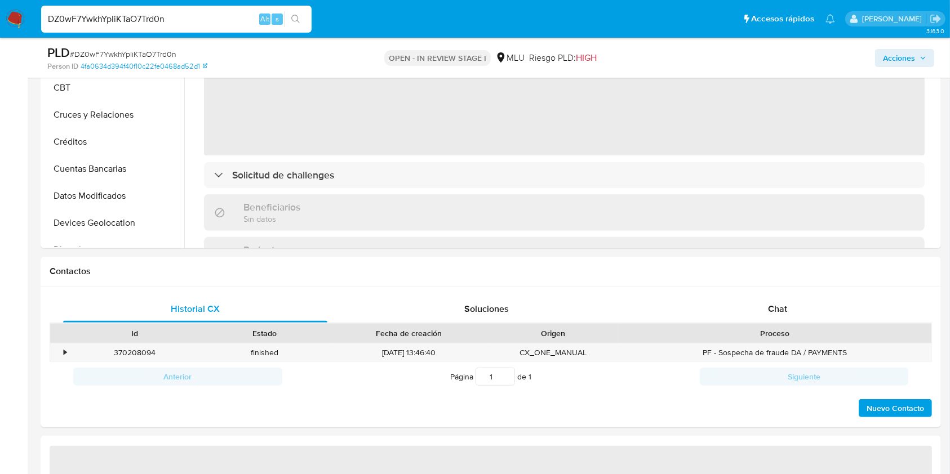
select select "10"
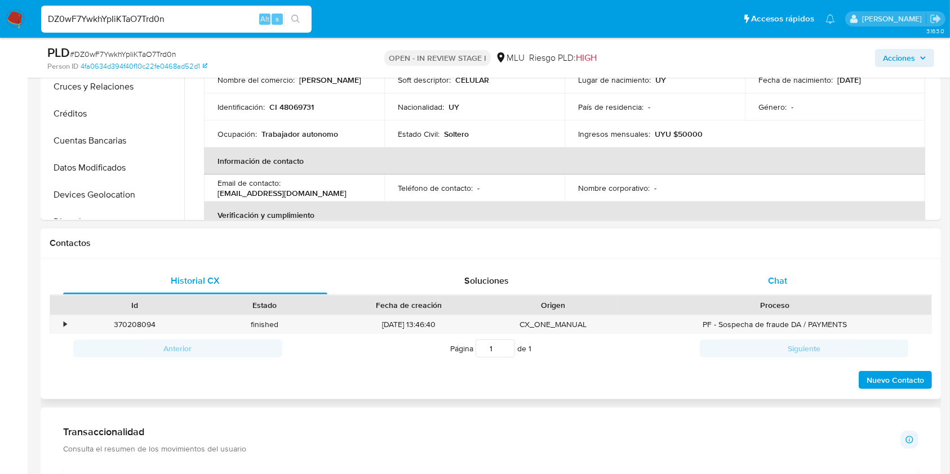
click at [773, 281] on span "Chat" at bounding box center [777, 280] width 19 height 13
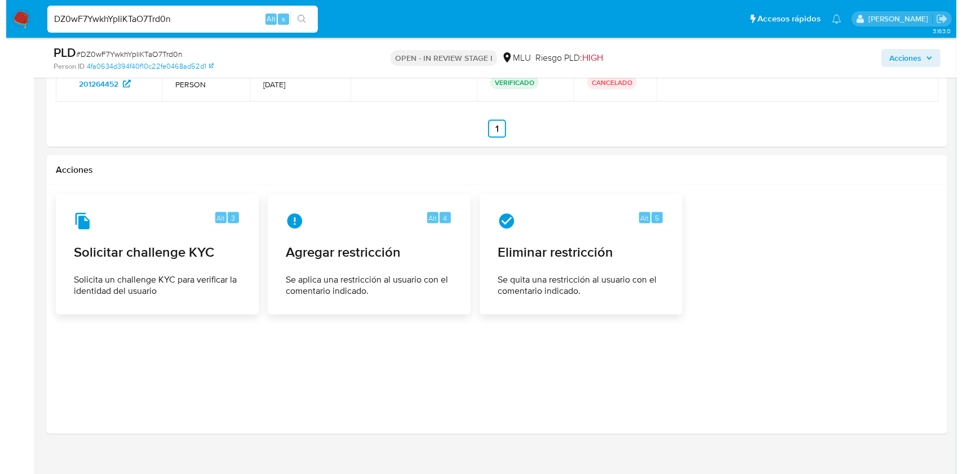
scroll to position [1654, 0]
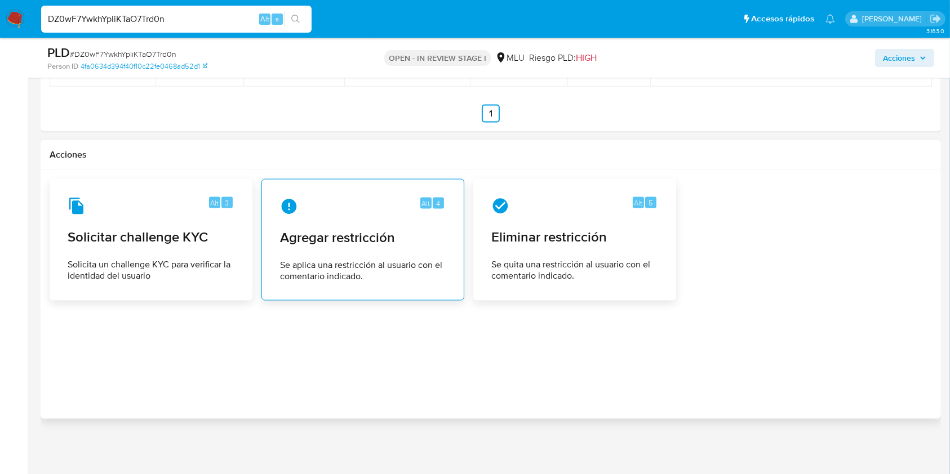
click at [386, 237] on span "Agregar restricción" at bounding box center [363, 237] width 166 height 17
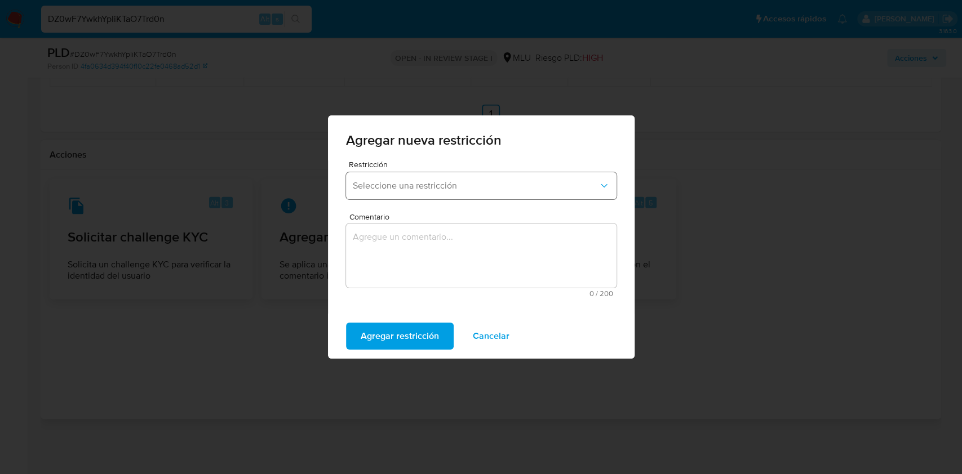
click at [438, 194] on button "Seleccione una restricción" at bounding box center [481, 185] width 270 height 27
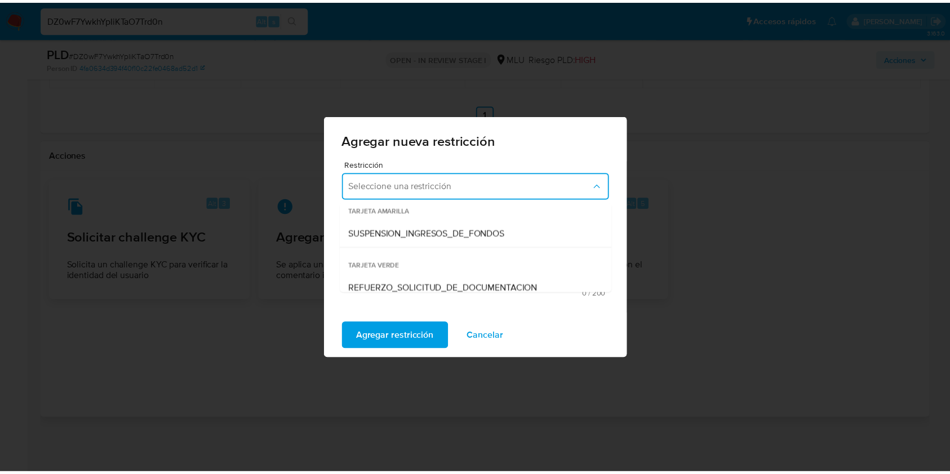
scroll to position [208, 0]
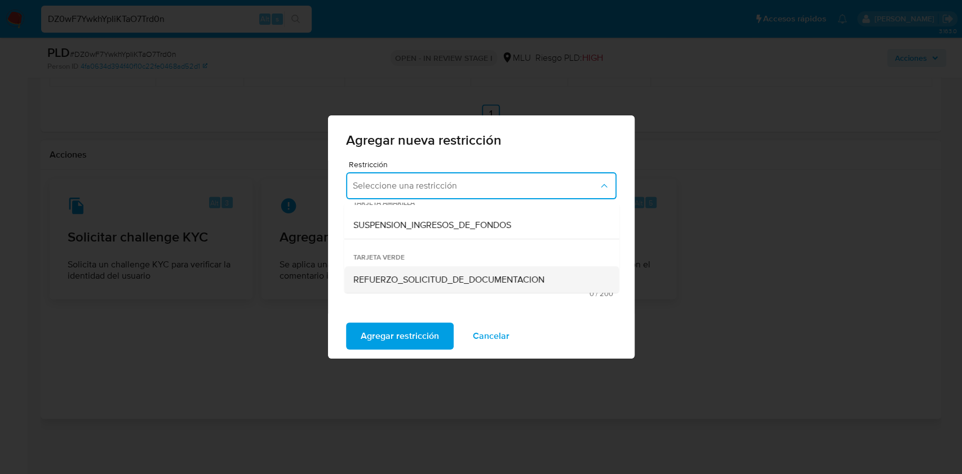
click at [493, 290] on div "REFUERZO_SOLICITUD_DE_DOCUMENTACION" at bounding box center [478, 279] width 250 height 27
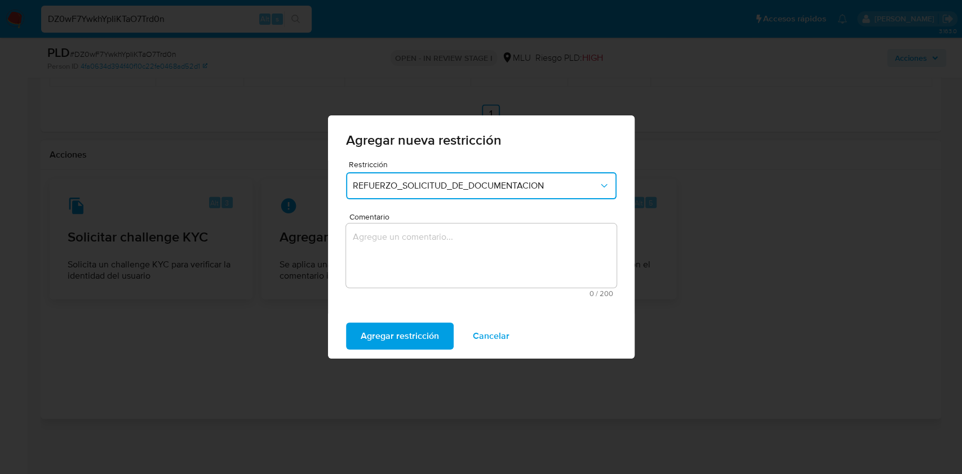
click at [407, 266] on textarea "Comentario" at bounding box center [481, 256] width 270 height 64
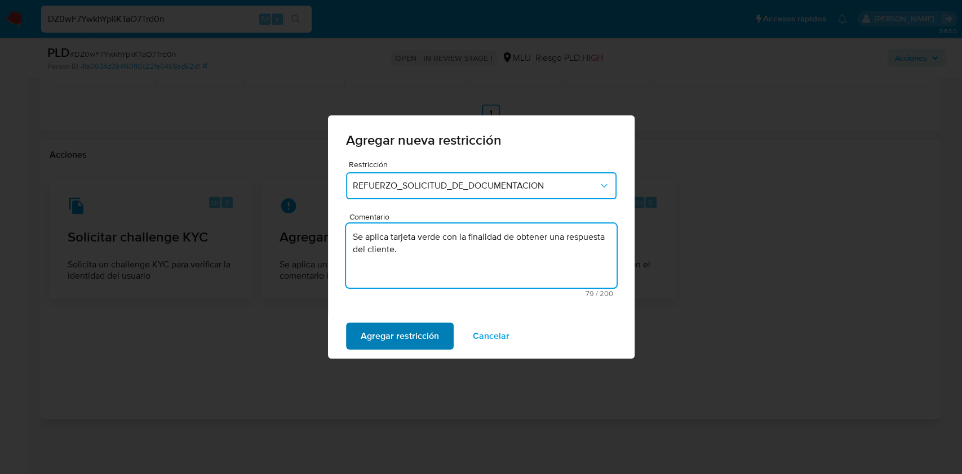
type textarea "Se aplica tarjeta verde con la finalidad de obtener una respuesta del cliente."
click at [402, 336] on span "Agregar restricción" at bounding box center [400, 336] width 78 height 25
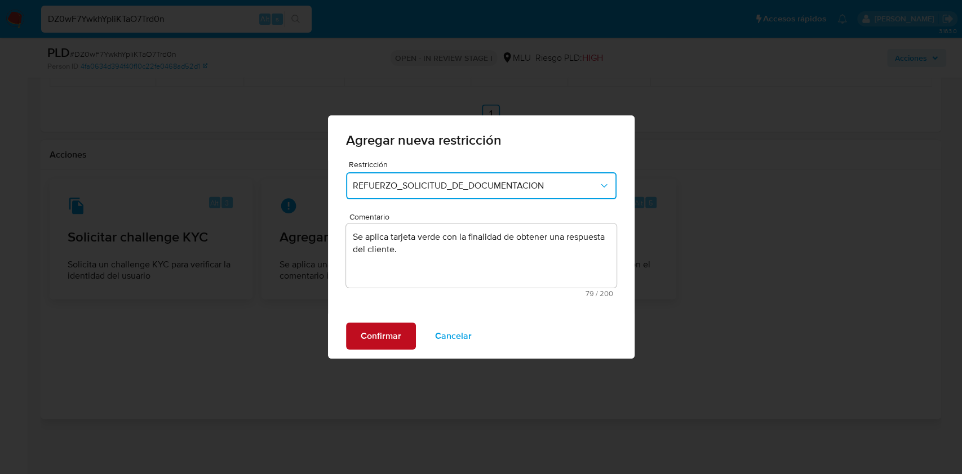
click at [402, 336] on button "Confirmar" at bounding box center [381, 336] width 70 height 27
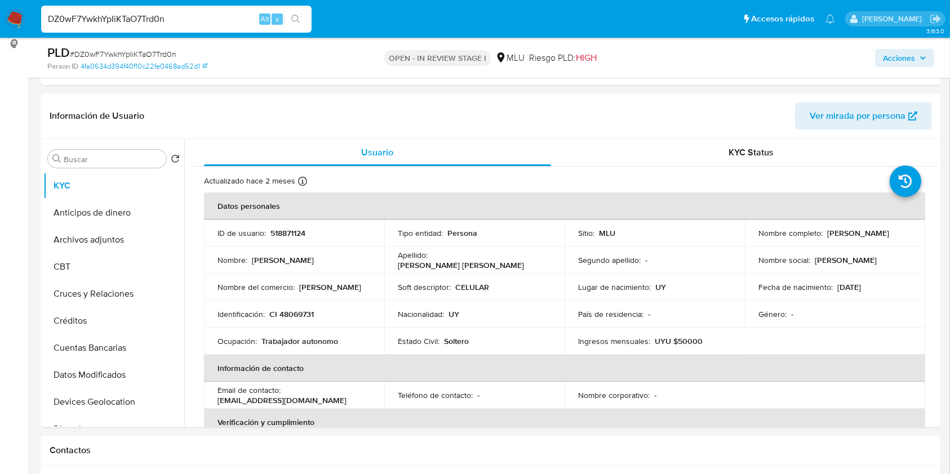
scroll to position [135, 0]
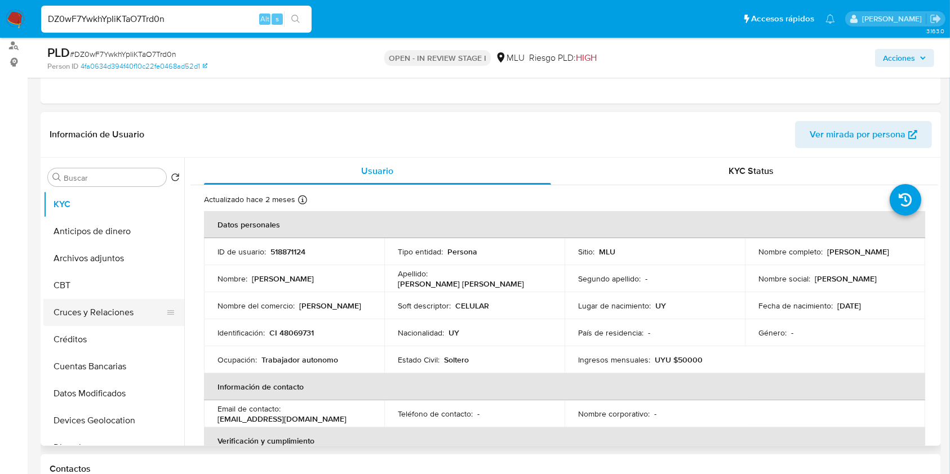
click at [87, 317] on button "Cruces y Relaciones" at bounding box center [109, 312] width 132 height 27
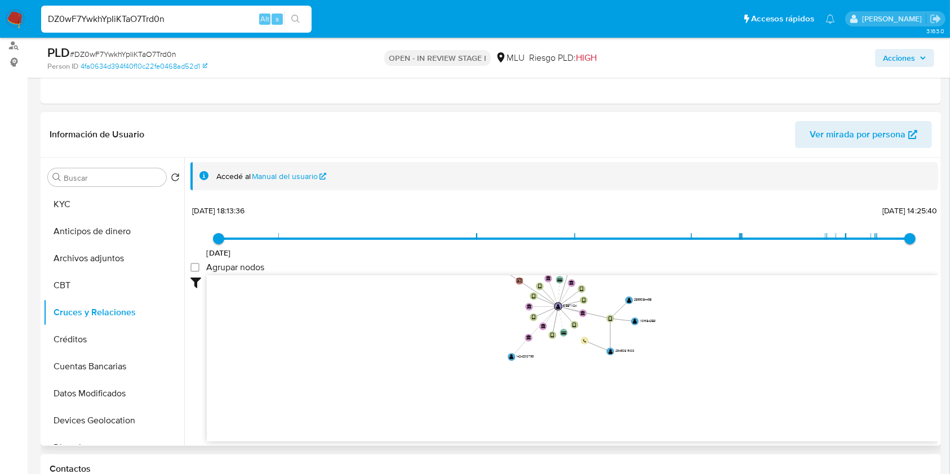
drag, startPoint x: 780, startPoint y: 282, endPoint x: 748, endPoint y: 252, distance: 43.1
click at [748, 252] on div "[DATE] [DATE] 18:13:36 [DATE] 14:25:40 Agrupar nodos Filtros Confianza alta Dev…" at bounding box center [564, 342] width 748 height 280
click at [123, 206] on button "KYC" at bounding box center [109, 204] width 132 height 27
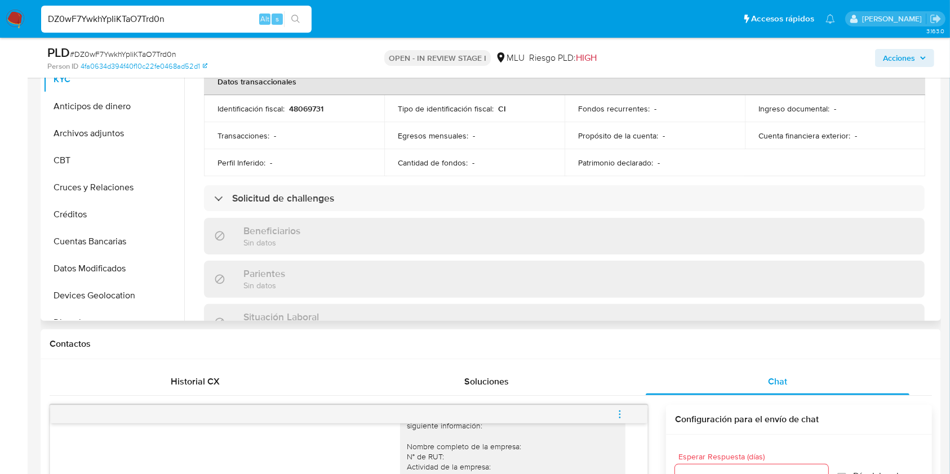
scroll to position [294, 0]
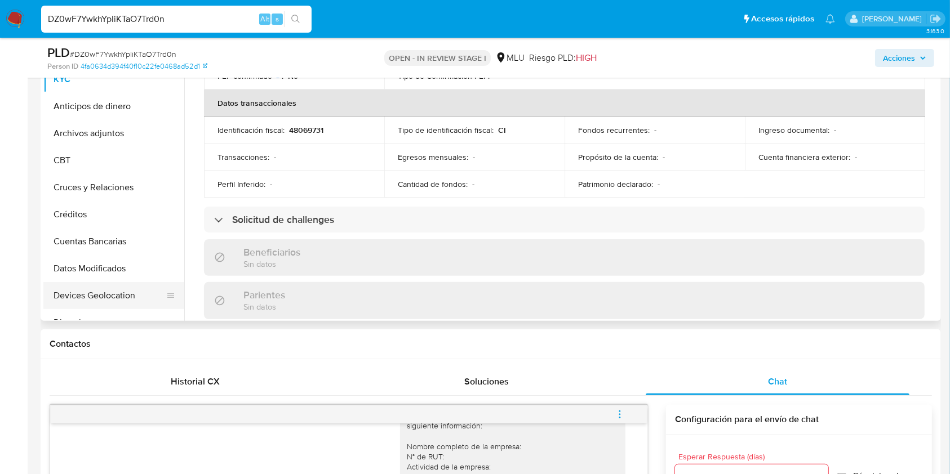
click at [100, 302] on button "Devices Geolocation" at bounding box center [109, 295] width 132 height 27
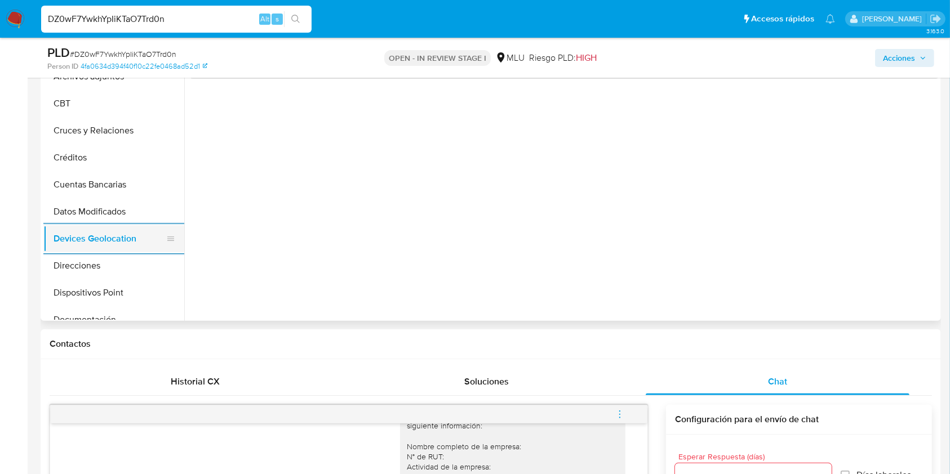
scroll to position [60, 0]
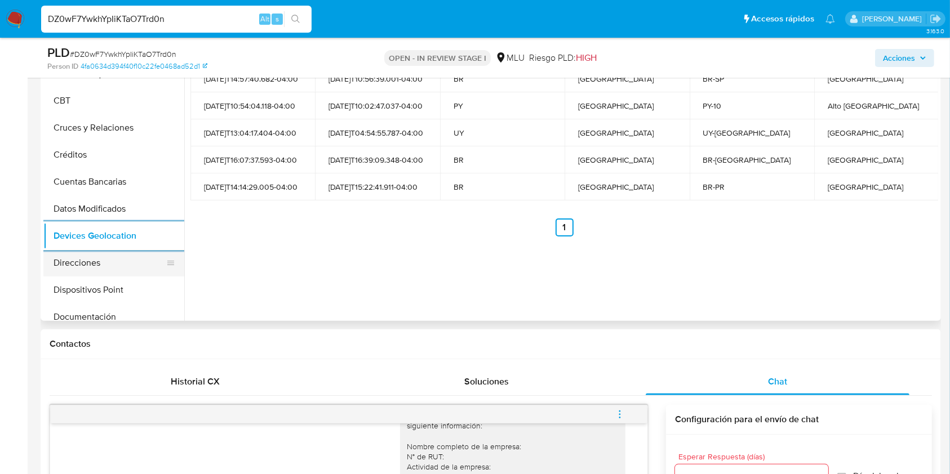
click at [105, 268] on button "Direcciones" at bounding box center [109, 263] width 132 height 27
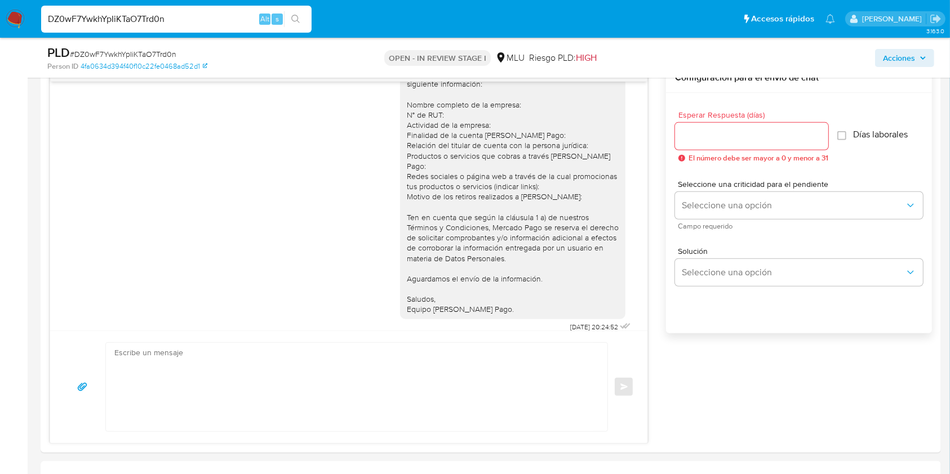
scroll to position [606, 0]
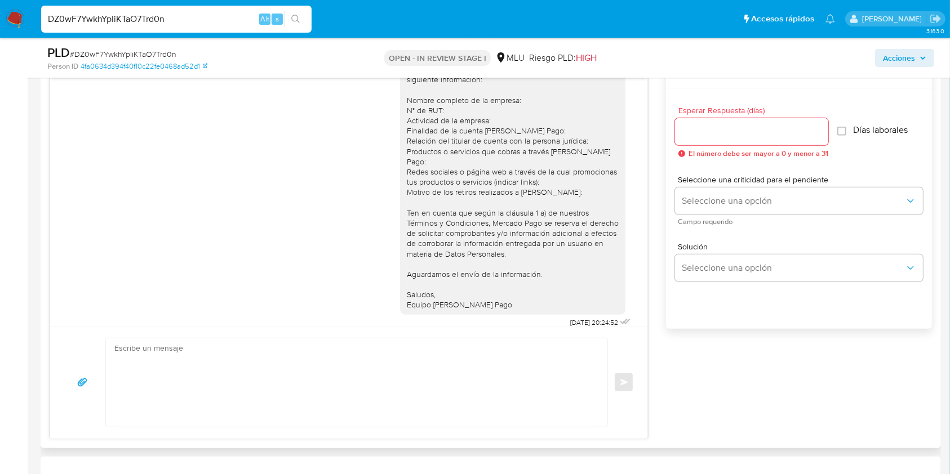
click at [297, 367] on textarea at bounding box center [353, 383] width 479 height 88
paste textarea "Te contactamos nuevamente ya que no hemos recibido respuesta de tu parte. Queda…"
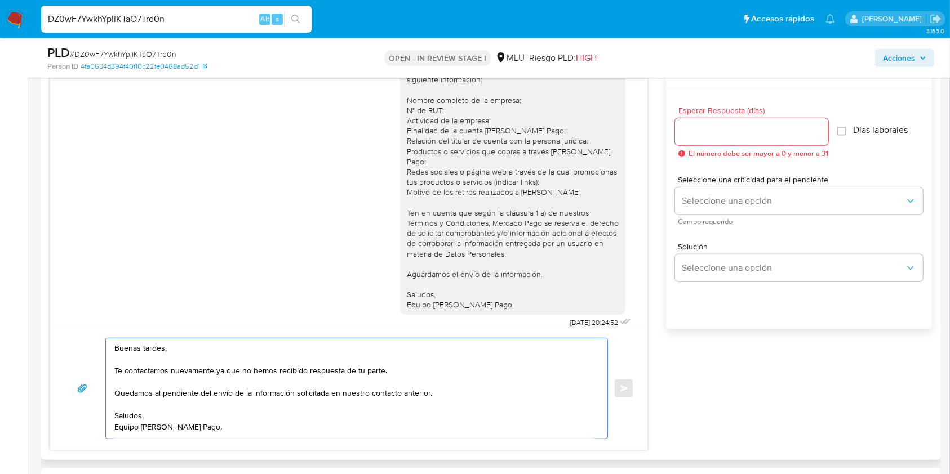
type textarea "Buenas tardes, Te contactamos nuevamente ya que no hemos recibido respuesta de …"
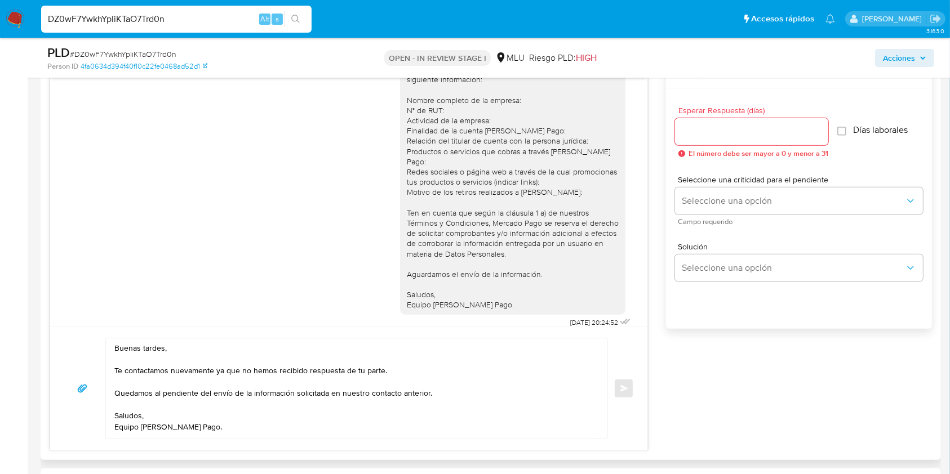
click at [783, 139] on div at bounding box center [751, 131] width 153 height 27
click at [712, 138] on div at bounding box center [751, 131] width 153 height 27
click at [717, 130] on input "Esperar Respuesta (días)" at bounding box center [751, 132] width 153 height 15
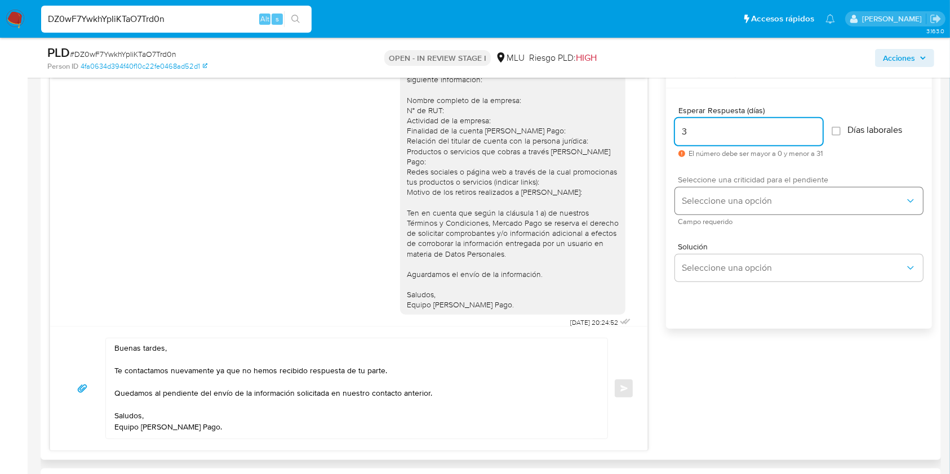
type input "3"
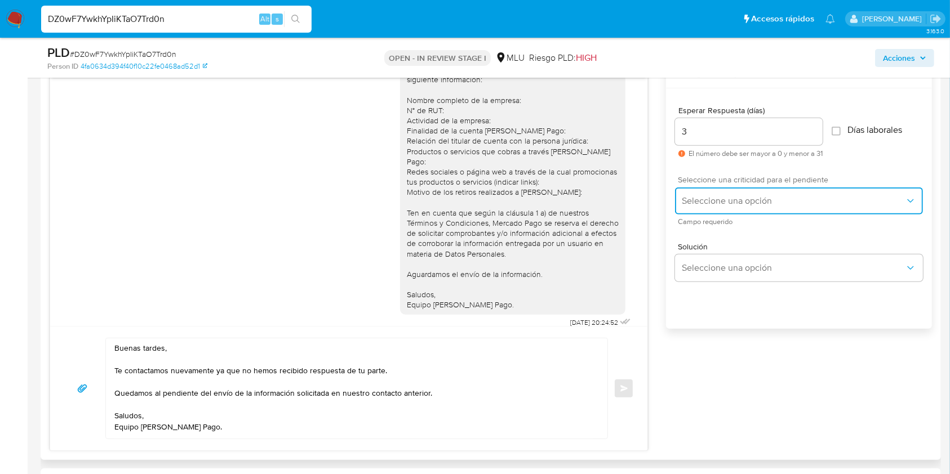
click at [708, 196] on span "Seleccione una opción" at bounding box center [793, 200] width 223 height 11
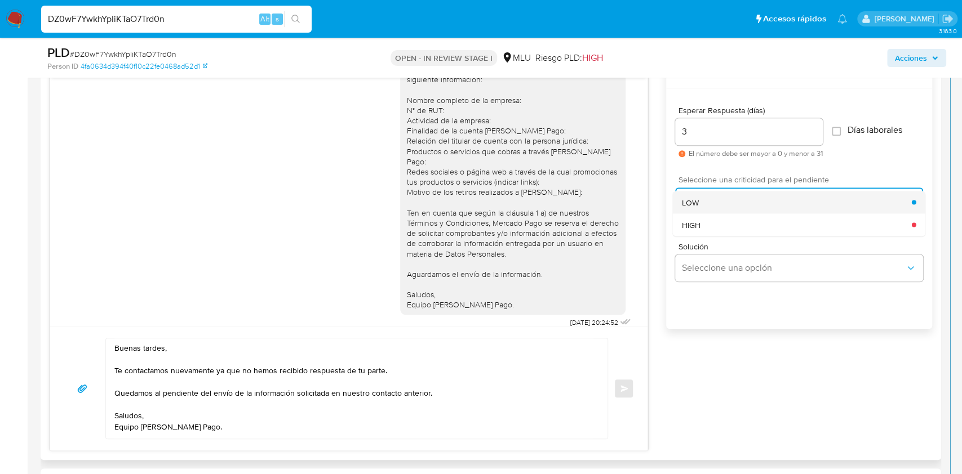
click at [731, 203] on div "LOW" at bounding box center [797, 202] width 230 height 23
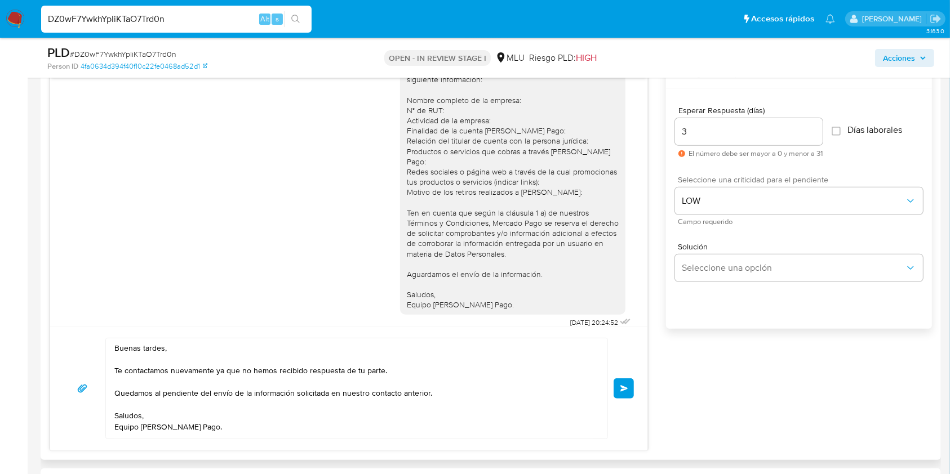
click at [631, 385] on button "Enviar" at bounding box center [624, 389] width 20 height 20
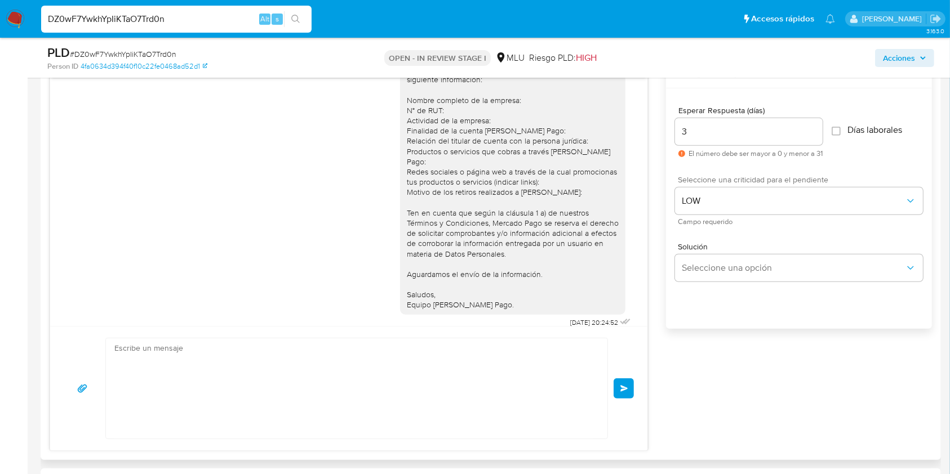
scroll to position [196, 0]
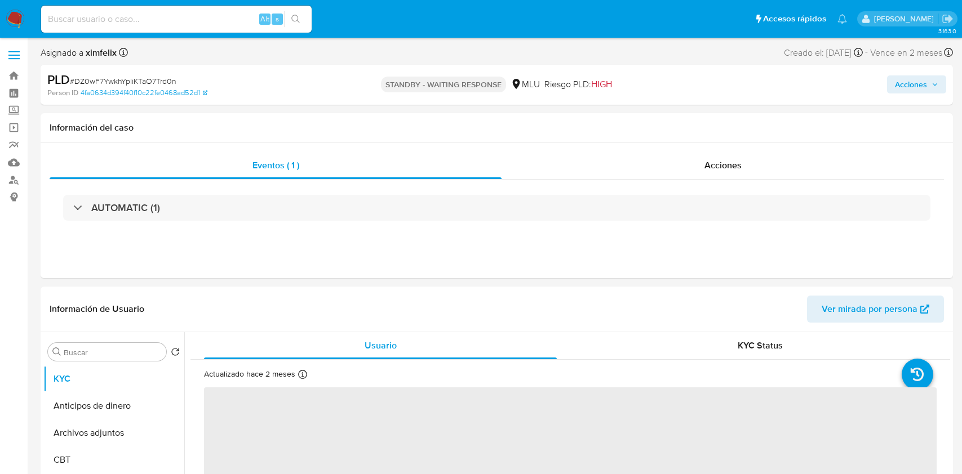
select select "10"
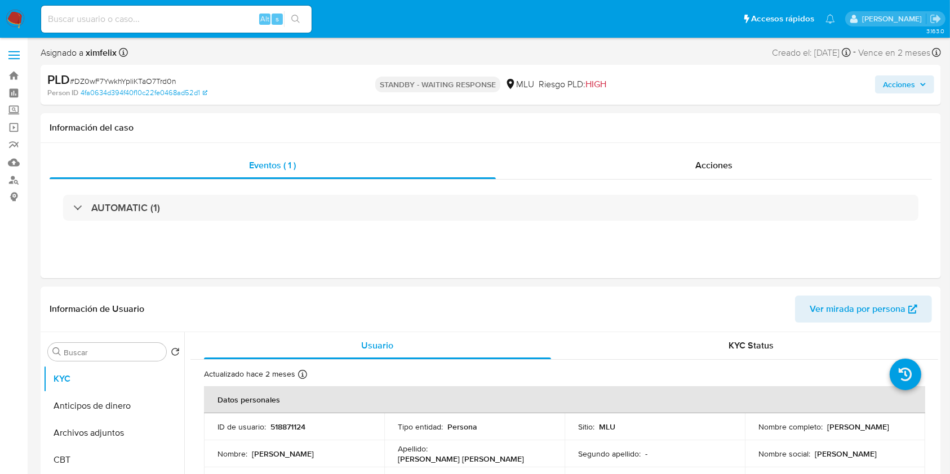
click at [188, 12] on input at bounding box center [176, 19] width 270 height 15
paste input "neZRKlYkS4wflSixX9u8LMGq"
type input "neZRKlYkS4wflSixX9u8LMGq"
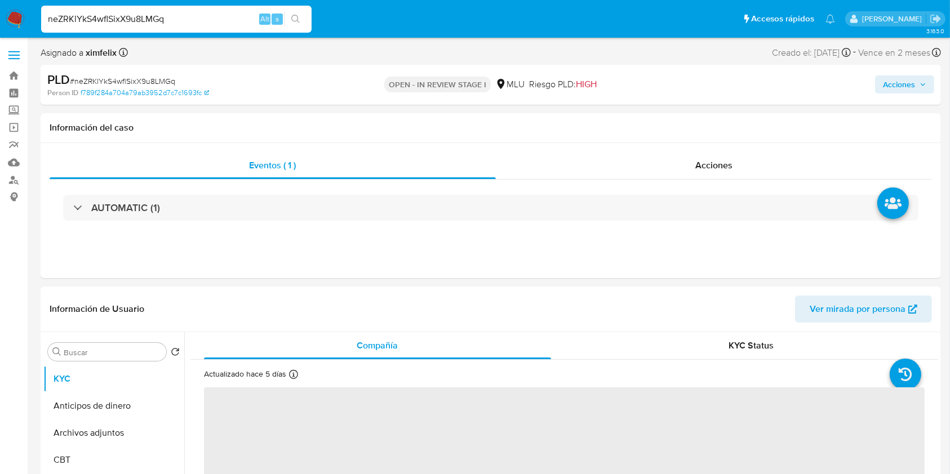
select select "10"
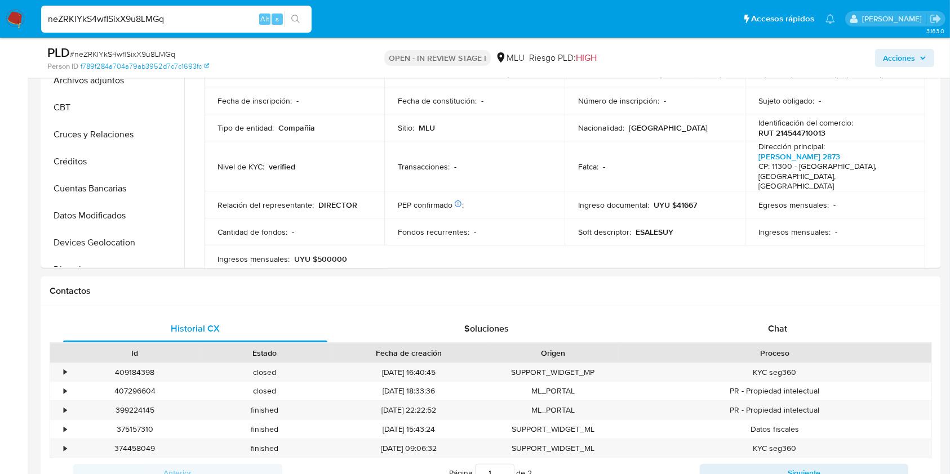
scroll to position [326, 0]
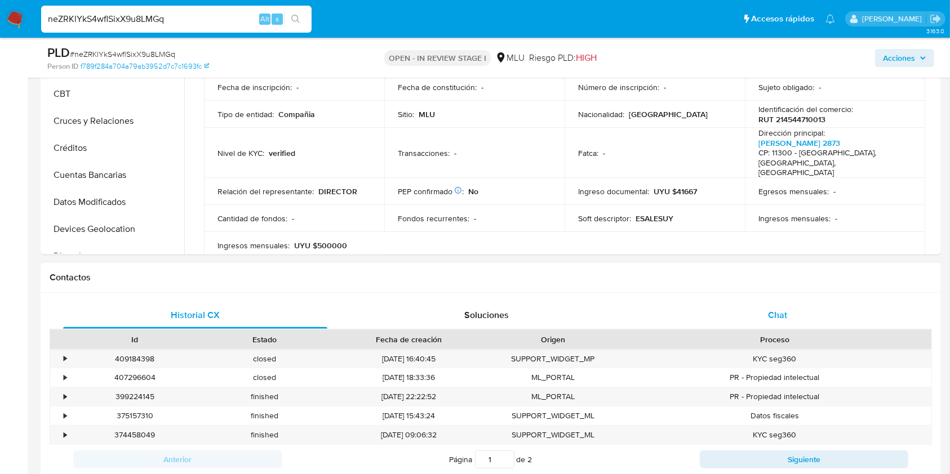
click at [804, 319] on div "Chat" at bounding box center [778, 315] width 264 height 27
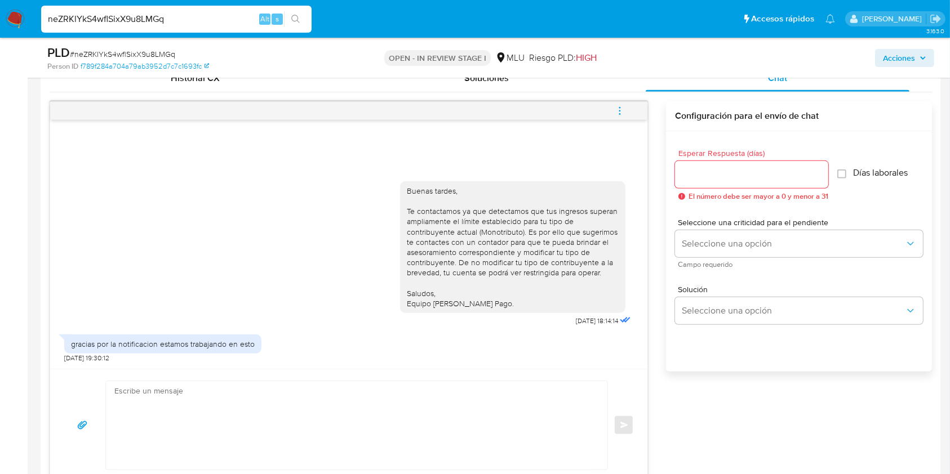
scroll to position [149, 0]
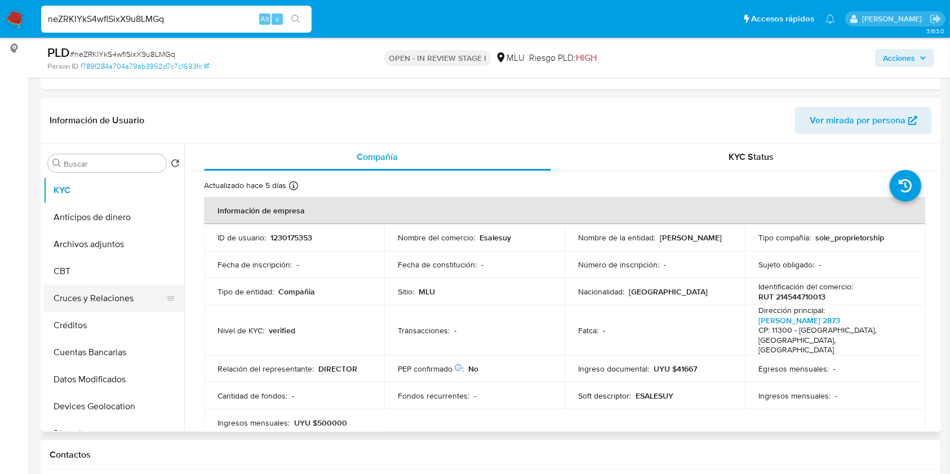
click at [99, 292] on button "Cruces y Relaciones" at bounding box center [109, 298] width 132 height 27
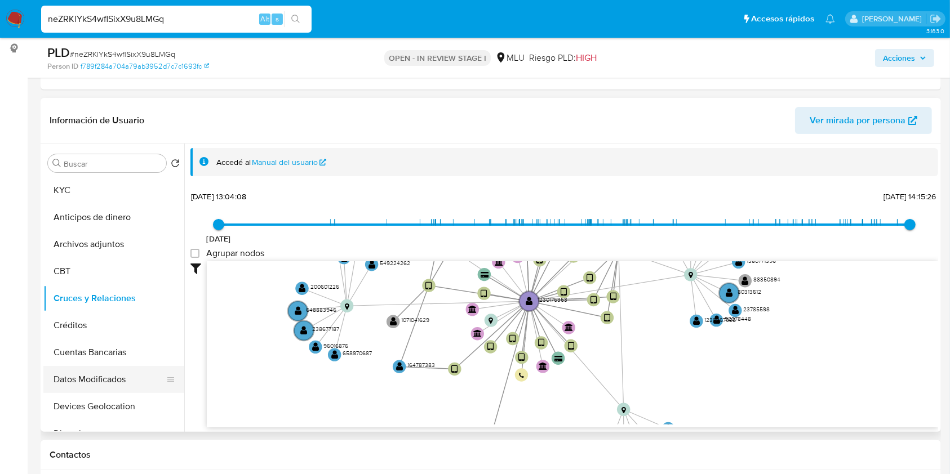
click at [109, 387] on button "Datos Modificados" at bounding box center [109, 379] width 132 height 27
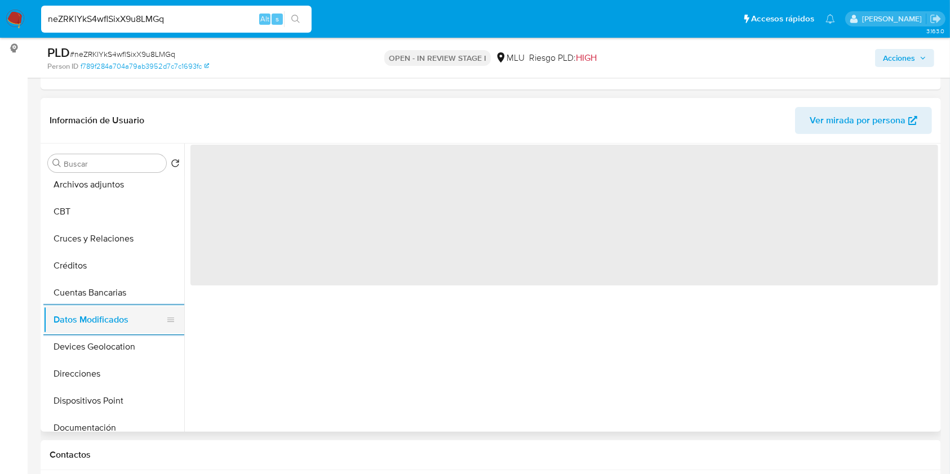
click at [109, 388] on button "Dispositivos Point" at bounding box center [113, 401] width 141 height 27
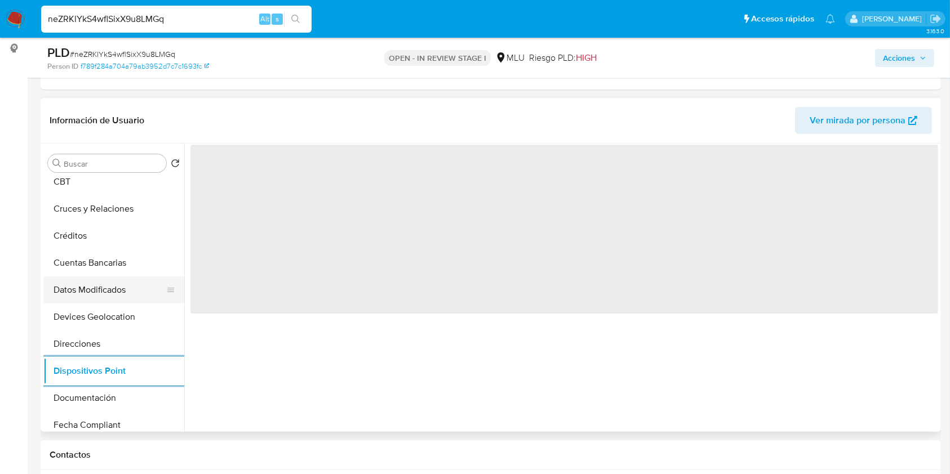
scroll to position [90, 0]
click at [109, 387] on button "Documentación" at bounding box center [113, 397] width 141 height 27
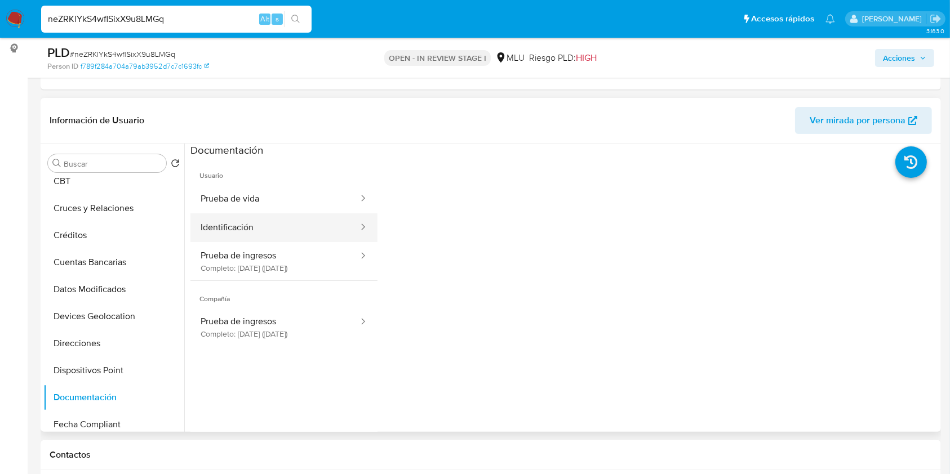
click at [324, 237] on button "Identificación" at bounding box center [274, 228] width 169 height 29
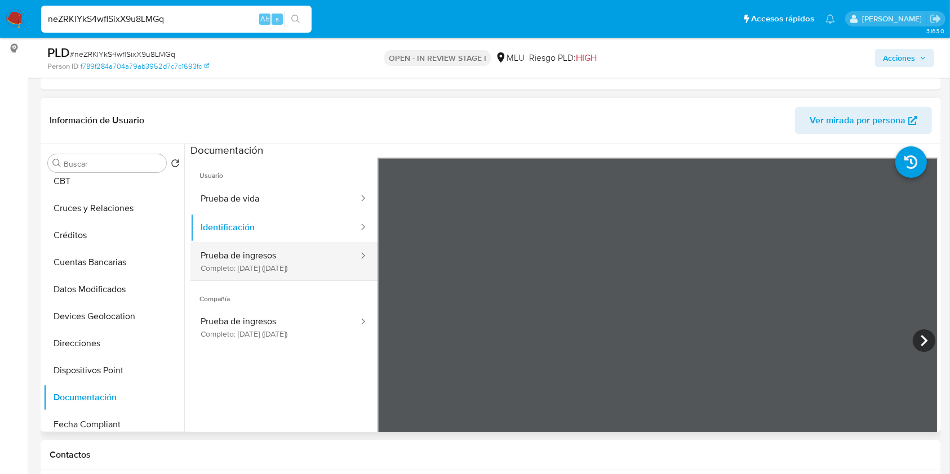
click at [299, 269] on button "Prueba de ingresos Completo: 07/10/2025 (hace 6 días)" at bounding box center [274, 261] width 169 height 38
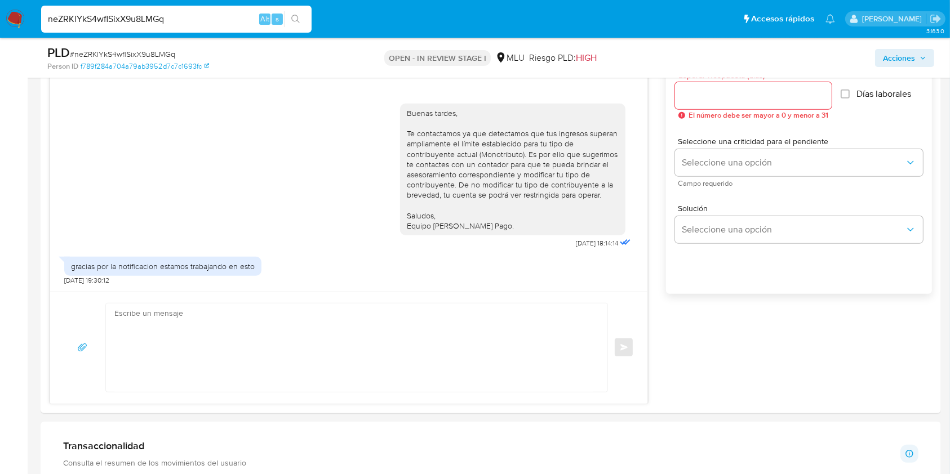
scroll to position [652, 0]
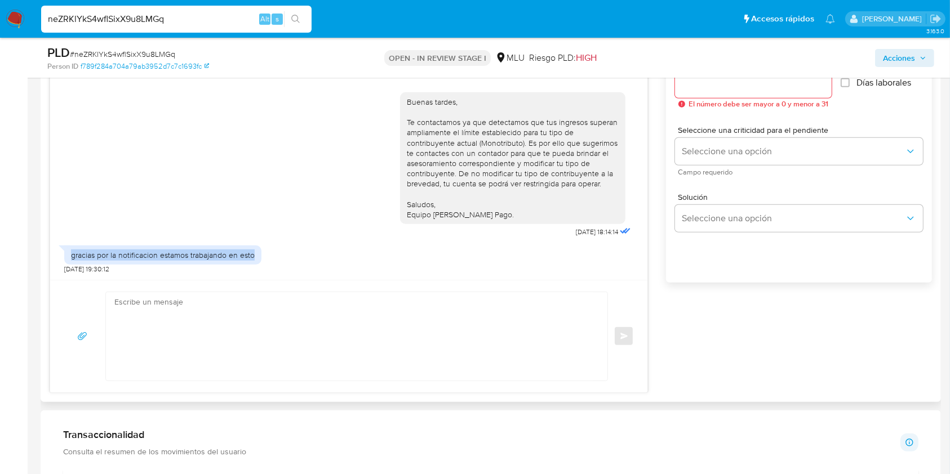
drag, startPoint x: 254, startPoint y: 254, endPoint x: 66, endPoint y: 256, distance: 187.6
click at [66, 256] on div "gracias por la notificacion estamos trabajando en esto" at bounding box center [162, 255] width 197 height 19
copy div "gracias por la notificacion estamos trabajando en esto"
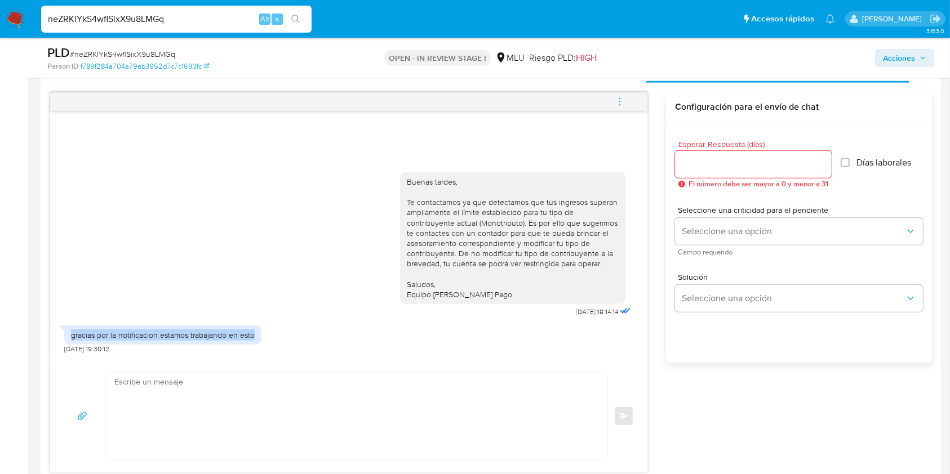
click at [553, 343] on div "gracias por la notificacion estamos trabajando en esto 08/10/2025 19:30:12" at bounding box center [348, 337] width 569 height 34
drag, startPoint x: 255, startPoint y: 331, endPoint x: 71, endPoint y: 339, distance: 183.8
click at [71, 339] on div "gracias por la notificacion estamos trabajando en esto" at bounding box center [162, 335] width 197 height 19
copy div "gracias por la notificacion estamos trabajando en esto"
click at [407, 408] on textarea at bounding box center [353, 416] width 479 height 88
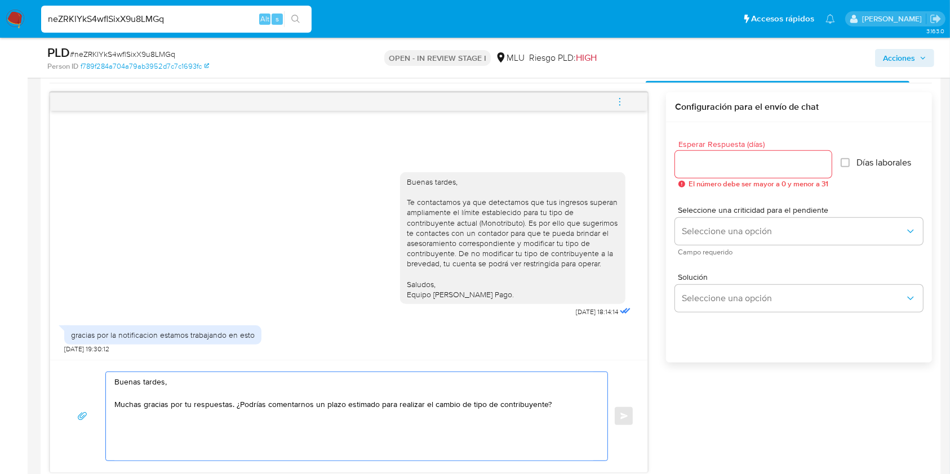
click at [568, 401] on textarea "Buenas tardes, Muchas gracias por tu respuestas. ¿Podrías comentarnos un plazo …" at bounding box center [353, 416] width 479 height 88
type textarea "Buenas tardes, Muchas gracias por tu respuestas. ¿Podrías comentarnos un plazo …"
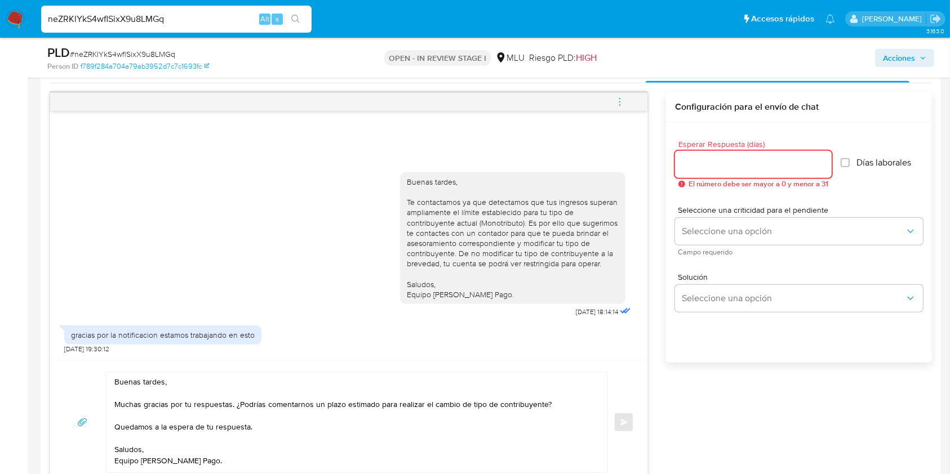
click at [700, 160] on input "Esperar Respuesta (días)" at bounding box center [753, 164] width 157 height 15
type input "3"
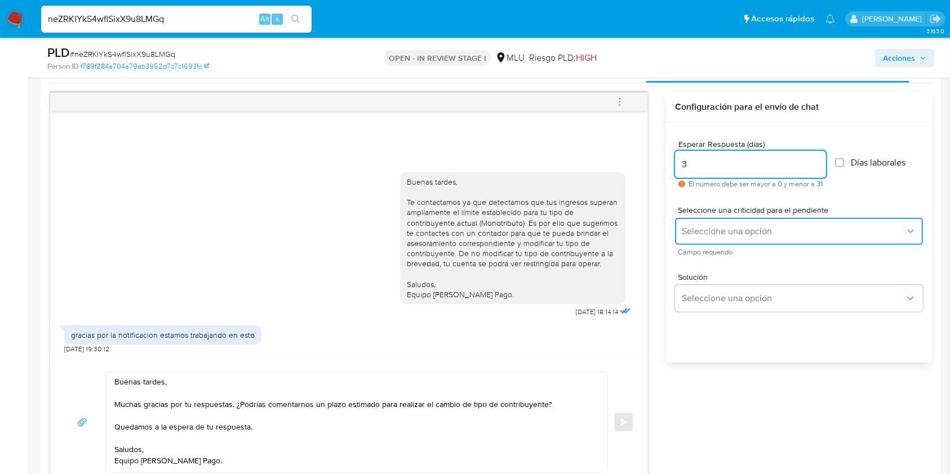
click at [710, 240] on button "Seleccione una opción" at bounding box center [799, 231] width 248 height 27
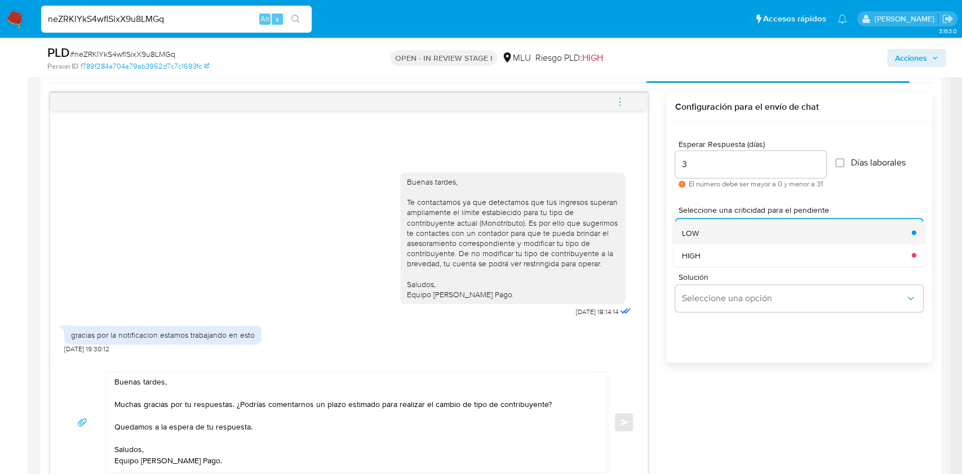
click at [736, 234] on div "LOW" at bounding box center [793, 232] width 223 height 23
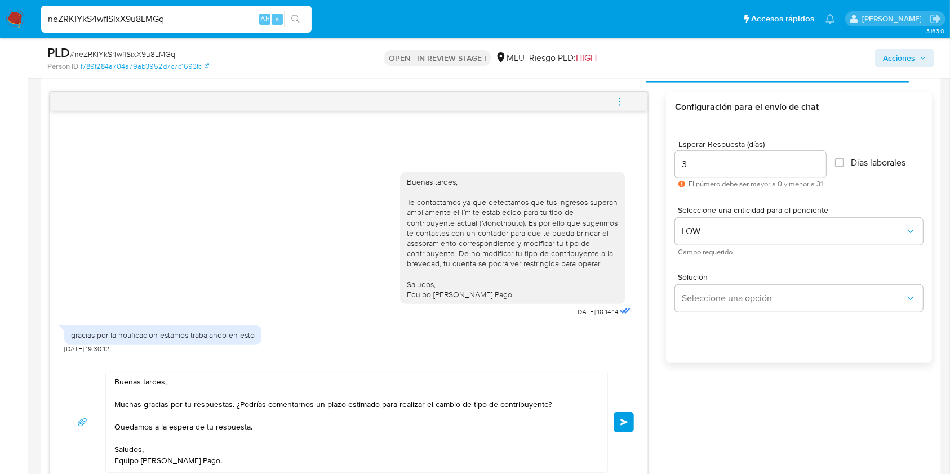
click at [624, 426] on button "Enviar" at bounding box center [624, 422] width 20 height 20
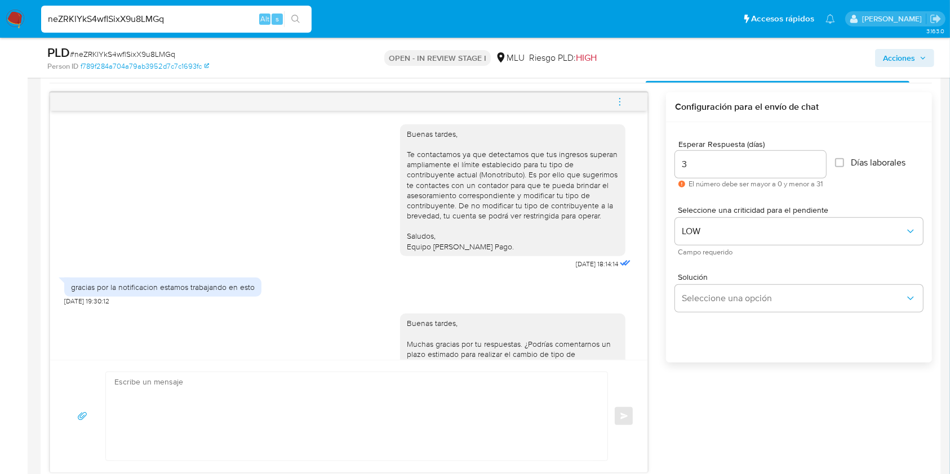
scroll to position [87, 0]
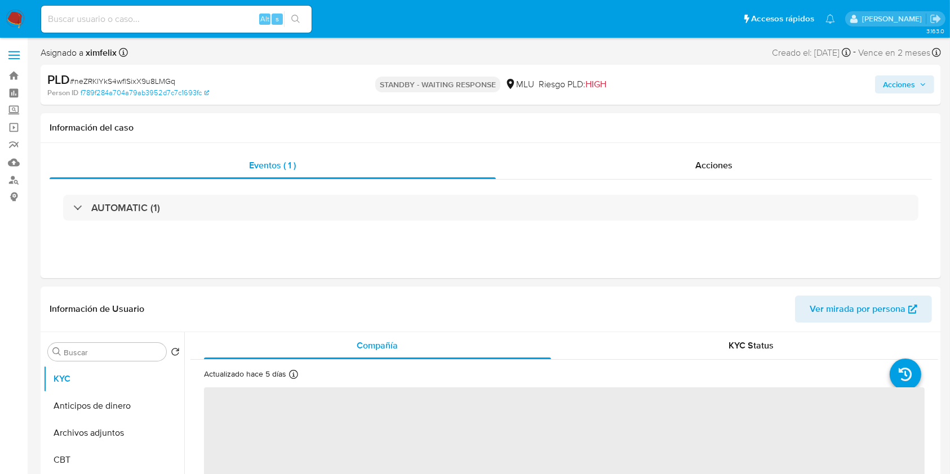
select select "10"
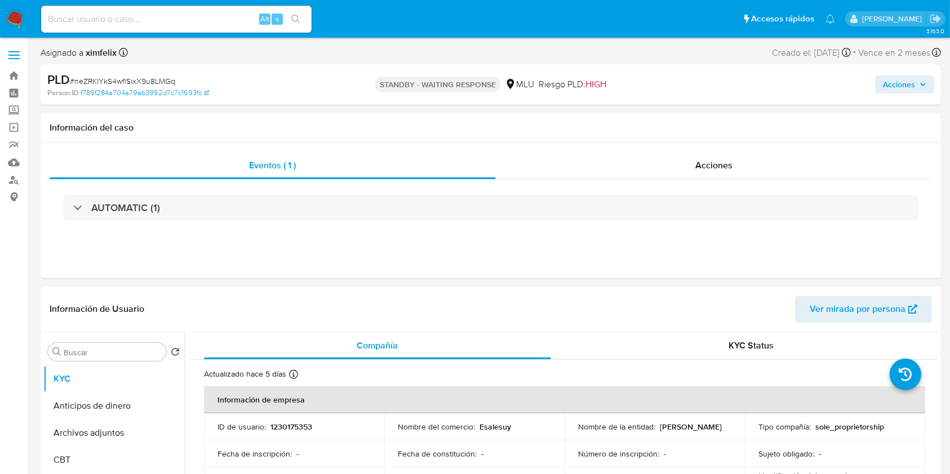
click at [142, 36] on nav "Pausado Ver notificaciones Alt s Accesos rápidos Presiona las siguientes teclas…" at bounding box center [475, 19] width 950 height 38
click at [153, 20] on input at bounding box center [176, 19] width 270 height 15
paste input "3FK7Gkn15nrgZt6JOHcbzeWV"
type input "3FK7Gkn15nrgZt6JOHcbzeWV"
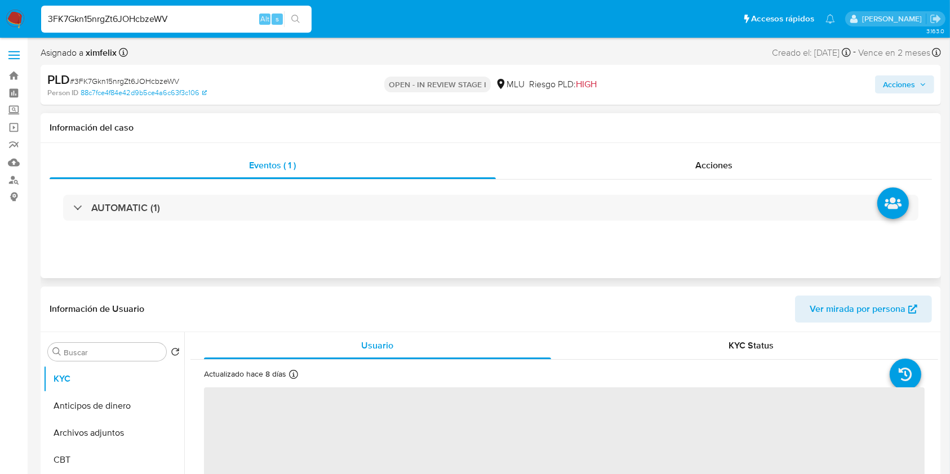
select select "10"
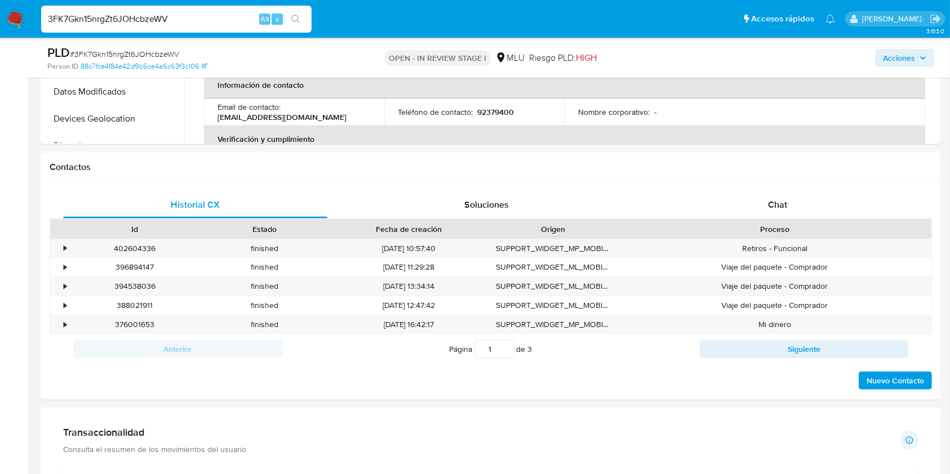
scroll to position [468, 0]
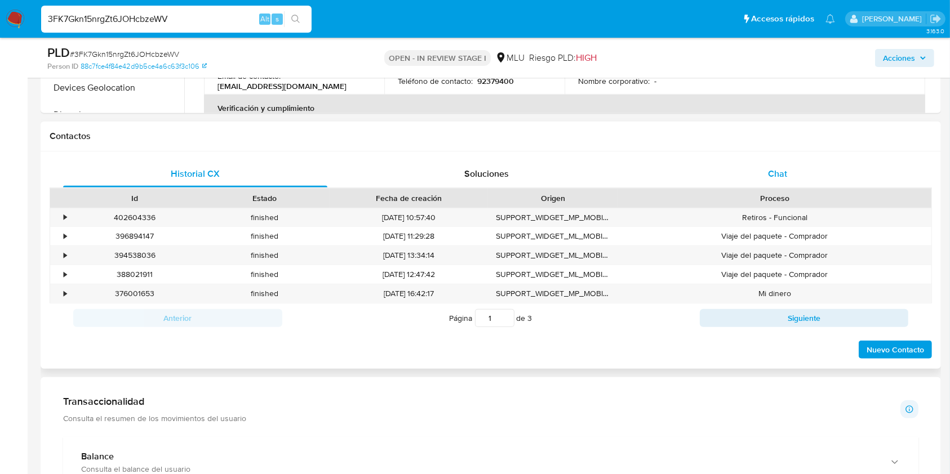
click at [800, 183] on div "Chat" at bounding box center [778, 174] width 264 height 27
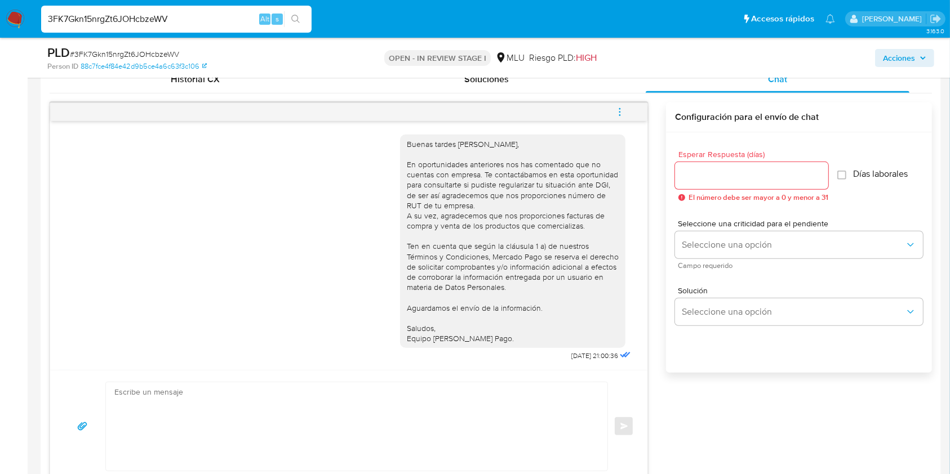
scroll to position [34, 0]
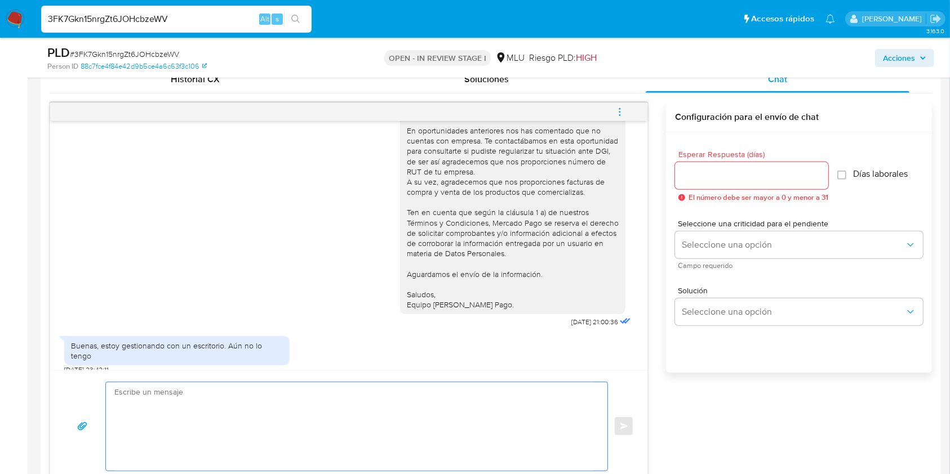
click at [242, 427] on textarea at bounding box center [353, 427] width 479 height 88
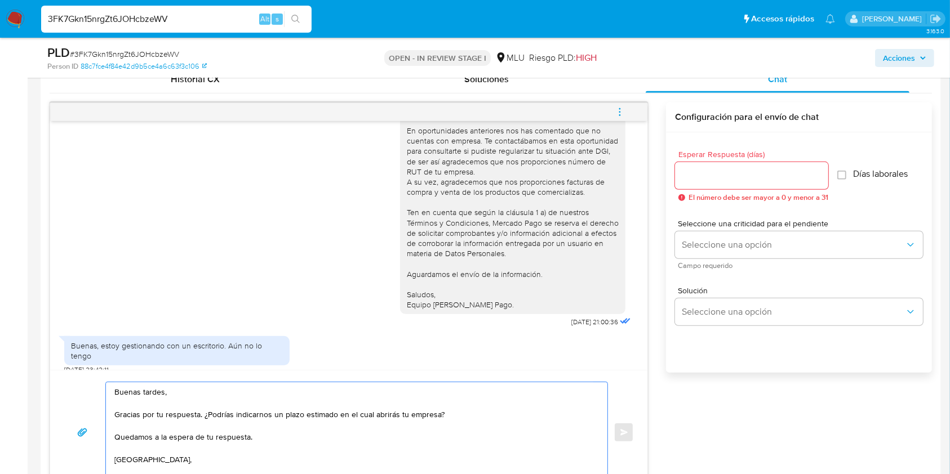
scroll to position [566, 0]
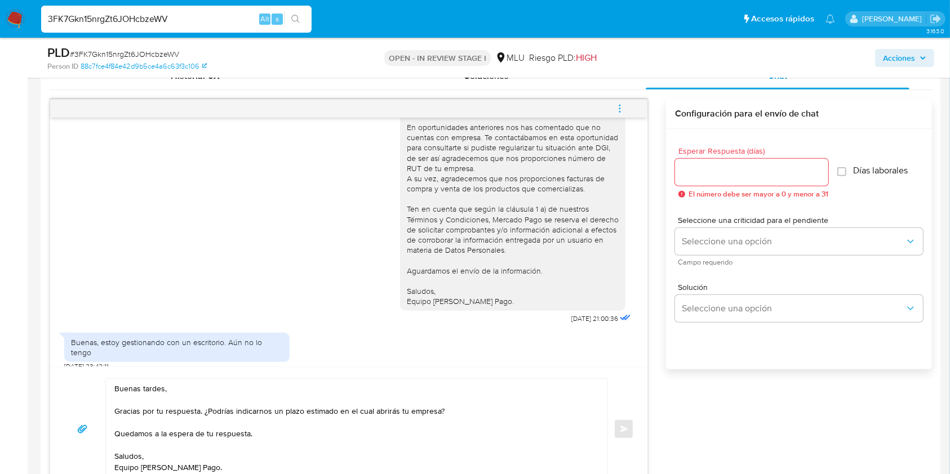
click at [113, 433] on div "Buenas tardes, Gracias por tu respuesta. ¿Podrías indicarnos un plazo estimado …" at bounding box center [354, 429] width 496 height 100
click at [114, 433] on textarea "Buenas tardes, Gracias por tu respuesta. ¿Podrías indicarnos un plazo estimado …" at bounding box center [353, 429] width 479 height 100
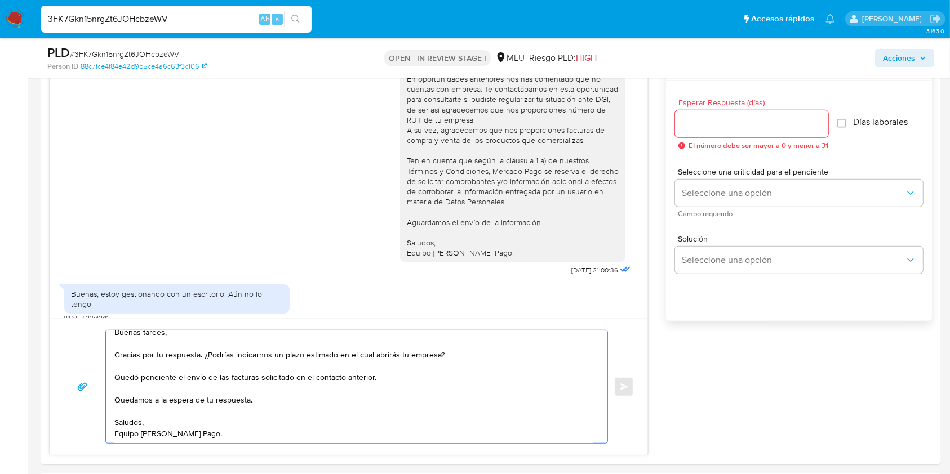
scroll to position [604, 0]
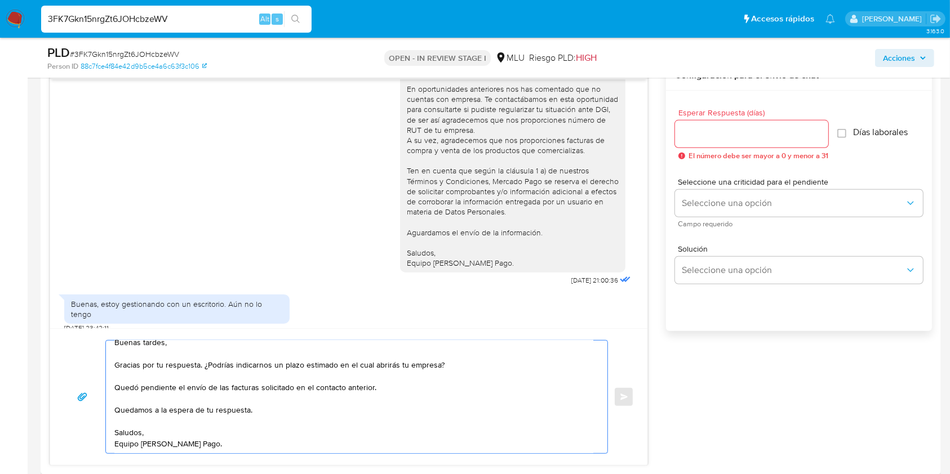
type textarea "Buenas tardes, Gracias por tu respuesta. ¿Podrías indicarnos un plazo estimado …"
click at [681, 140] on input "Esperar Respuesta (días)" at bounding box center [751, 134] width 153 height 15
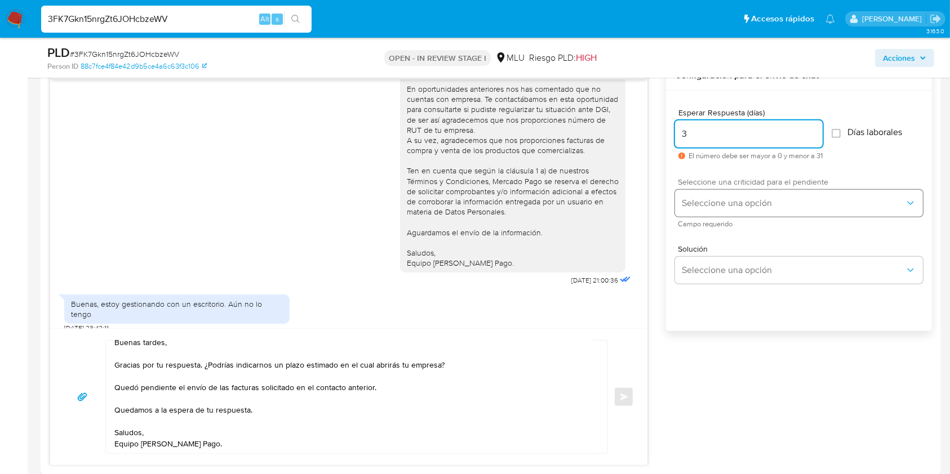
type input "3"
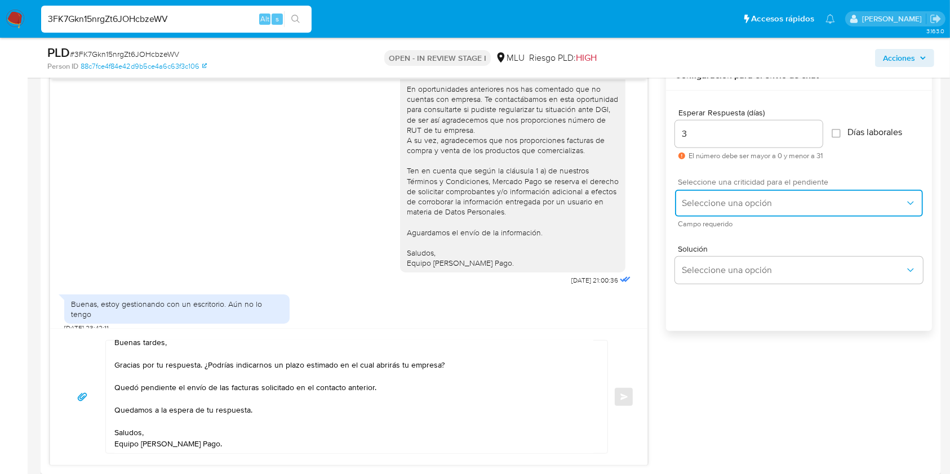
click at [723, 212] on button "Seleccione una opción" at bounding box center [799, 203] width 248 height 27
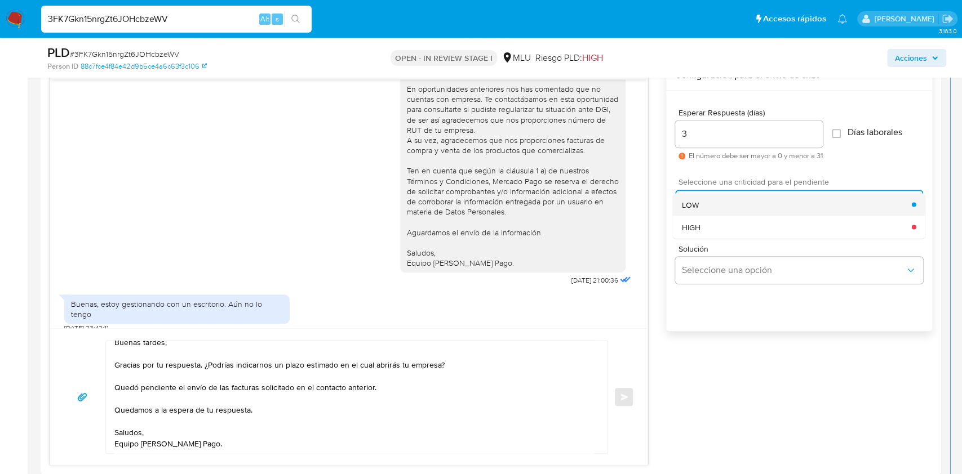
click at [727, 202] on div "LOW" at bounding box center [797, 204] width 230 height 23
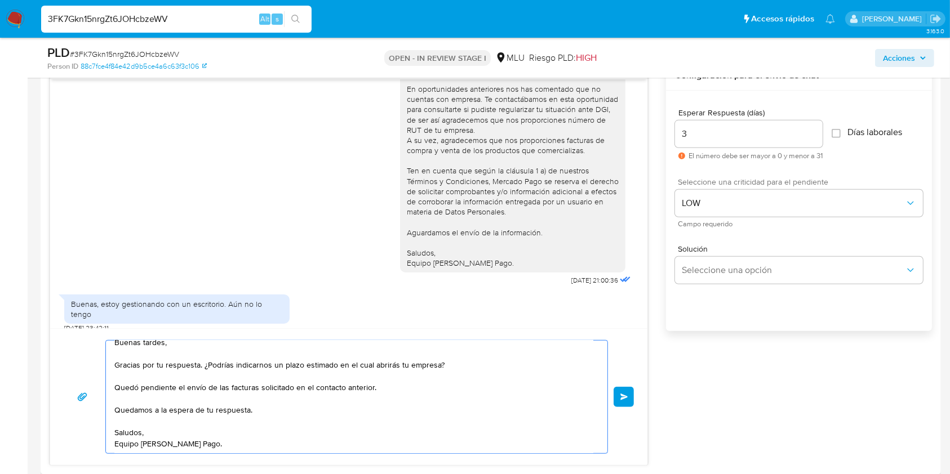
drag, startPoint x: 581, startPoint y: 391, endPoint x: 582, endPoint y: 372, distance: 19.2
click at [582, 372] on textarea "Buenas tardes, Gracias por tu respuesta. ¿Podrías indicarnos un plazo estimado …" at bounding box center [353, 397] width 479 height 113
click at [292, 386] on textarea "Buenas tardes, Gracias por tu respuesta. ¿Podrías indicarnos un plazo estimado …" at bounding box center [353, 397] width 479 height 113
click at [631, 398] on button "Enviar" at bounding box center [624, 397] width 20 height 20
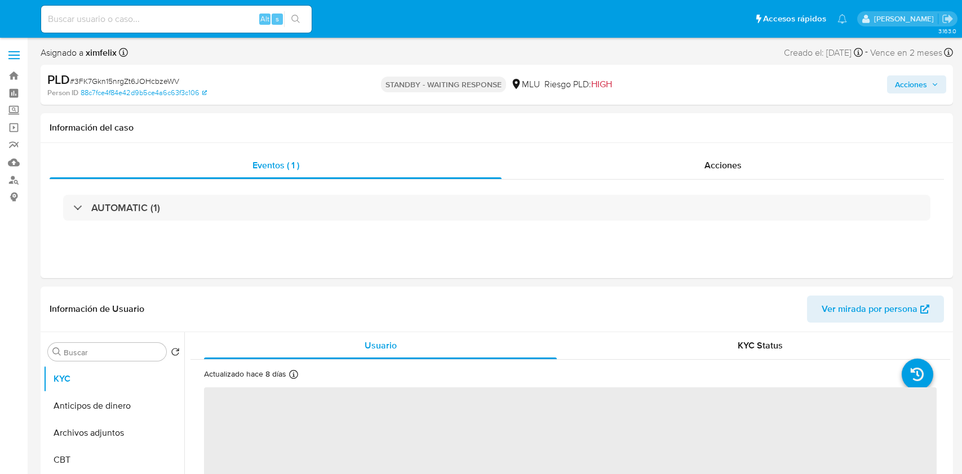
select select "10"
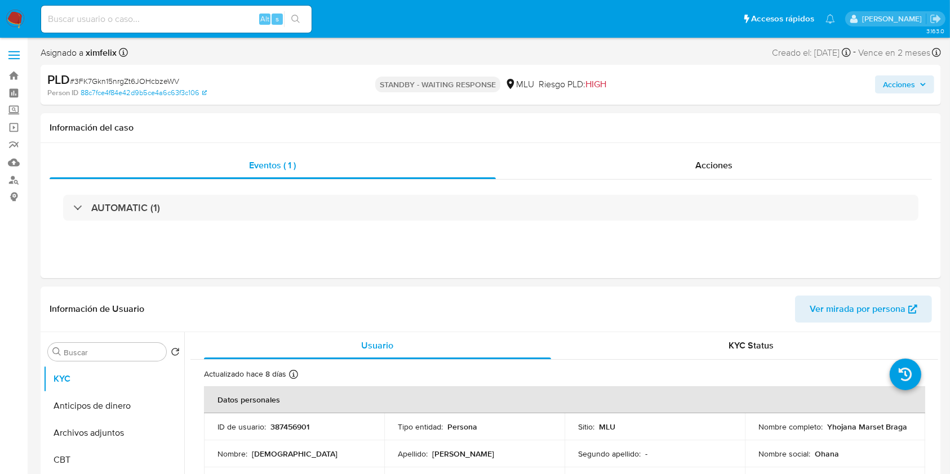
click at [139, 21] on input at bounding box center [176, 19] width 270 height 15
paste input "cNEwMBSerWzjRNjtr7zNJ5yu"
type input "cNEwMBSerWzjRNjtr7zNJ5yu"
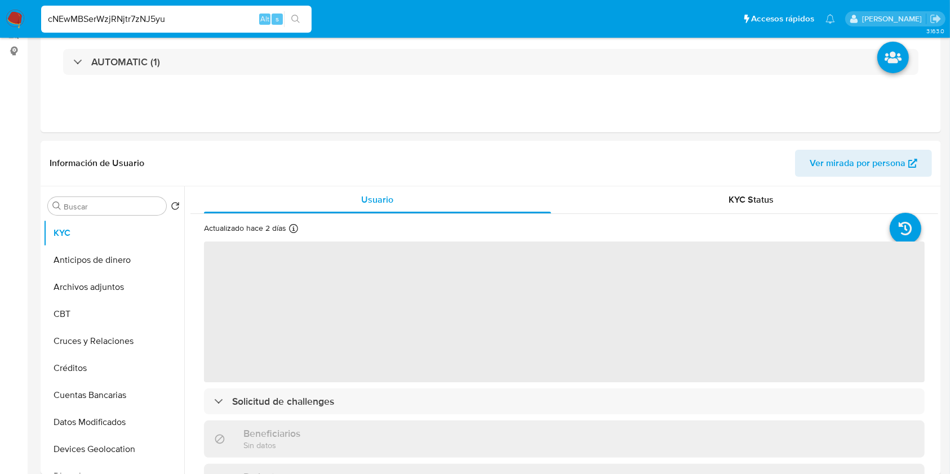
select select "10"
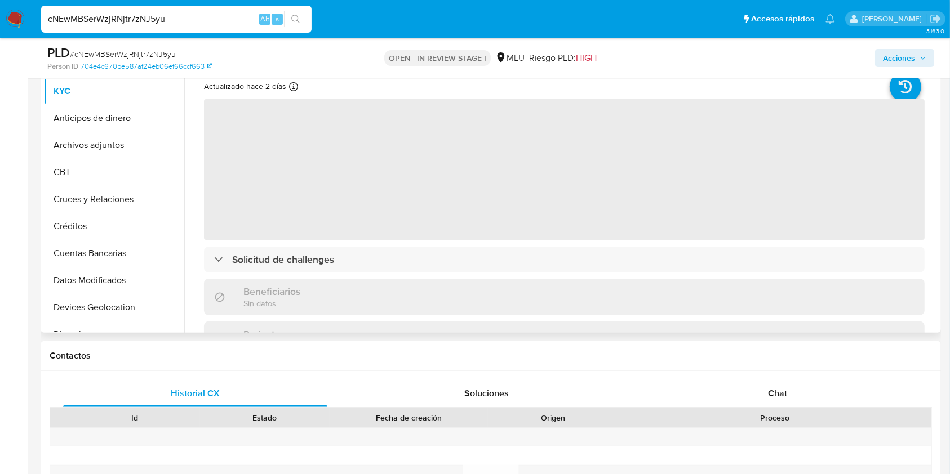
scroll to position [255, 0]
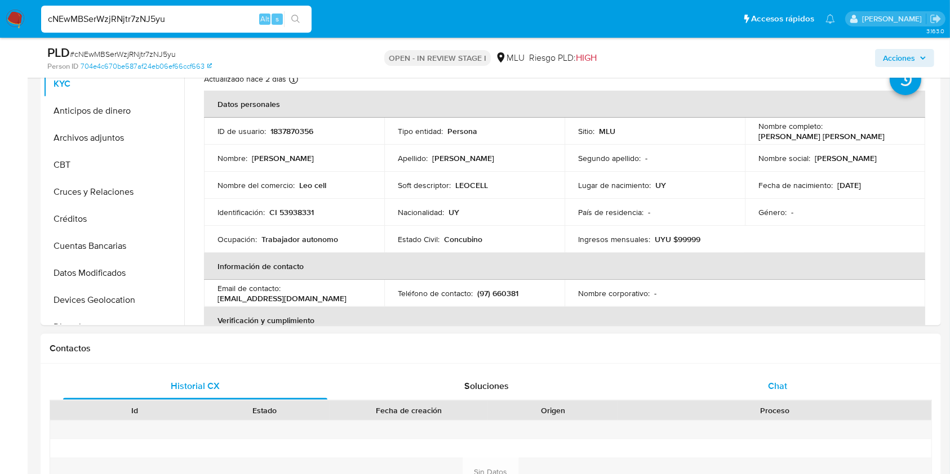
click at [791, 381] on div "Chat" at bounding box center [778, 386] width 264 height 27
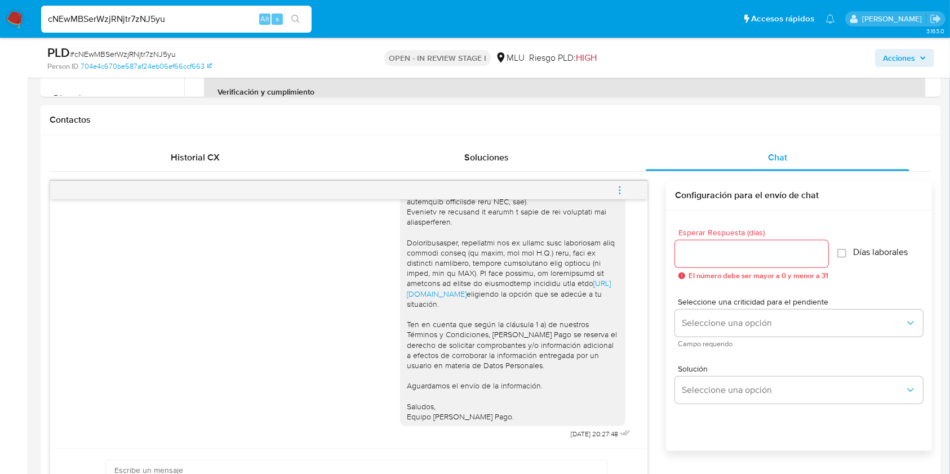
scroll to position [631, 0]
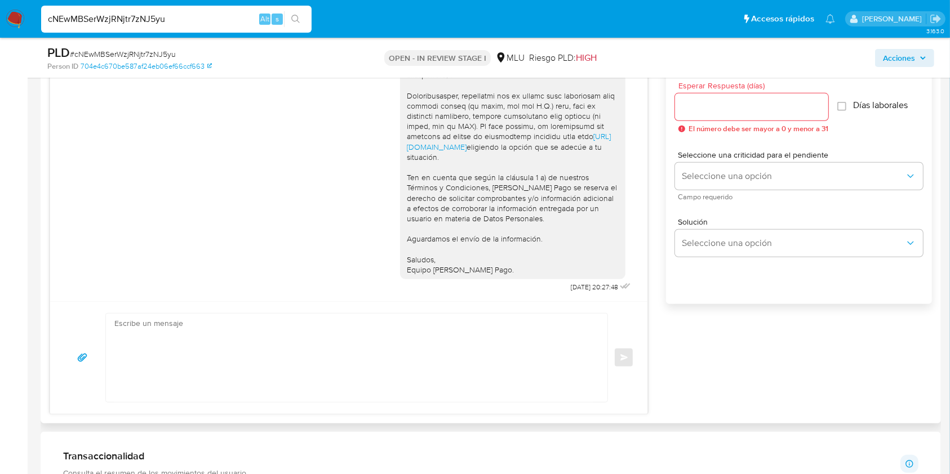
click at [389, 311] on div "Enviar" at bounding box center [348, 357] width 597 height 113
click at [384, 322] on textarea at bounding box center [353, 358] width 479 height 88
paste textarea "Te contactamos nuevamente ya que no hemos recibido respuesta de tu parte. Queda…"
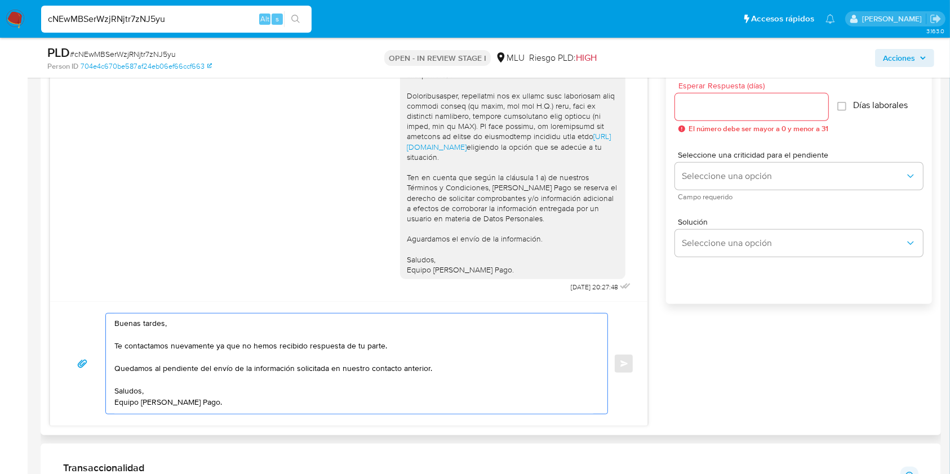
type textarea "Buenas tardes, Te contactamos nuevamente ya que no hemos recibido respuesta de …"
click at [701, 107] on input "Esperar Respuesta (días)" at bounding box center [751, 107] width 153 height 15
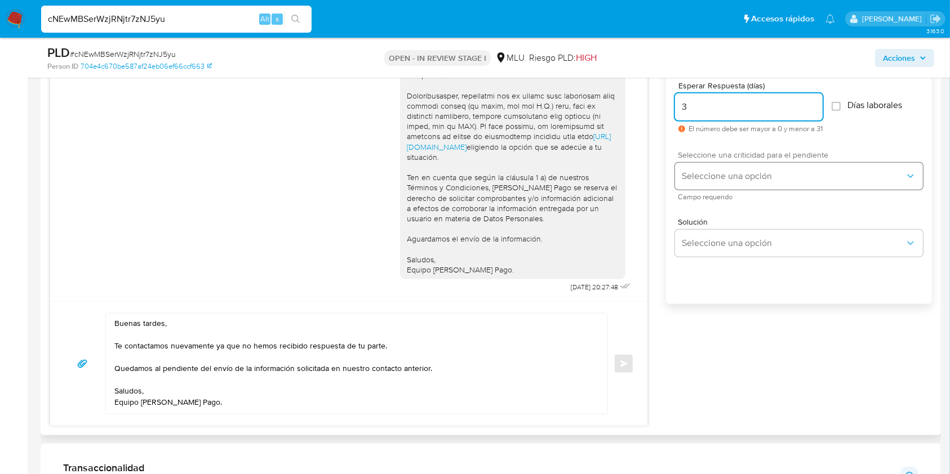
type input "3"
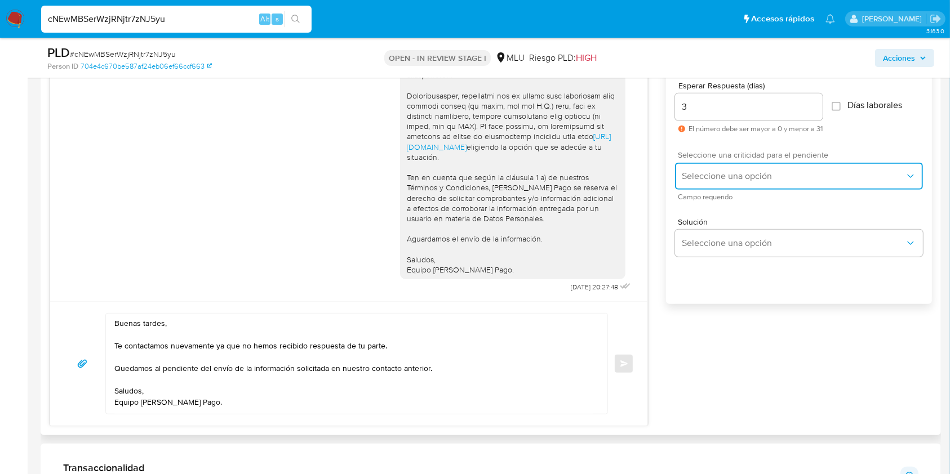
click at [694, 179] on span "Seleccione una opción" at bounding box center [793, 176] width 223 height 11
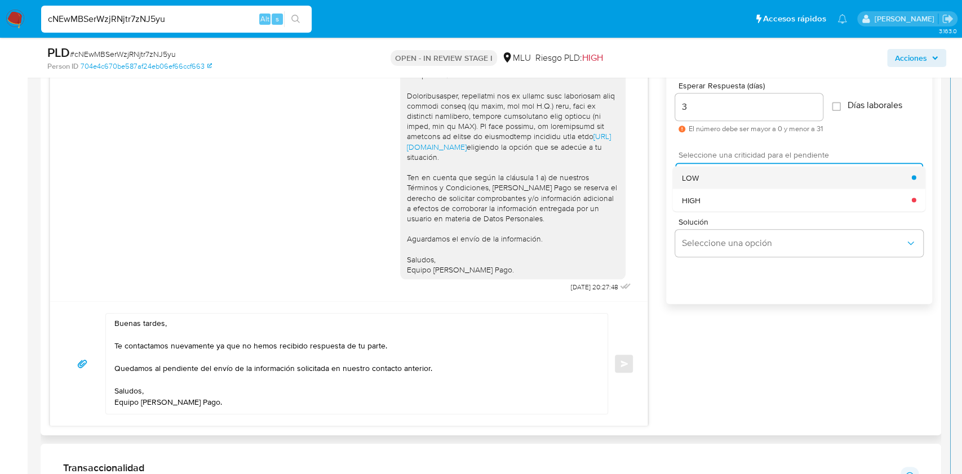
click at [726, 175] on div "LOW" at bounding box center [797, 177] width 230 height 23
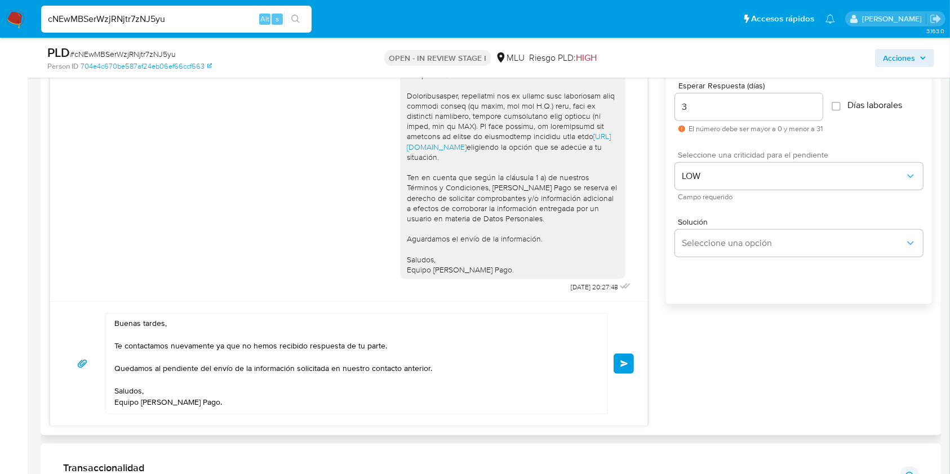
click at [626, 365] on span "Enviar" at bounding box center [624, 364] width 8 height 7
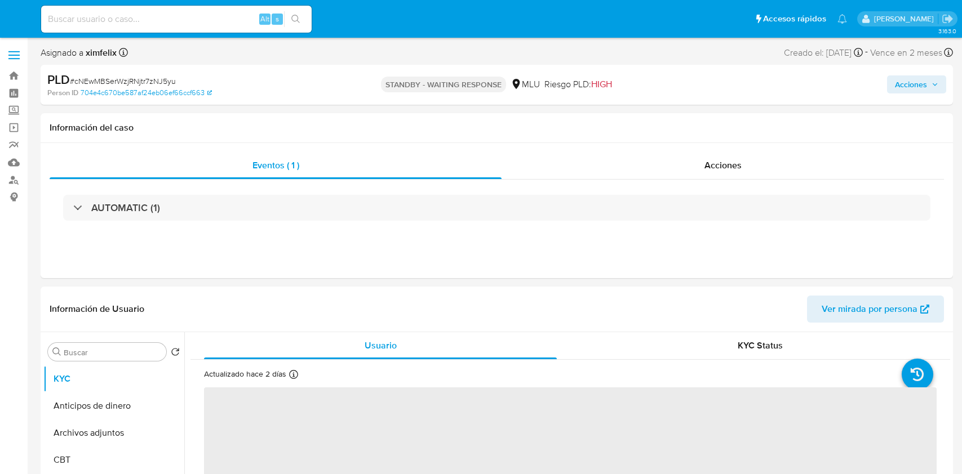
select select "10"
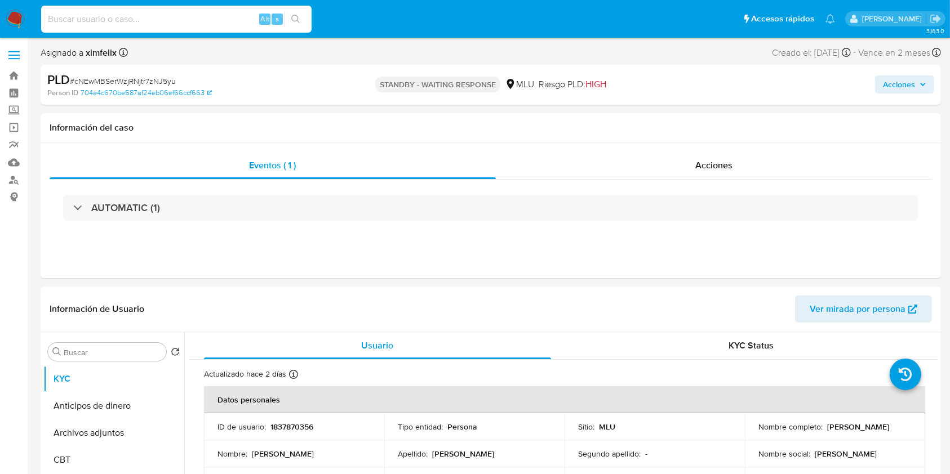
click at [210, 19] on input at bounding box center [176, 19] width 270 height 15
paste input "dmSdXB3Lz3YlUWySdN009sMs"
type input "dmSdXB3Lz3YlUWySdN009sMs"
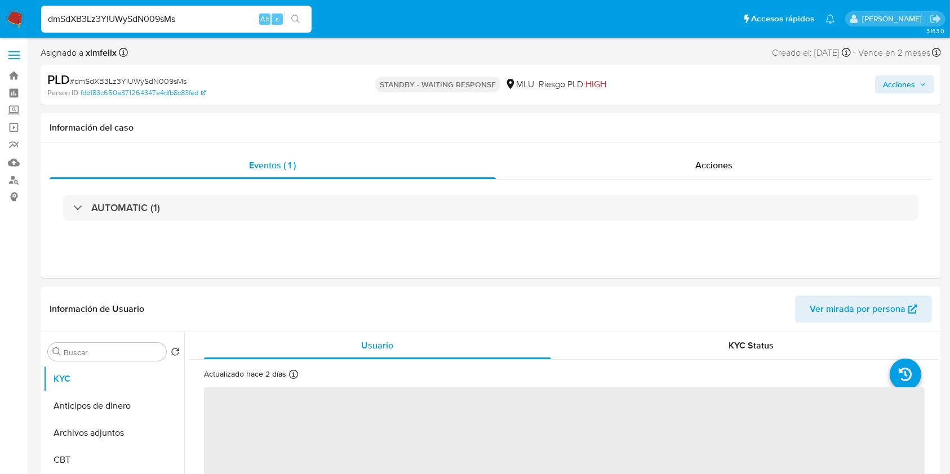
select select "10"
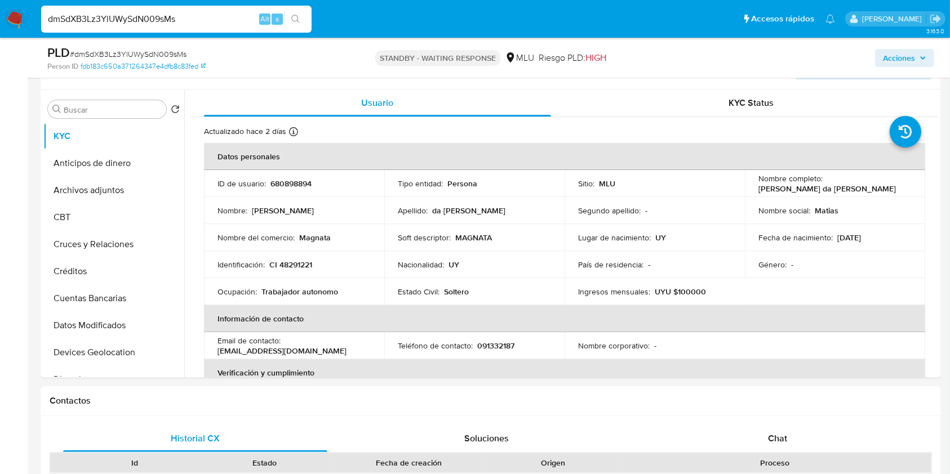
scroll to position [224, 0]
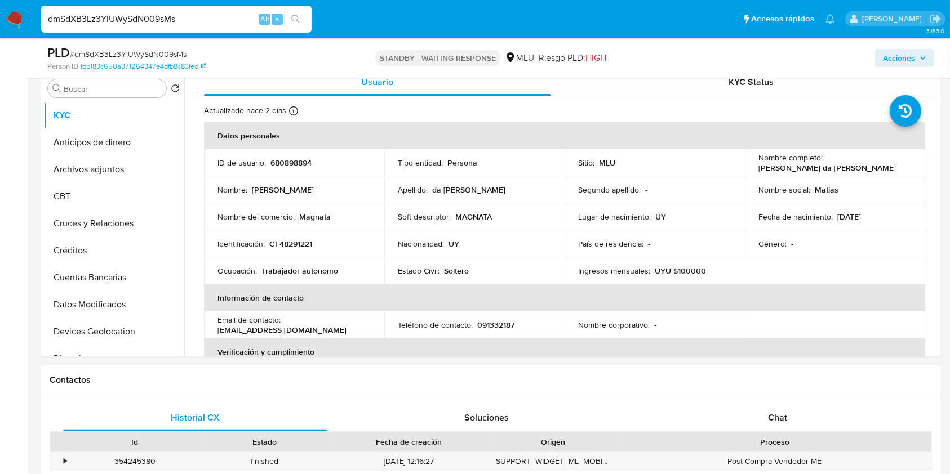
click at [808, 402] on div "Historial CX Soluciones Chat Id Estado Fecha de creación Origen Proceso • 35424…" at bounding box center [491, 452] width 900 height 114
click at [781, 424] on span "Chat" at bounding box center [777, 417] width 19 height 13
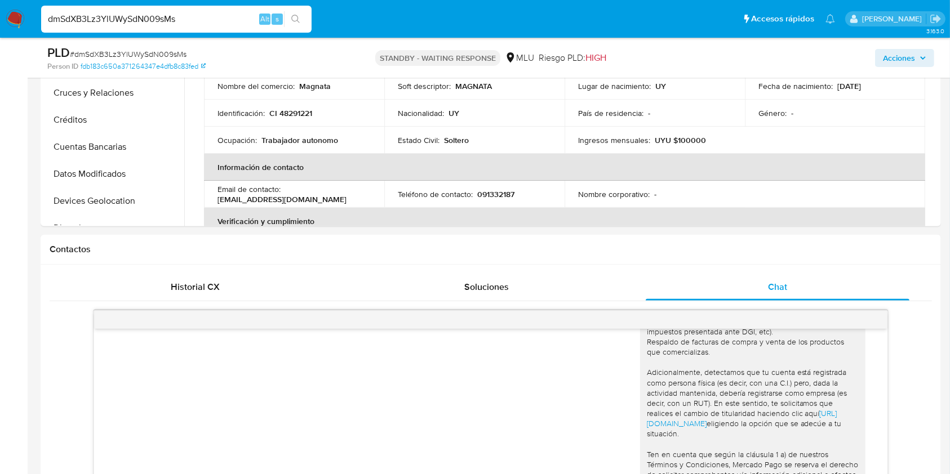
scroll to position [253, 0]
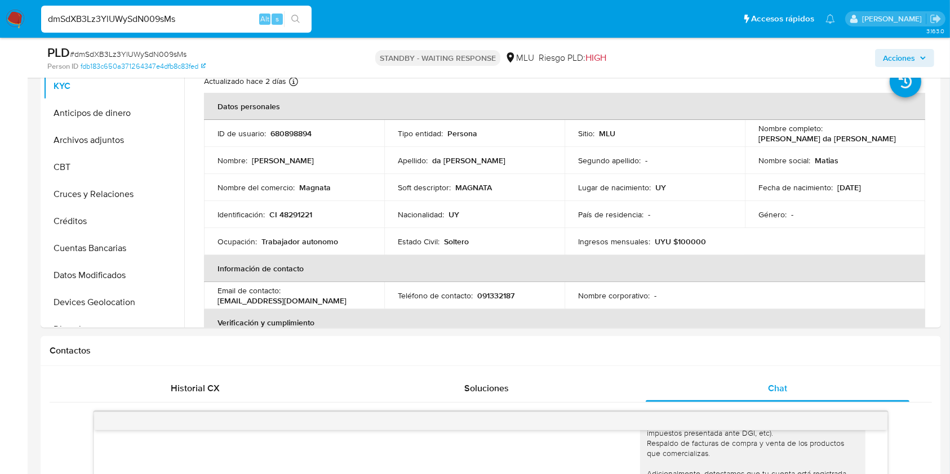
click at [162, 16] on input "dmSdXB3Lz3YlUWySdN009sMs" at bounding box center [176, 19] width 270 height 15
paste input "EkTkk97jiJyMTysK9Ob0JIlK"
type input "EkTkk97jiJyMTysK9Ob0JIlK"
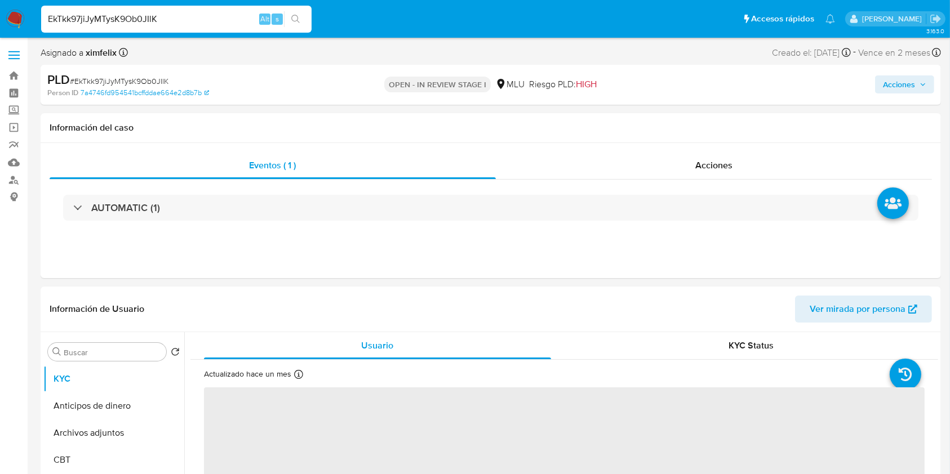
select select "10"
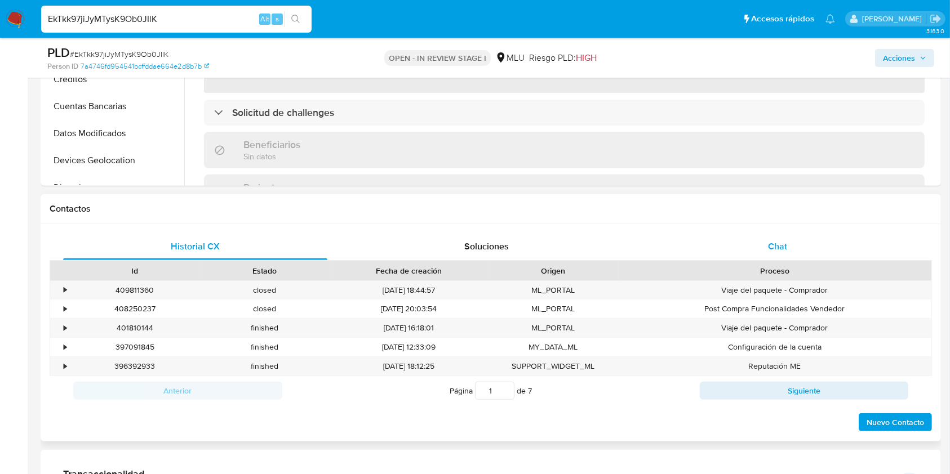
scroll to position [432, 0]
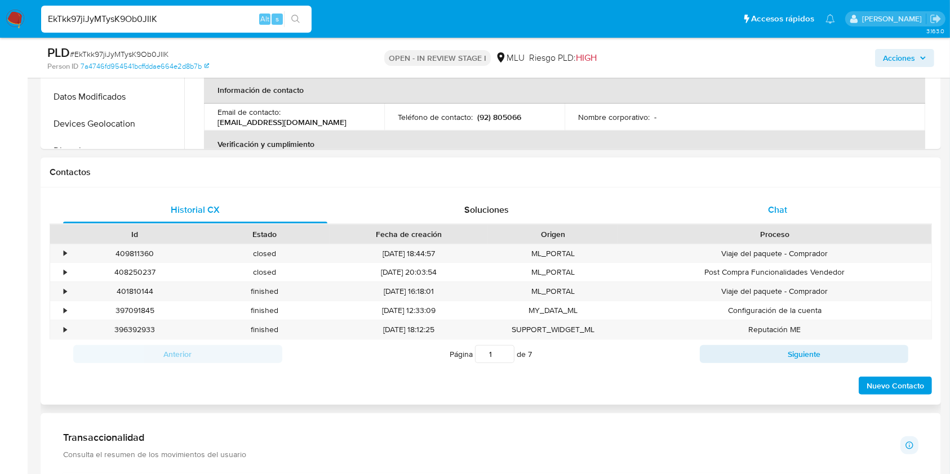
click at [796, 197] on div "Chat" at bounding box center [778, 210] width 264 height 27
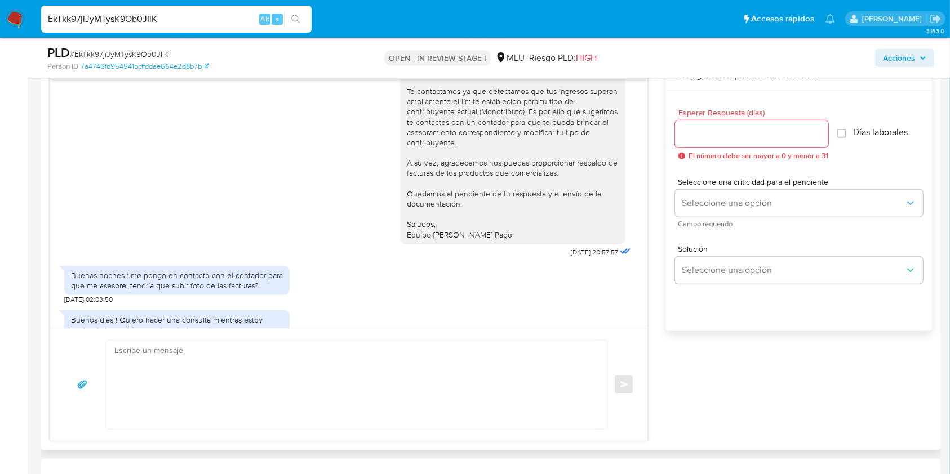
scroll to position [78, 0]
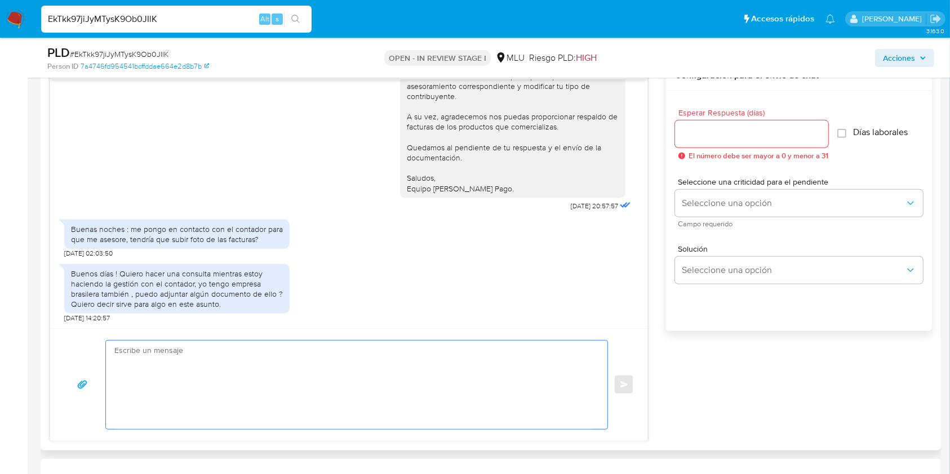
click at [448, 399] on textarea at bounding box center [353, 385] width 479 height 88
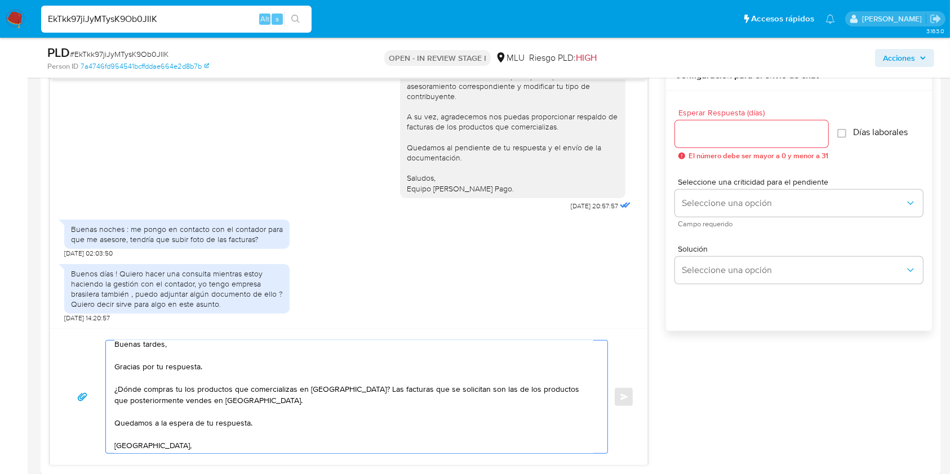
scroll to position [18, 0]
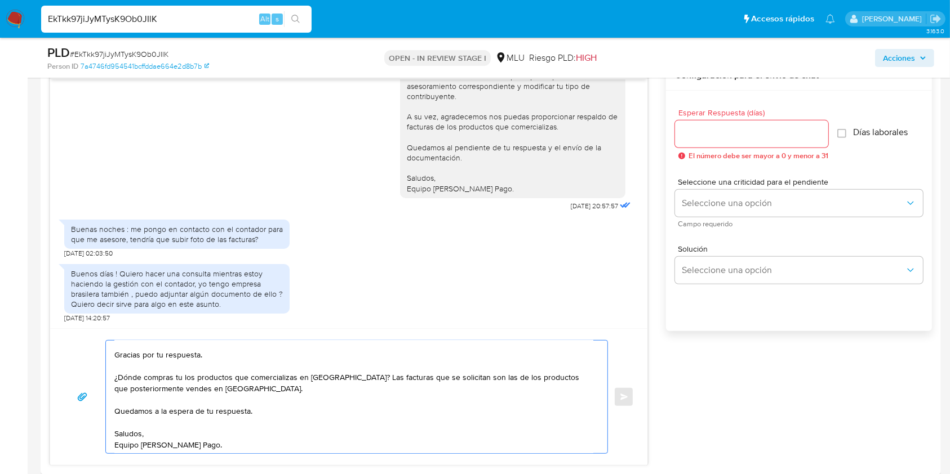
type textarea "Buenas tardes, Gracias por tu respuesta. ¿Dónde compras tu los productos que co…"
click at [777, 140] on input "Esperar Respuesta (días)" at bounding box center [751, 134] width 153 height 15
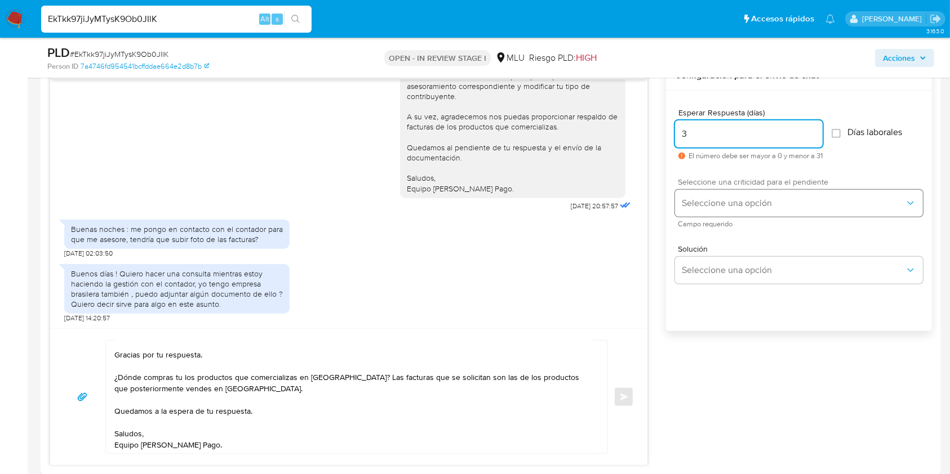
type input "3"
click at [745, 198] on span "Seleccione una opción" at bounding box center [793, 203] width 223 height 11
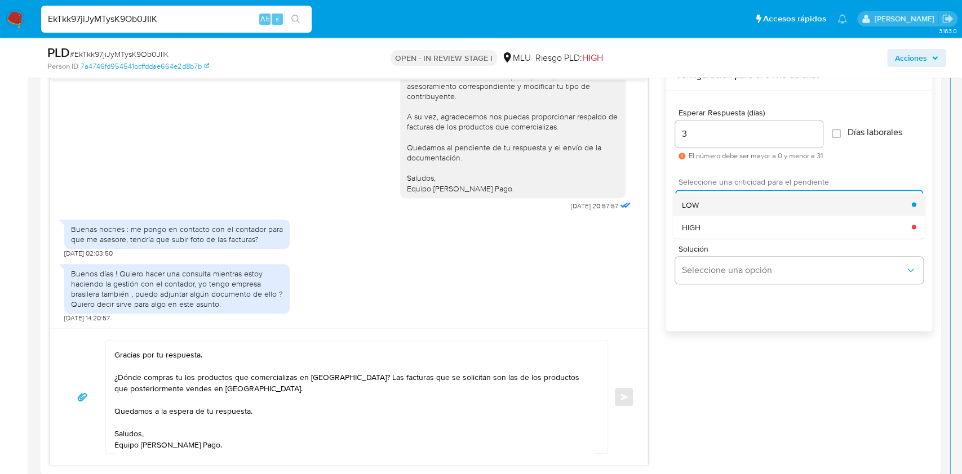
click at [712, 207] on div "LOW" at bounding box center [797, 204] width 230 height 23
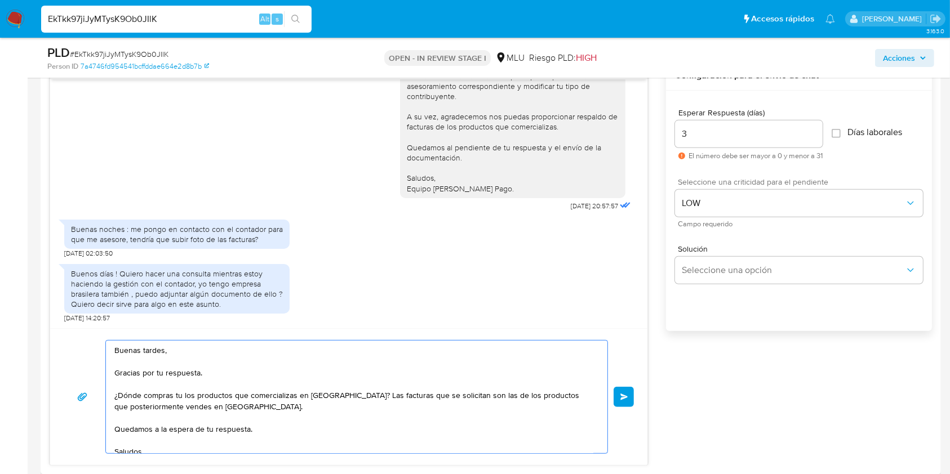
scroll to position [22, 0]
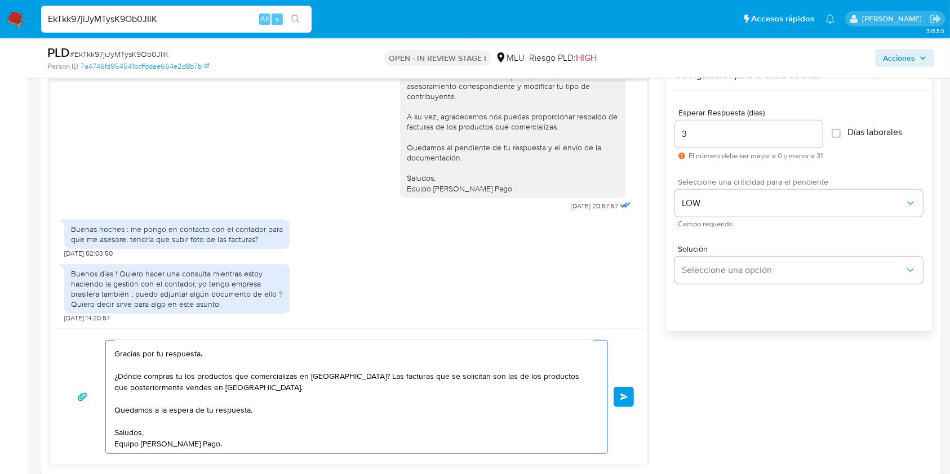
click at [627, 402] on button "Enviar" at bounding box center [624, 397] width 20 height 20
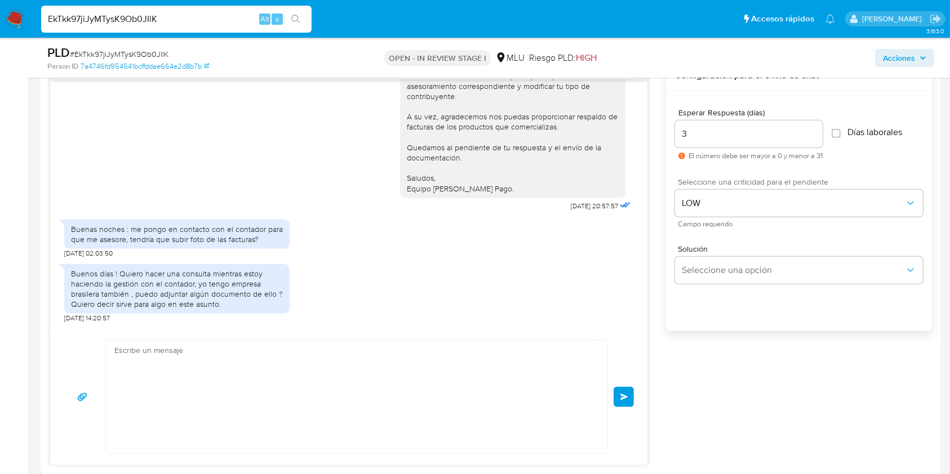
scroll to position [234, 0]
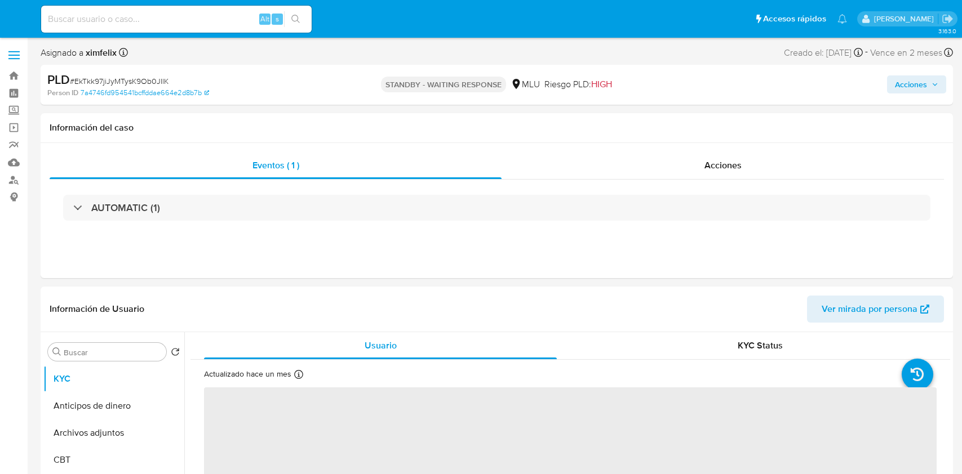
select select "10"
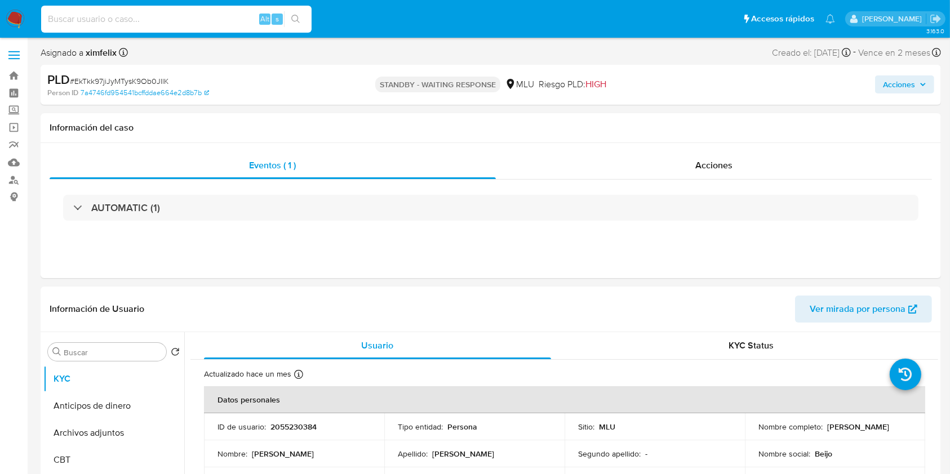
click at [149, 15] on input at bounding box center [176, 19] width 270 height 15
paste input "zmluWXZwHrEaIqjdLF7OiLR1"
type input "zmluWXZwHrEaIqjdLF7OiLR1"
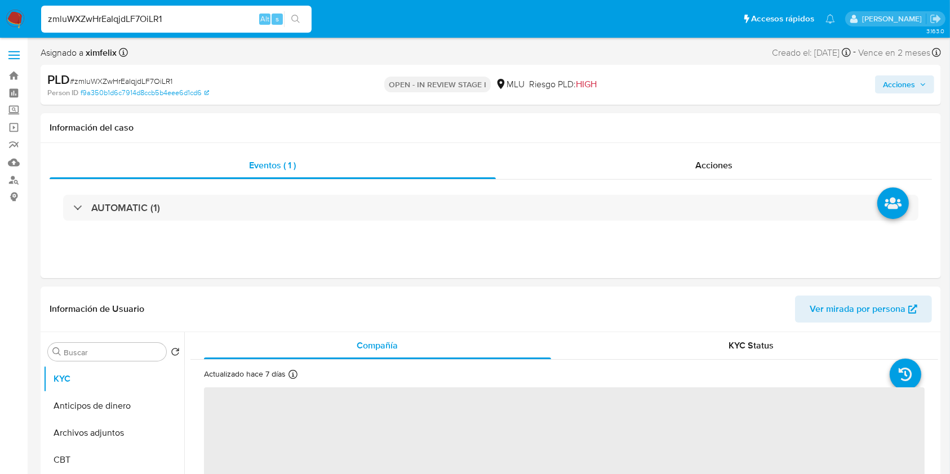
select select "10"
